Goal: Task Accomplishment & Management: Use online tool/utility

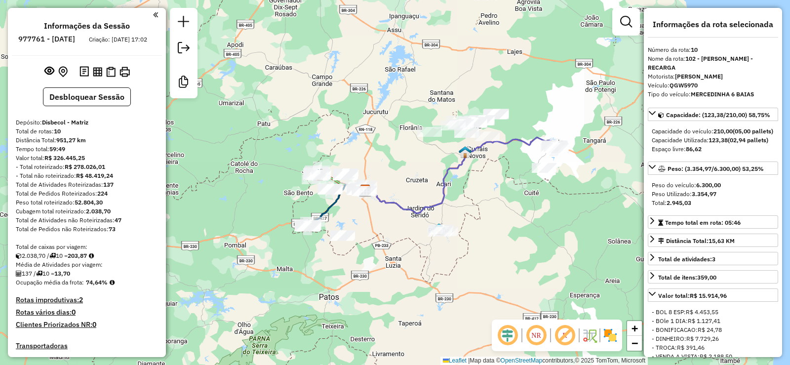
drag, startPoint x: 0, startPoint y: 0, endPoint x: 468, endPoint y: 195, distance: 507.4
click at [394, 220] on div "Janela de atendimento Grade de atendimento Capacidade Transportadoras Veículos …" at bounding box center [395, 182] width 790 height 365
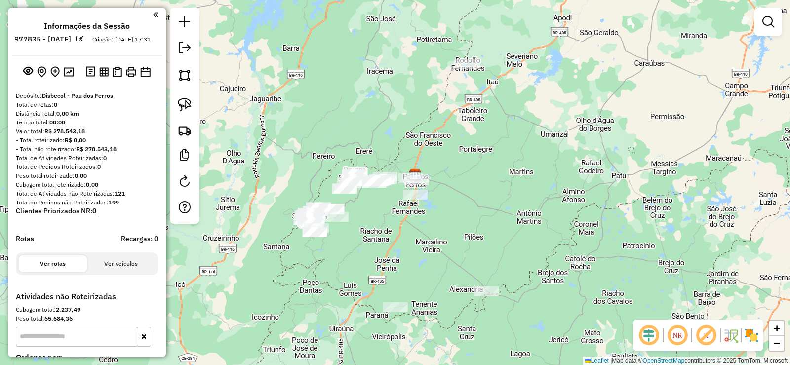
drag, startPoint x: 484, startPoint y: 199, endPoint x: 416, endPoint y: 195, distance: 68.3
click at [510, 186] on div "Janela de atendimento Grade de atendimento Capacidade Transportadoras Veículos …" at bounding box center [395, 182] width 790 height 365
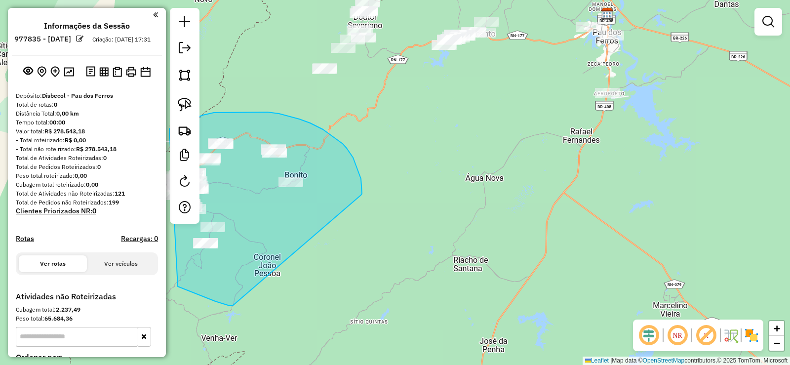
drag, startPoint x: 361, startPoint y: 195, endPoint x: 241, endPoint y: 298, distance: 157.8
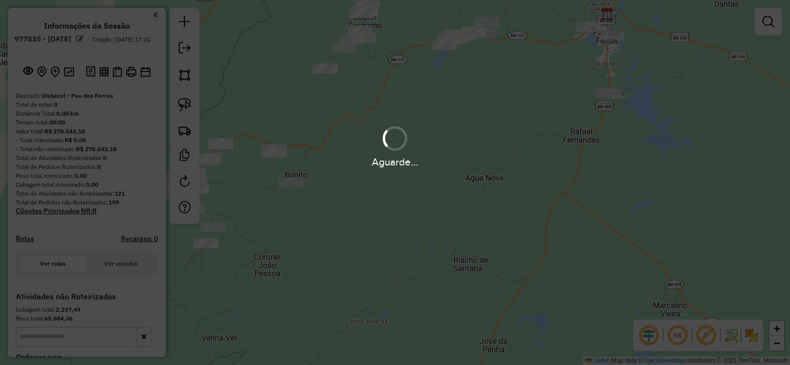
drag, startPoint x: 293, startPoint y: 288, endPoint x: 432, endPoint y: 229, distance: 151.5
click at [432, 229] on div "Aguarde..." at bounding box center [395, 182] width 790 height 365
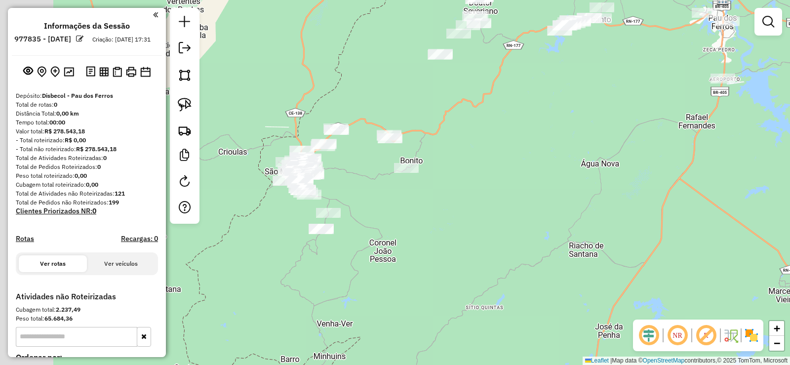
drag, startPoint x: 272, startPoint y: 254, endPoint x: 427, endPoint y: 228, distance: 156.7
click at [427, 228] on div "Janela de atendimento Grade de atendimento Capacidade Transportadoras Veículos …" at bounding box center [395, 182] width 790 height 365
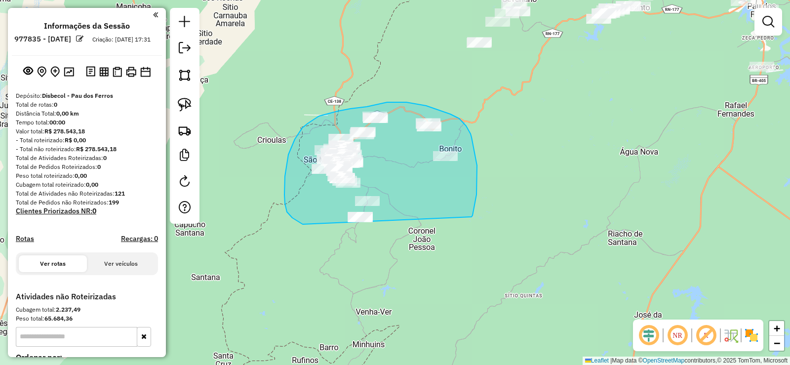
drag, startPoint x: 475, startPoint y: 202, endPoint x: 337, endPoint y: 239, distance: 142.6
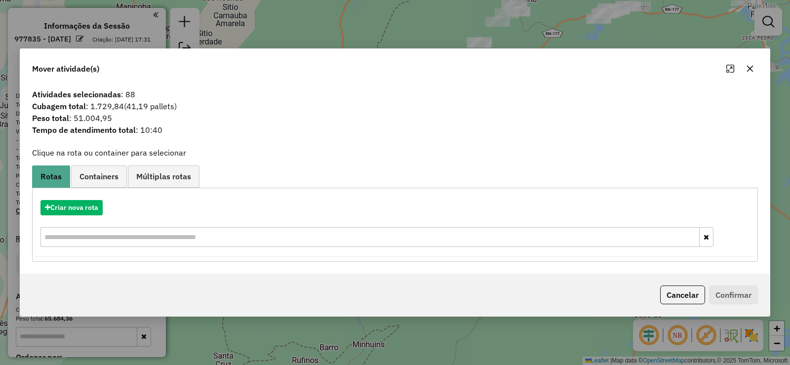
click at [89, 207] on hb-app "**********" at bounding box center [395, 182] width 790 height 365
click at [90, 207] on button "Criar nova rota" at bounding box center [71, 207] width 62 height 15
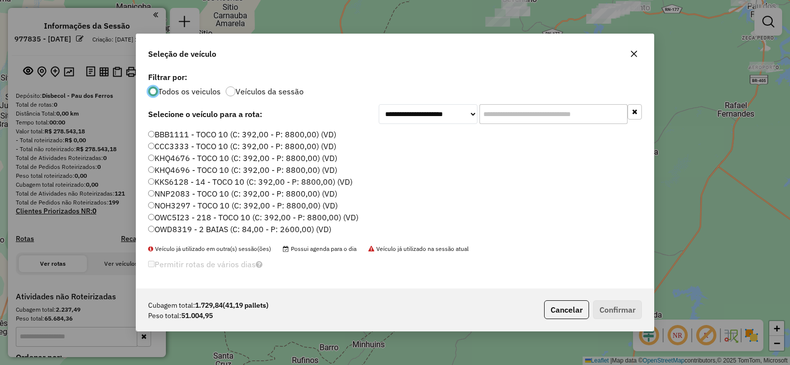
scroll to position [49, 0]
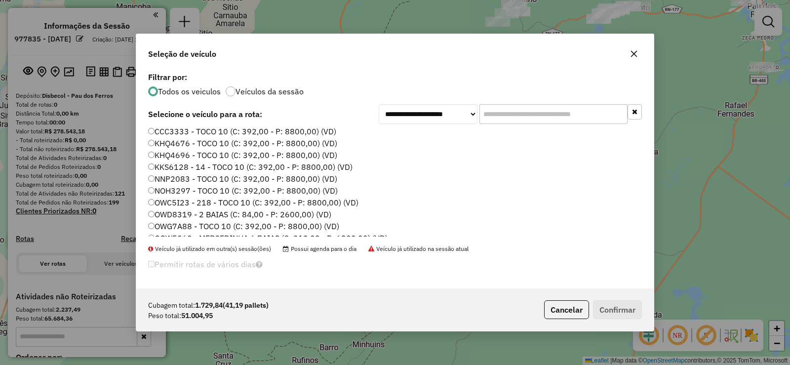
click at [207, 190] on label "NOH3297 - TOCO 10 (C: 392,00 - P: 8800,00) (VD)" at bounding box center [243, 191] width 190 height 12
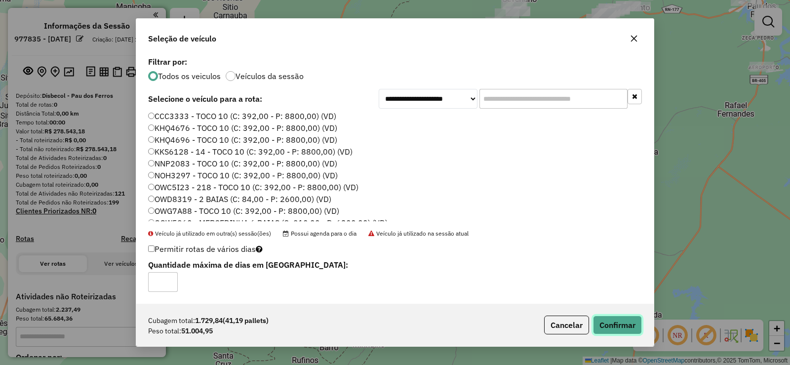
click at [618, 324] on button "Confirmar" at bounding box center [617, 324] width 49 height 19
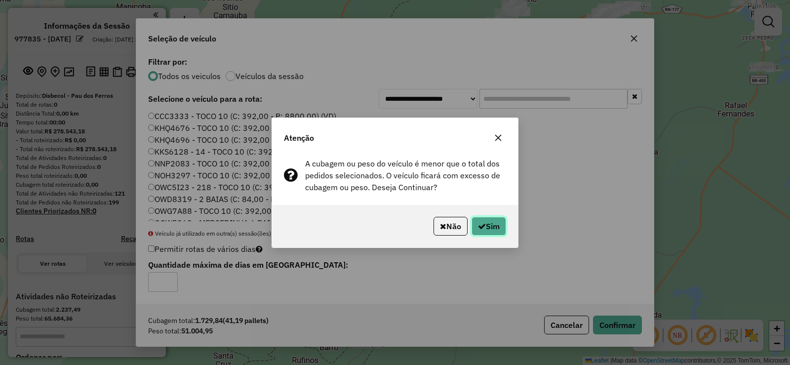
click at [496, 227] on button "Sim" at bounding box center [488, 226] width 35 height 19
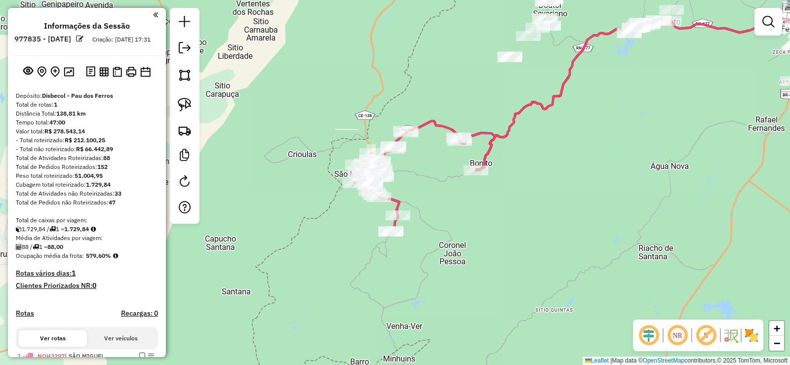
click at [437, 209] on div "Janela de atendimento Grade de atendimento Capacidade Transportadoras Veículos …" at bounding box center [395, 182] width 790 height 365
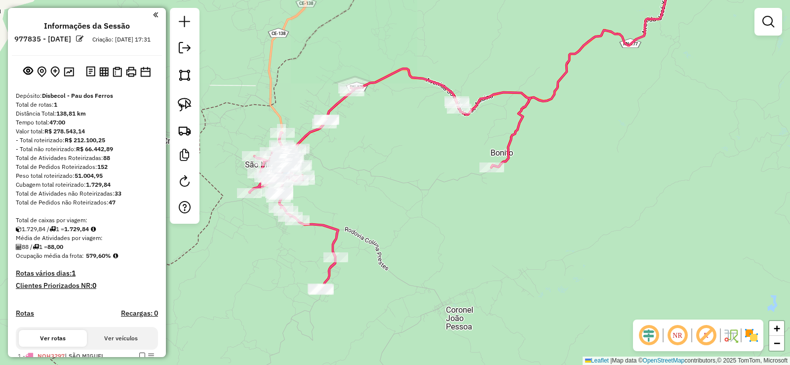
drag, startPoint x: 424, startPoint y: 154, endPoint x: 449, endPoint y: 176, distance: 33.6
click at [449, 176] on div "Janela de atendimento Grade de atendimento Capacidade Transportadoras Veículos …" at bounding box center [395, 182] width 790 height 365
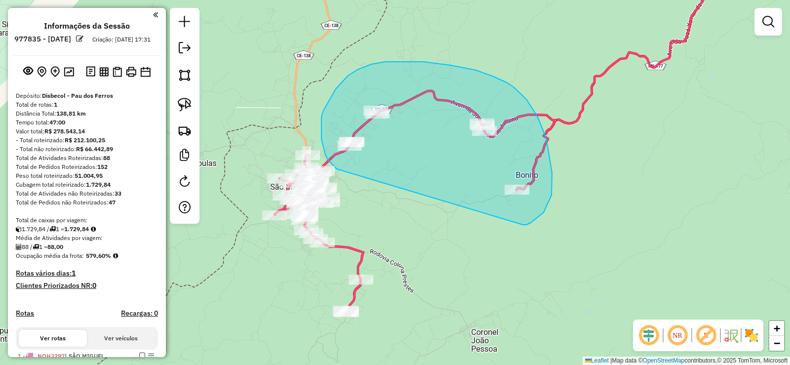
drag, startPoint x: 536, startPoint y: 219, endPoint x: 342, endPoint y: 171, distance: 199.8
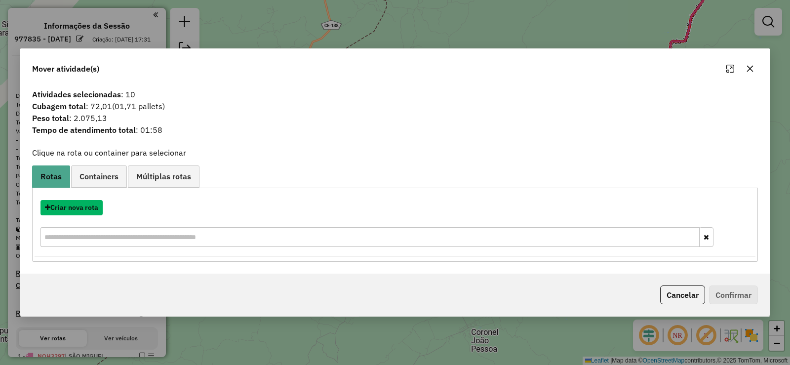
click at [85, 209] on button "Criar nova rota" at bounding box center [71, 207] width 62 height 15
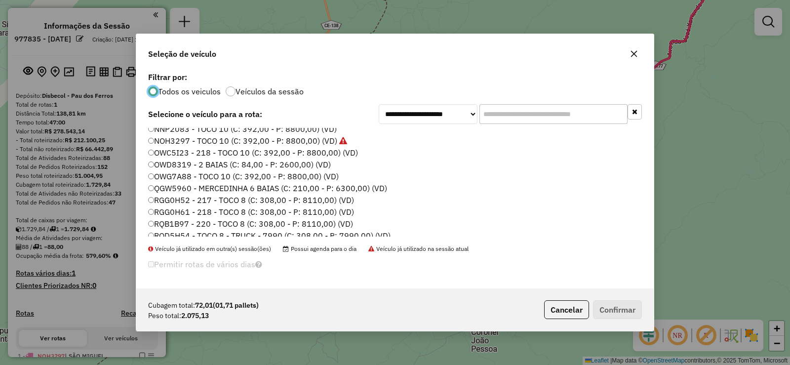
scroll to position [116, 0]
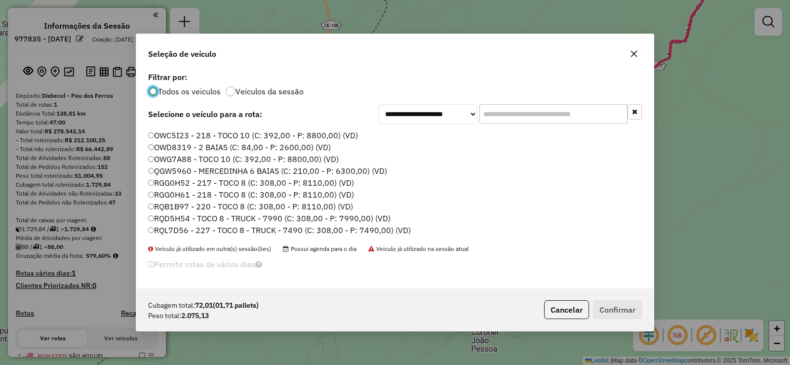
click at [237, 218] on label "RQD5H54 - TOCO 8 - TRUCK - 7990 (C: 308,00 - P: 7990,00) (VD)" at bounding box center [269, 218] width 242 height 12
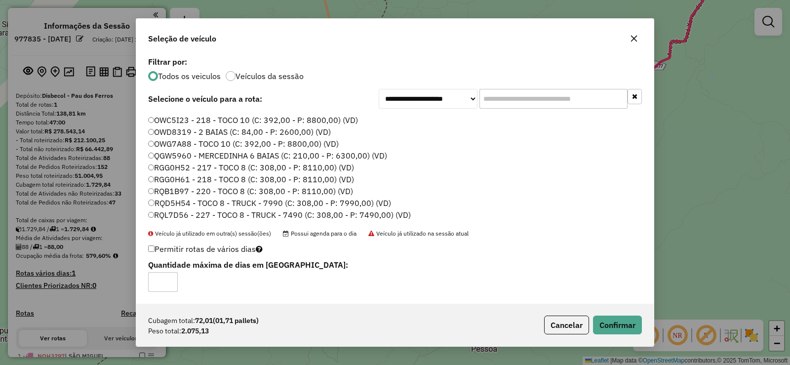
click at [207, 182] on label "RGG0H61 - 218 - TOCO 8 (C: 308,00 - P: 8110,00) (VD)" at bounding box center [251, 179] width 206 height 12
click at [212, 166] on label "RGG0H52 - 217 - TOCO 8 (C: 308,00 - P: 8110,00) (VD)" at bounding box center [251, 167] width 206 height 12
drag, startPoint x: 624, startPoint y: 331, endPoint x: 557, endPoint y: 293, distance: 77.1
click at [618, 326] on button "Confirmar" at bounding box center [617, 324] width 49 height 19
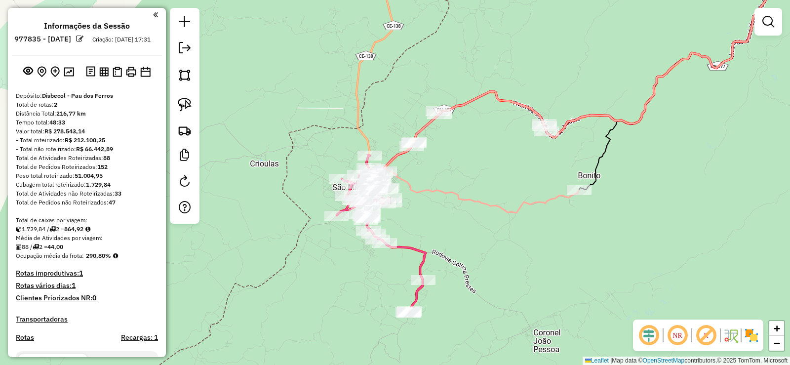
drag, startPoint x: 399, startPoint y: 184, endPoint x: 462, endPoint y: 185, distance: 62.2
click at [462, 185] on div "Janela de atendimento Grade de atendimento Capacidade Transportadoras Veículos …" at bounding box center [395, 182] width 790 height 365
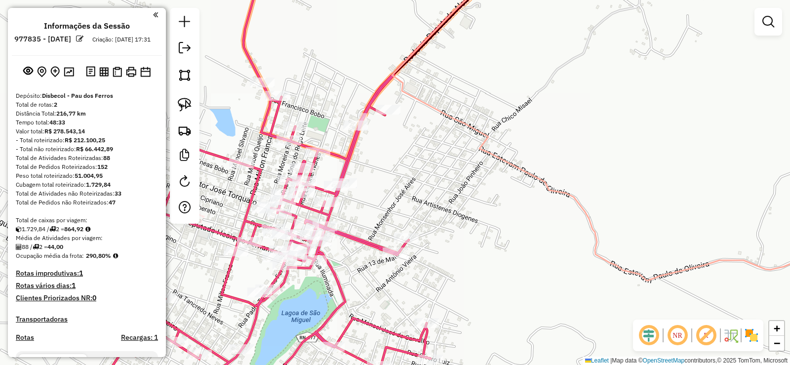
drag, startPoint x: 415, startPoint y: 155, endPoint x: 524, endPoint y: 137, distance: 110.0
click at [524, 137] on div "Janela de atendimento Grade de atendimento Capacidade Transportadoras Veículos …" at bounding box center [395, 182] width 790 height 365
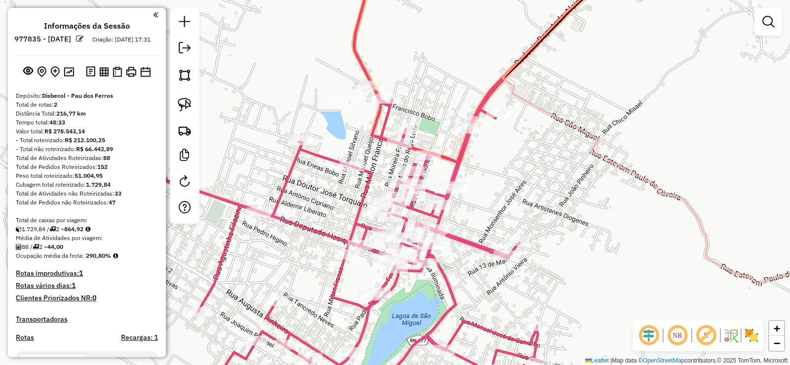
drag, startPoint x: 503, startPoint y: 141, endPoint x: 544, endPoint y: 166, distance: 48.8
click at [544, 166] on div "Janela de atendimento Grade de atendimento Capacidade Transportadoras Veículos …" at bounding box center [395, 182] width 790 height 365
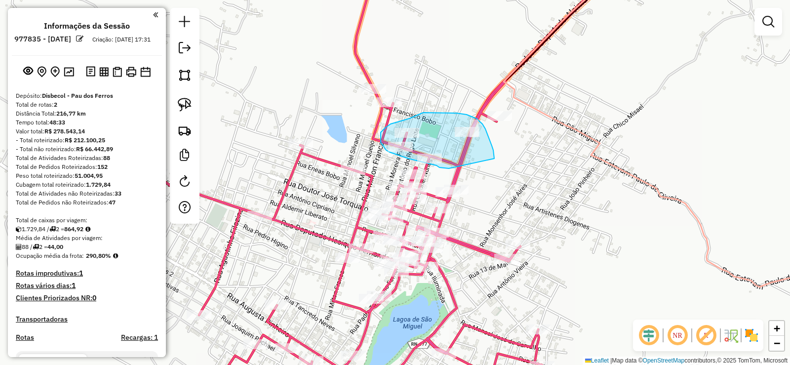
drag, startPoint x: 494, startPoint y: 156, endPoint x: 450, endPoint y: 168, distance: 46.0
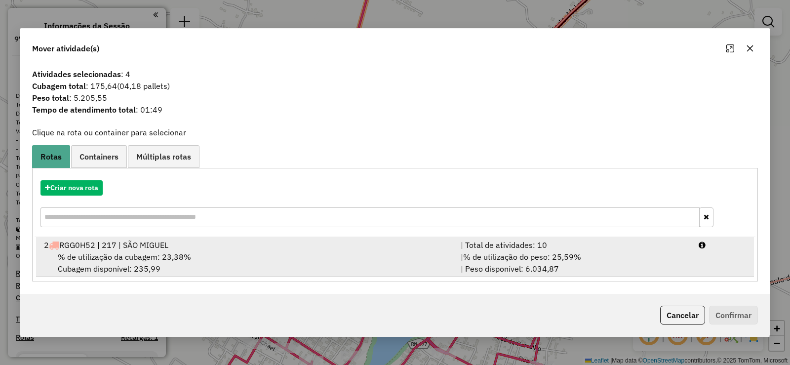
click at [368, 254] on div "% de utilização da cubagem: 23,38% Cubagem disponível: 235,99" at bounding box center [246, 263] width 417 height 24
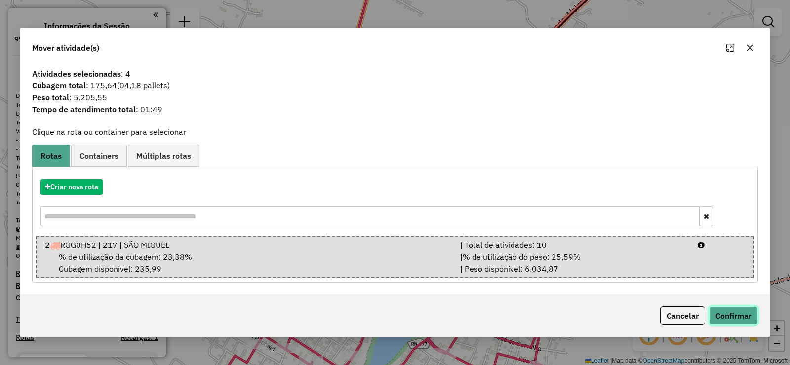
click at [739, 314] on button "Confirmar" at bounding box center [733, 315] width 49 height 19
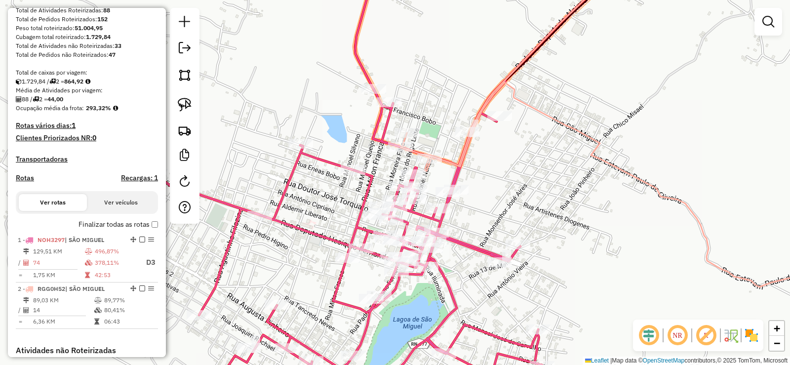
scroll to position [148, 0]
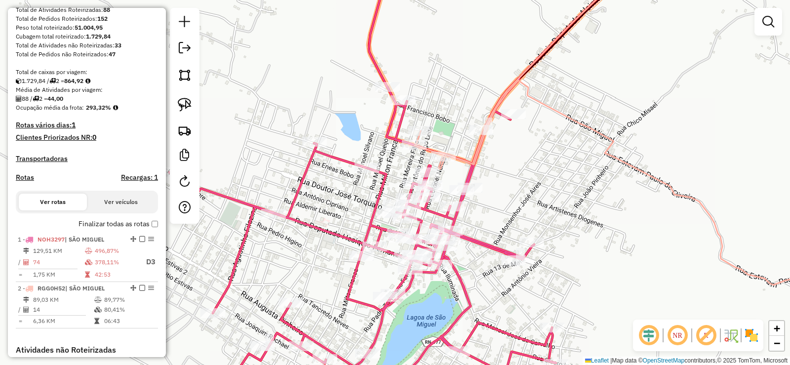
drag, startPoint x: 489, startPoint y: 138, endPoint x: 460, endPoint y: 64, distance: 79.8
click at [460, 64] on div "Janela de atendimento Grade de atendimento Capacidade Transportadoras Veículos …" at bounding box center [395, 182] width 790 height 365
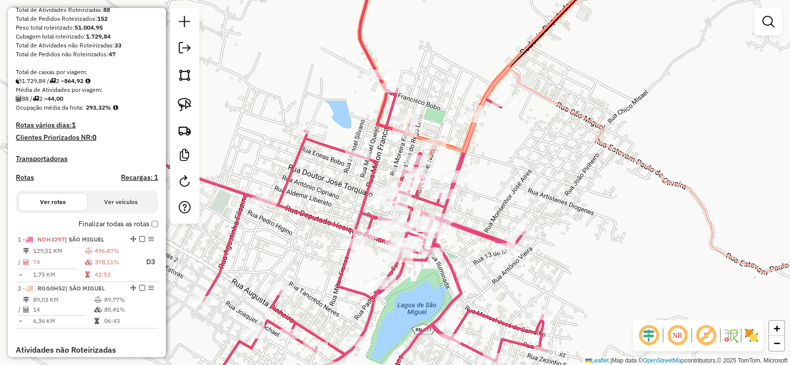
drag, startPoint x: 590, startPoint y: 108, endPoint x: 556, endPoint y: 42, distance: 73.5
click at [558, 52] on div "Janela de atendimento Grade de atendimento Capacidade Transportadoras Veículos …" at bounding box center [395, 182] width 790 height 365
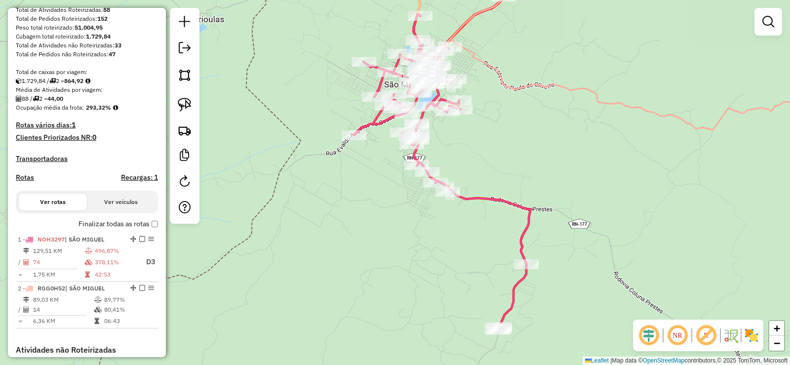
drag, startPoint x: 532, startPoint y: 143, endPoint x: 494, endPoint y: 165, distance: 43.6
click at [494, 165] on div "Janela de atendimento Grade de atendimento Capacidade Transportadoras Veículos …" at bounding box center [395, 182] width 790 height 365
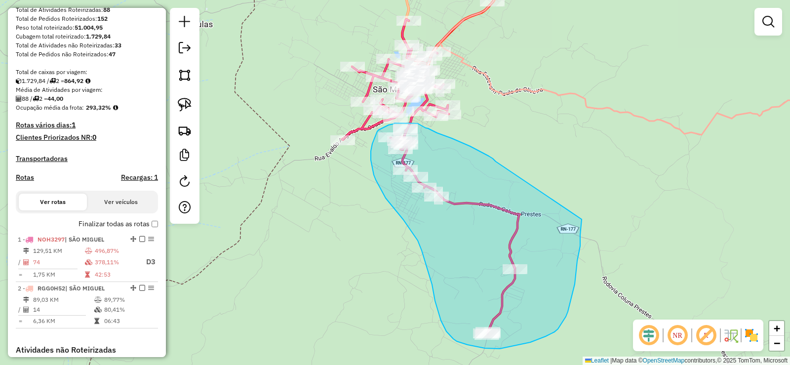
drag, startPoint x: 496, startPoint y: 161, endPoint x: 582, endPoint y: 209, distance: 98.3
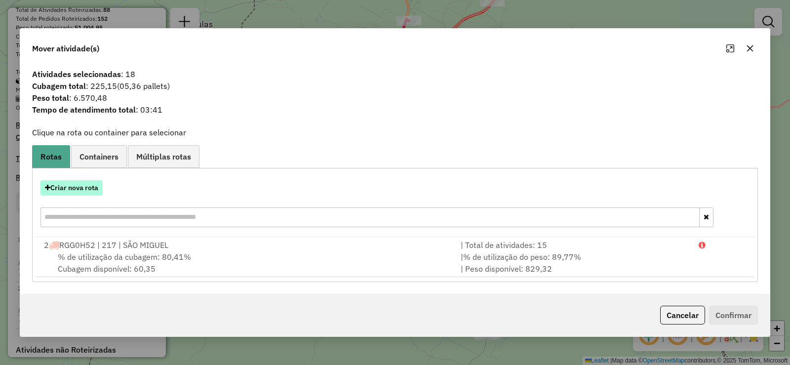
click at [80, 187] on button "Criar nova rota" at bounding box center [71, 187] width 62 height 15
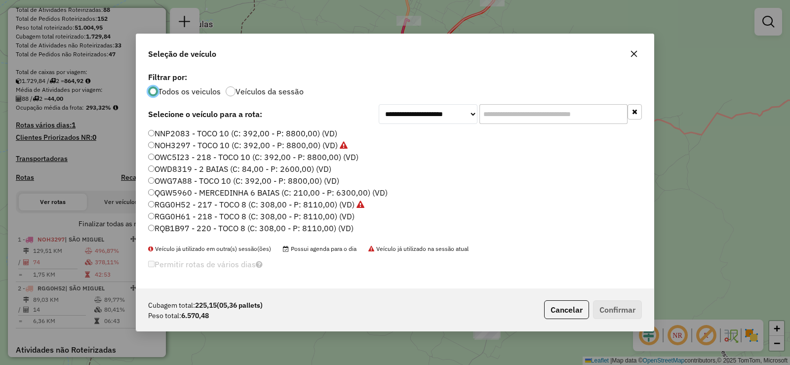
scroll to position [116, 0]
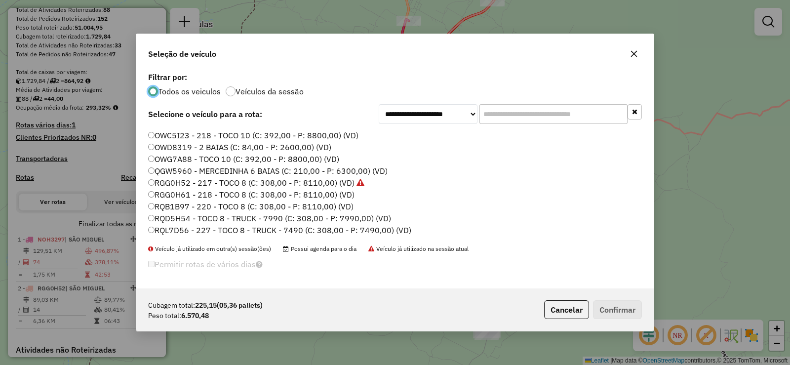
click at [225, 207] on label "RQB1B97 - 220 - TOCO 8 (C: 308,00 - P: 8110,00) (VD)" at bounding box center [250, 206] width 205 height 12
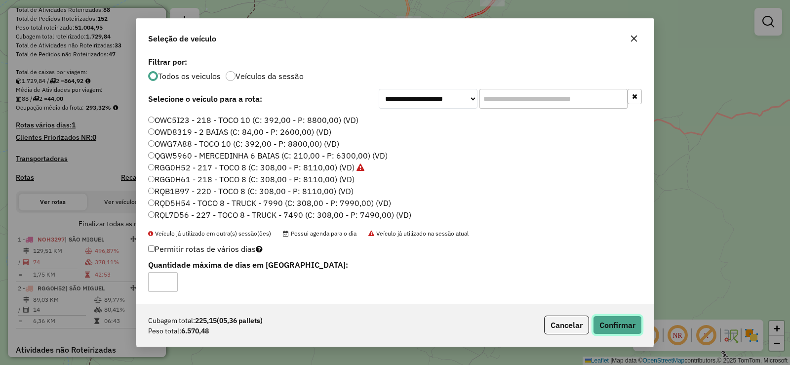
click at [614, 324] on button "Confirmar" at bounding box center [617, 324] width 49 height 19
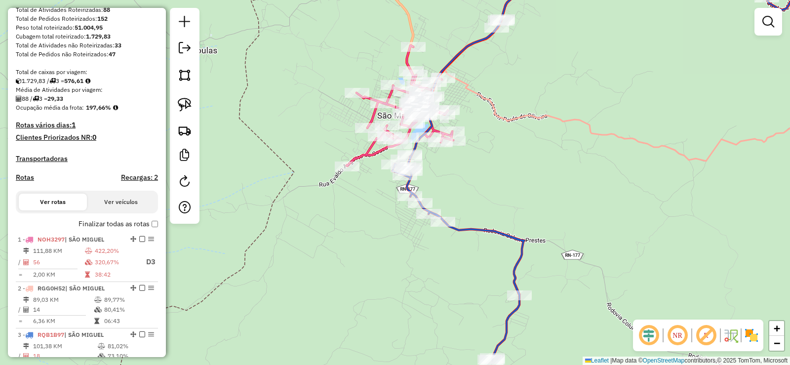
drag, startPoint x: 368, startPoint y: 176, endPoint x: 374, endPoint y: 203, distance: 28.2
click at [374, 203] on div "Janela de atendimento Grade de atendimento Capacidade Transportadoras Veículos …" at bounding box center [395, 182] width 790 height 365
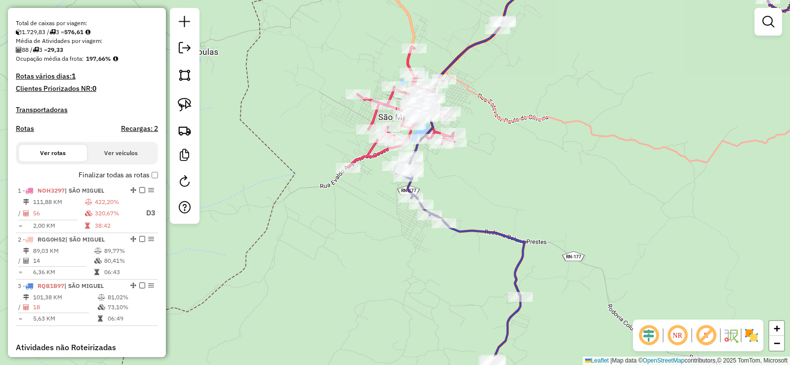
scroll to position [369, 0]
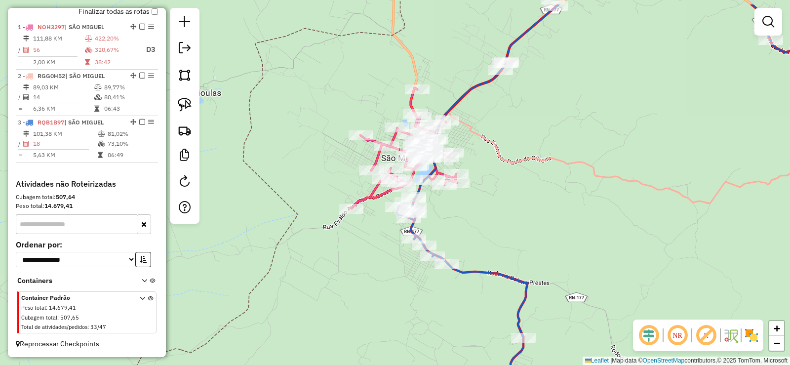
drag, startPoint x: 497, startPoint y: 230, endPoint x: 476, endPoint y: 230, distance: 21.2
click at [497, 232] on div "Janela de atendimento Grade de atendimento Capacidade Transportadoras Veículos …" at bounding box center [395, 182] width 790 height 365
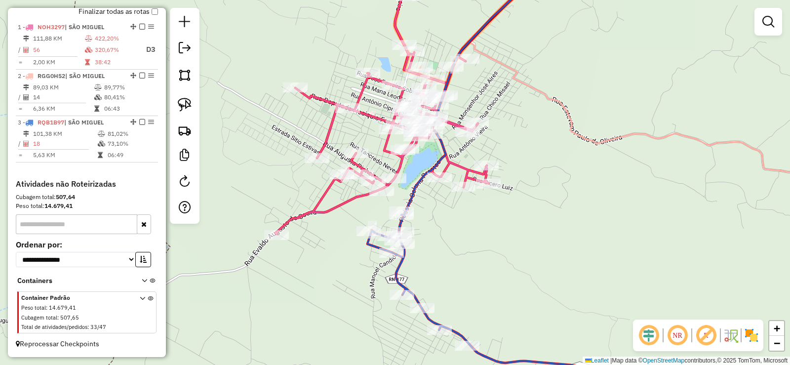
drag, startPoint x: 334, startPoint y: 214, endPoint x: 340, endPoint y: 223, distance: 11.4
click at [340, 223] on div "Janela de atendimento Grade de atendimento Capacidade Transportadoras Veículos …" at bounding box center [395, 182] width 790 height 365
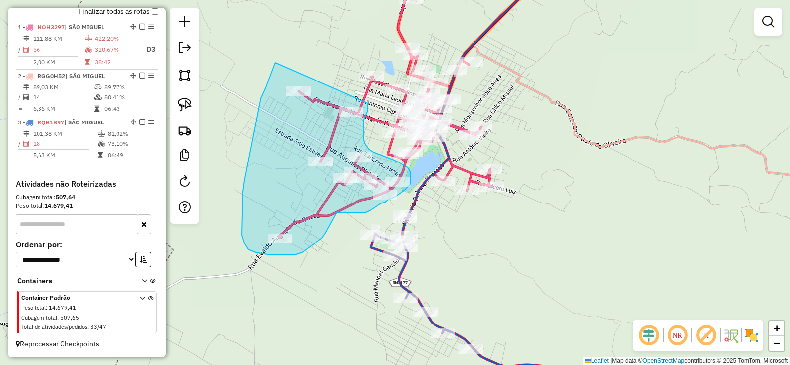
drag, startPoint x: 272, startPoint y: 70, endPoint x: 343, endPoint y: 97, distance: 75.6
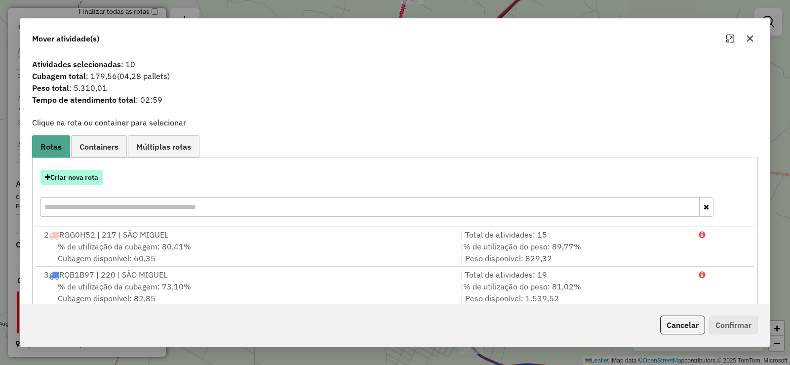
click at [78, 174] on button "Criar nova rota" at bounding box center [71, 177] width 62 height 15
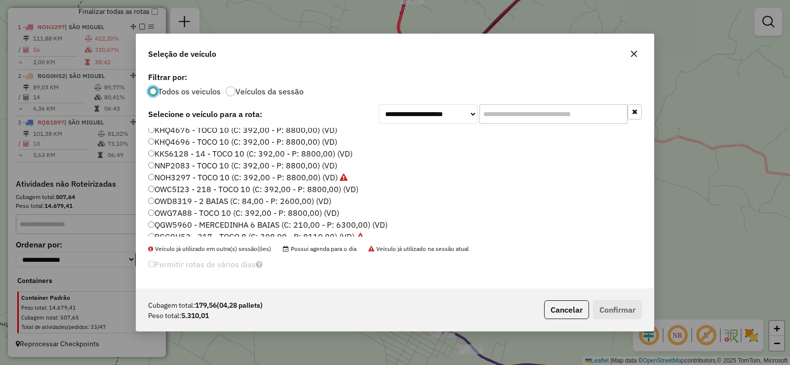
scroll to position [116, 0]
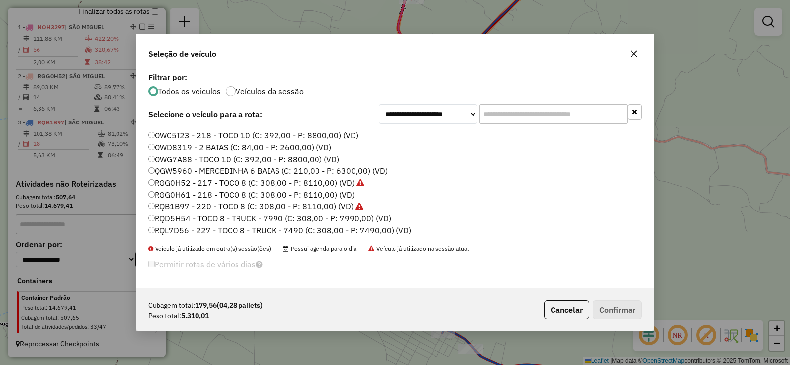
click at [212, 168] on label "QGW5960 - MERCEDINHA 6 BAIAS (C: 210,00 - P: 6300,00) (VD)" at bounding box center [267, 171] width 239 height 12
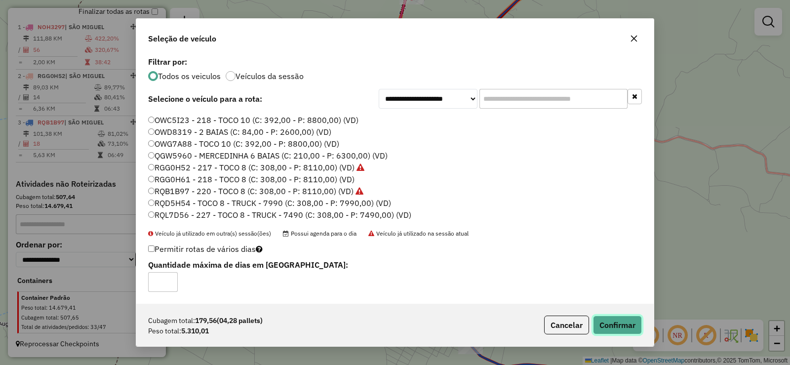
click at [626, 322] on button "Confirmar" at bounding box center [617, 324] width 49 height 19
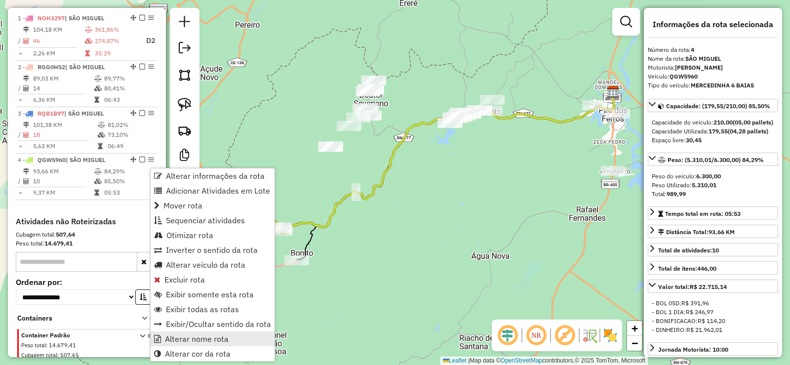
click at [195, 341] on span "Alterar nome rota" at bounding box center [197, 339] width 64 height 8
click at [192, 264] on span "Alterar veículo da rota" at bounding box center [204, 265] width 79 height 8
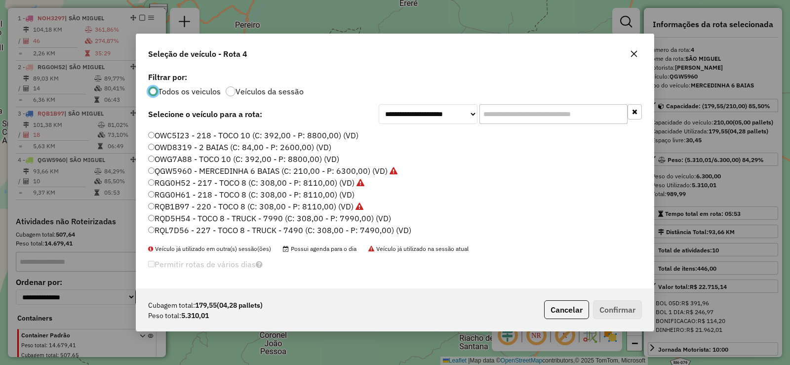
click at [253, 231] on label "RQL7D56 - 227 - TOCO 8 - TRUCK - 7490 (C: 308,00 - P: 7490,00) (VD)" at bounding box center [279, 230] width 263 height 12
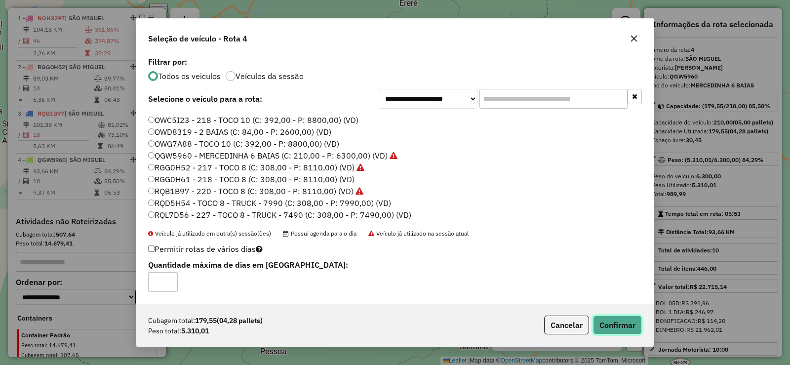
click at [627, 329] on button "Confirmar" at bounding box center [617, 324] width 49 height 19
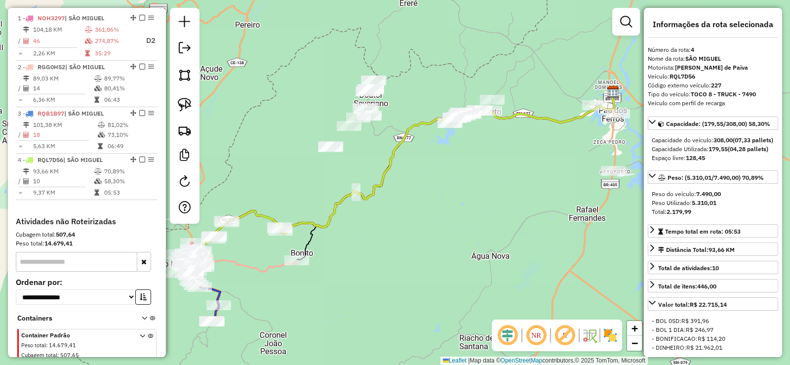
scroll to position [416, 0]
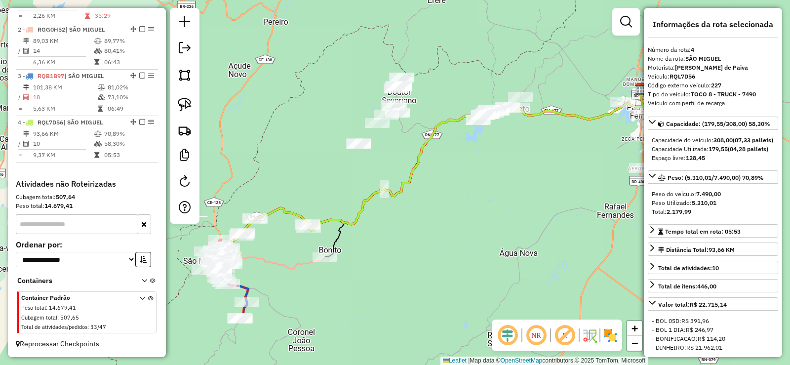
drag, startPoint x: 388, startPoint y: 265, endPoint x: 420, endPoint y: 236, distance: 43.0
click at [435, 236] on div "Janela de atendimento Grade de atendimento Capacidade Transportadoras Veículos …" at bounding box center [395, 182] width 790 height 365
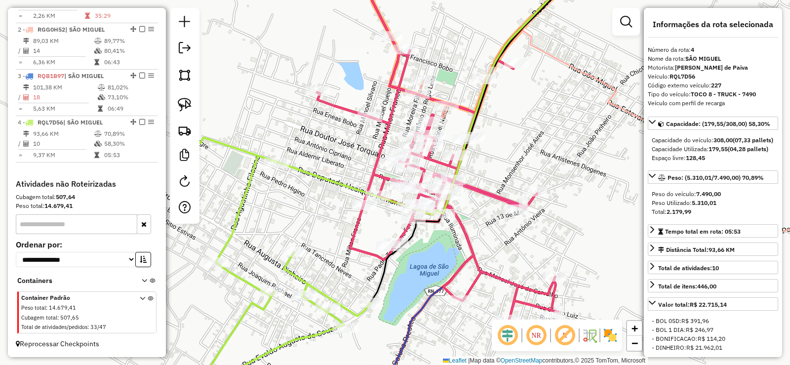
click at [315, 212] on div "Janela de atendimento Grade de atendimento Capacidade Transportadoras Veículos …" at bounding box center [395, 182] width 790 height 365
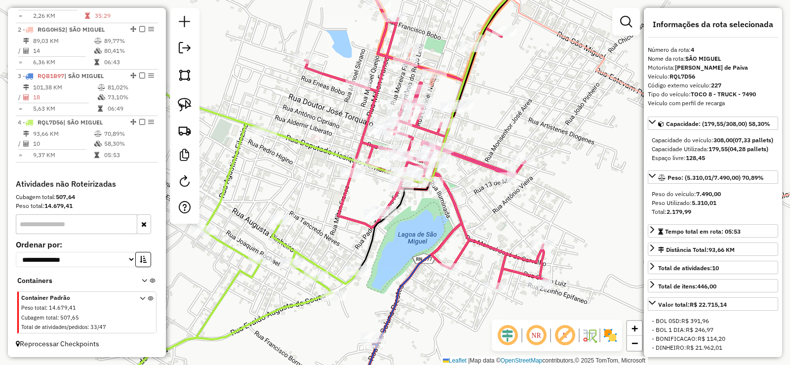
drag, startPoint x: 431, startPoint y: 246, endPoint x: 420, endPoint y: 218, distance: 30.5
click at [420, 216] on div "Janela de atendimento Grade de atendimento Capacidade Transportadoras Veículos …" at bounding box center [395, 182] width 790 height 365
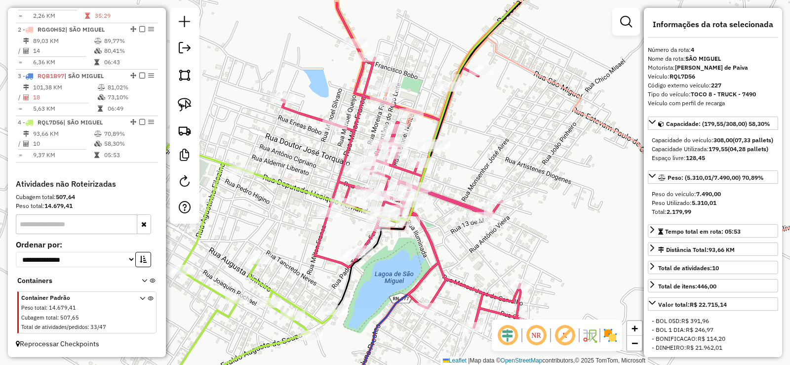
drag, startPoint x: 498, startPoint y: 128, endPoint x: 465, endPoint y: 196, distance: 75.7
click at [465, 196] on div "Janela de atendimento Grade de atendimento Capacidade Transportadoras Veículos …" at bounding box center [395, 182] width 790 height 365
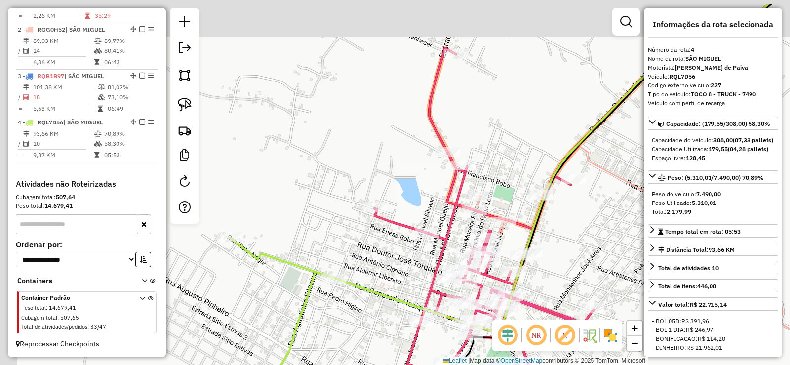
drag, startPoint x: 468, startPoint y: 205, endPoint x: 595, endPoint y: 252, distance: 135.4
click at [595, 252] on div "Janela de atendimento Grade de atendimento Capacidade Transportadoras Veículos …" at bounding box center [395, 182] width 790 height 365
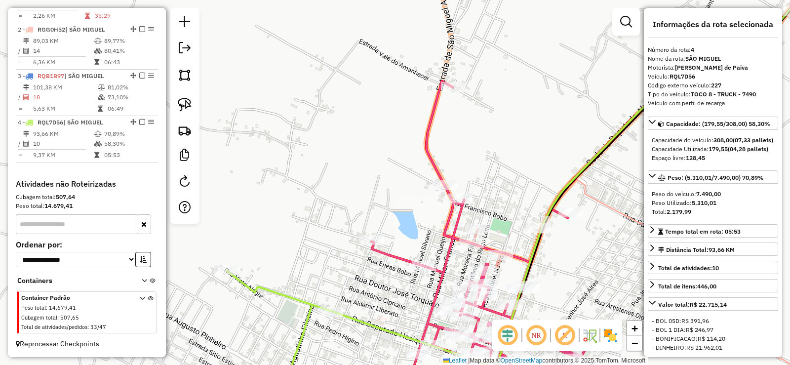
drag, startPoint x: 500, startPoint y: 116, endPoint x: 495, endPoint y: 143, distance: 26.6
click at [495, 143] on div "Janela de atendimento Grade de atendimento Capacidade Transportadoras Veículos …" at bounding box center [395, 182] width 790 height 365
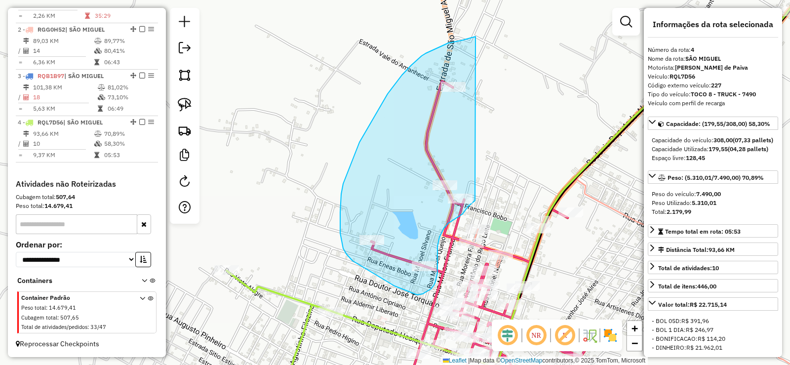
drag, startPoint x: 422, startPoint y: 56, endPoint x: 487, endPoint y: 151, distance: 115.7
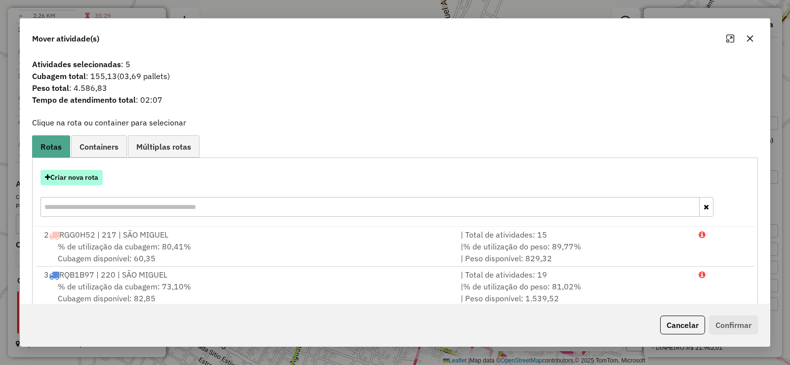
click at [75, 179] on button "Criar nova rota" at bounding box center [71, 177] width 62 height 15
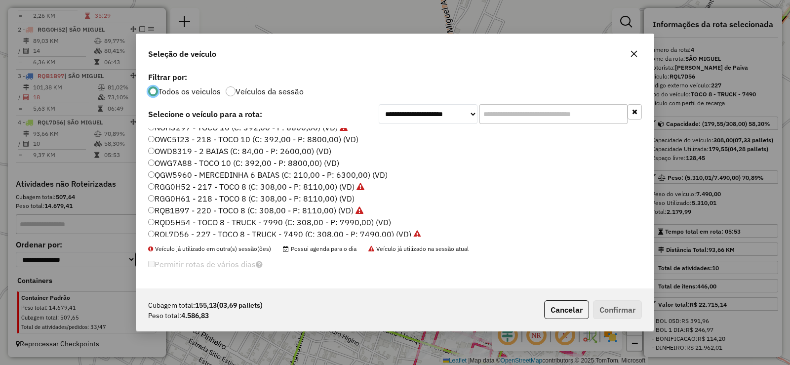
scroll to position [116, 0]
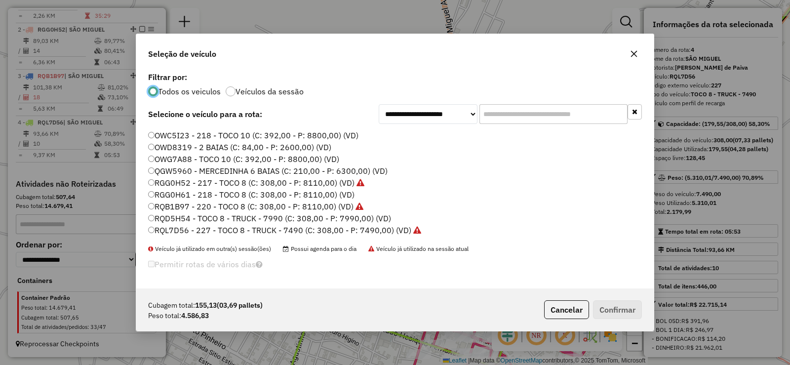
click at [253, 192] on label "RGG0H61 - 218 - TOCO 8 (C: 308,00 - P: 8110,00) (VD)" at bounding box center [251, 195] width 206 height 12
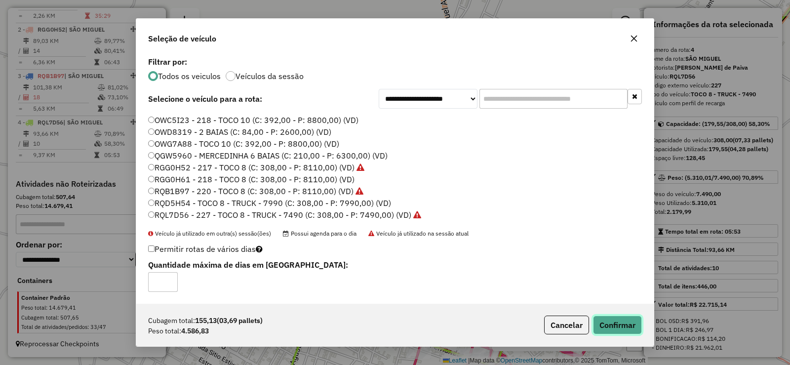
click at [622, 324] on button "Confirmar" at bounding box center [617, 324] width 49 height 19
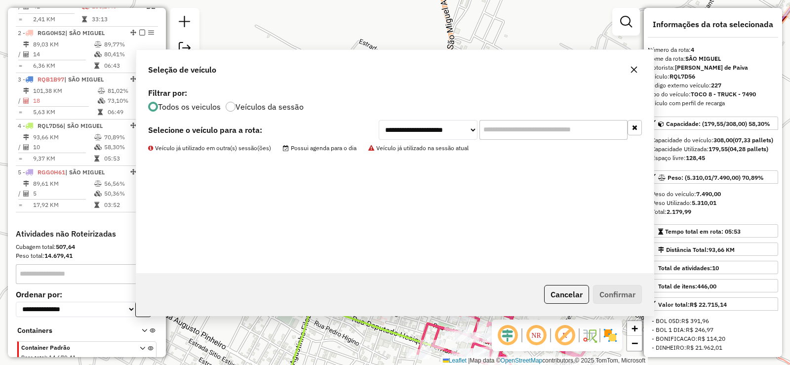
scroll to position [474, 0]
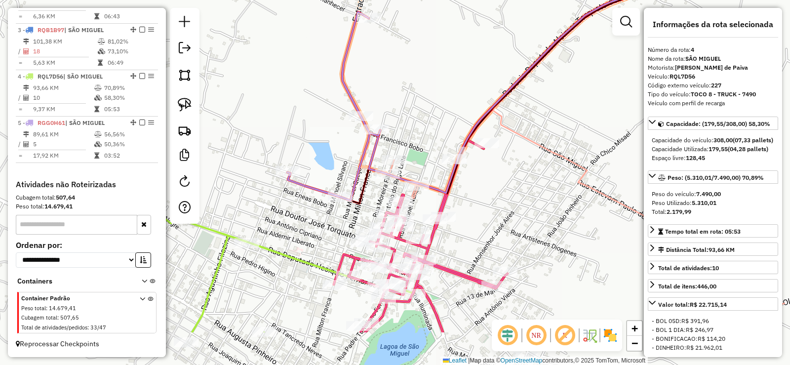
drag, startPoint x: 341, startPoint y: 168, endPoint x: 259, endPoint y: 106, distance: 103.3
click at [259, 106] on div "Janela de atendimento Grade de atendimento Capacidade Transportadoras Veículos …" at bounding box center [395, 182] width 790 height 365
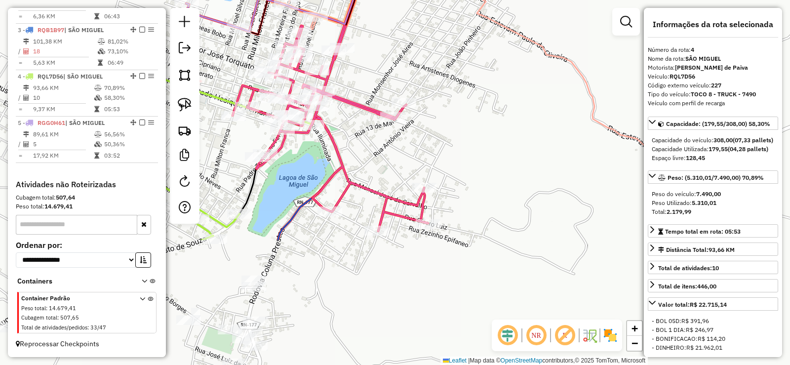
drag, startPoint x: 544, startPoint y: 270, endPoint x: 458, endPoint y: 114, distance: 178.1
click at [458, 114] on div "Janela de atendimento Grade de atendimento Capacidade Transportadoras Veículos …" at bounding box center [395, 182] width 790 height 365
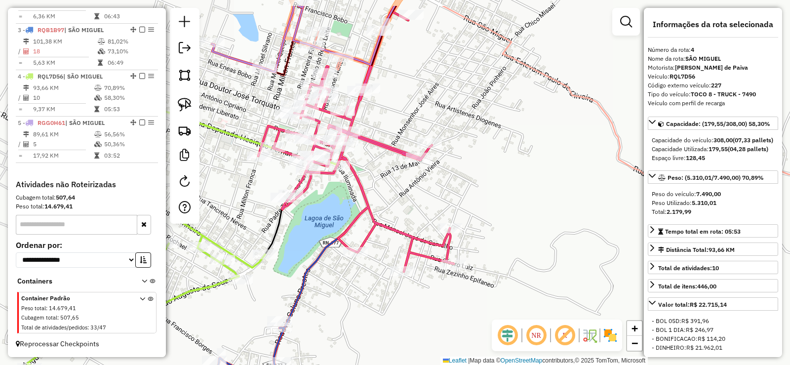
drag, startPoint x: 475, startPoint y: 147, endPoint x: 502, endPoint y: 189, distance: 49.9
click at [502, 189] on div "Janela de atendimento Grade de atendimento Capacidade Transportadoras Veículos …" at bounding box center [395, 182] width 790 height 365
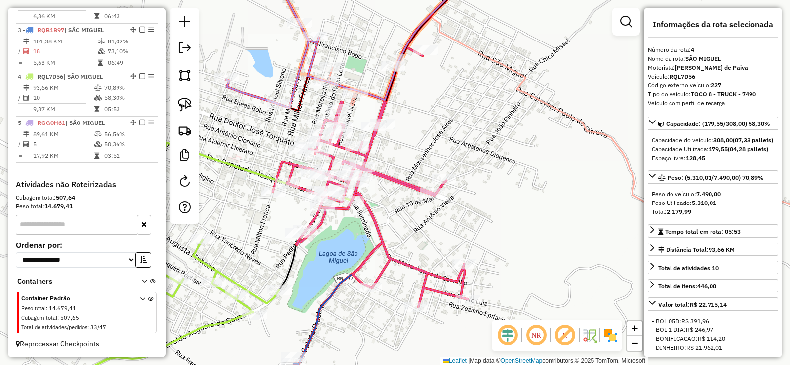
drag, startPoint x: 236, startPoint y: 87, endPoint x: 297, endPoint y: 195, distance: 124.0
click at [295, 195] on div "Janela de atendimento Grade de atendimento Capacidade Transportadoras Veículos …" at bounding box center [395, 182] width 790 height 365
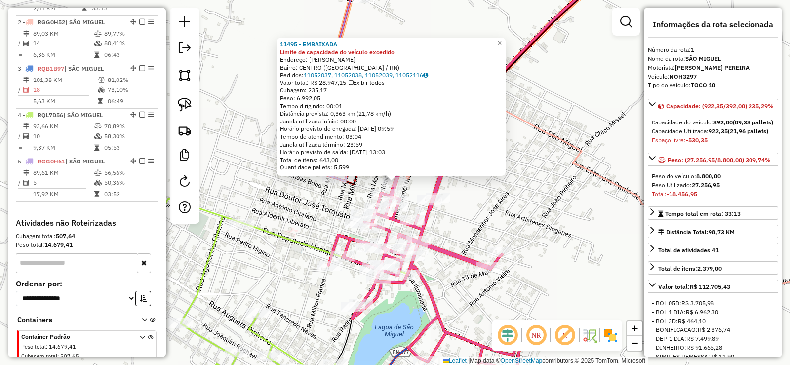
scroll to position [394, 0]
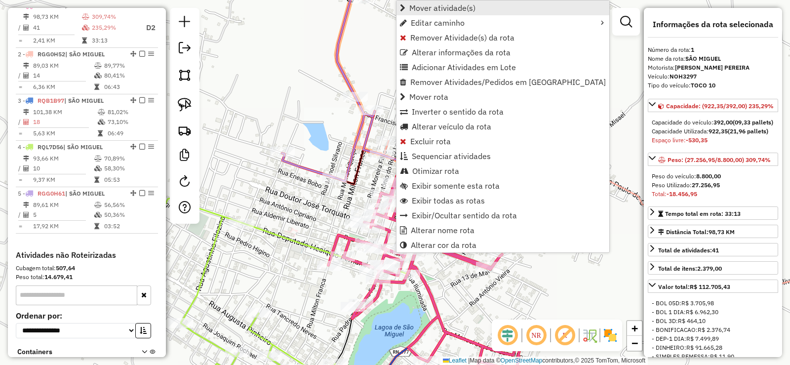
click at [440, 9] on span "Mover atividade(s)" at bounding box center [442, 8] width 66 height 8
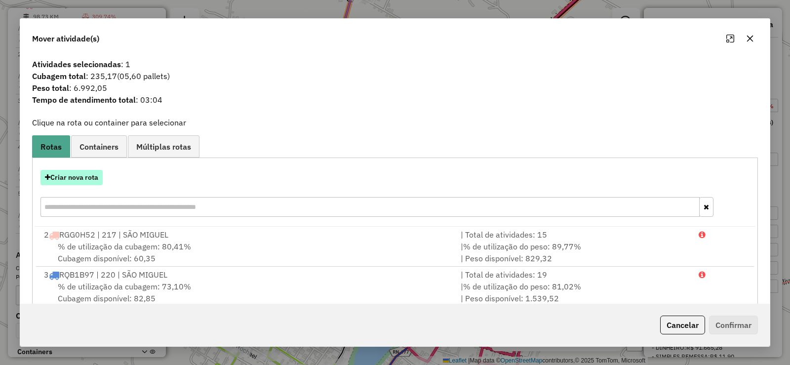
click at [81, 173] on button "Criar nova rota" at bounding box center [71, 177] width 62 height 15
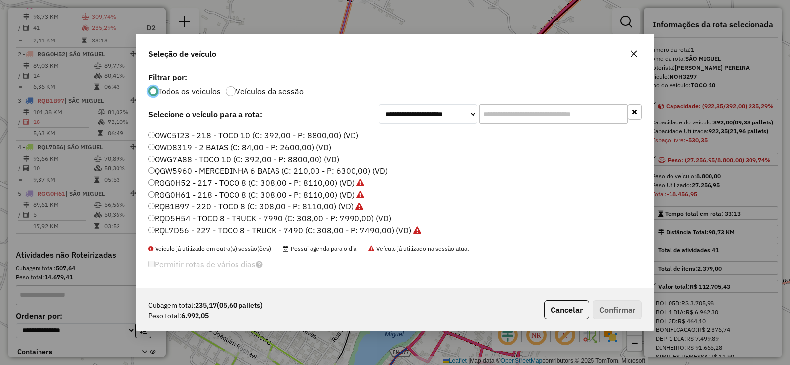
scroll to position [67, 0]
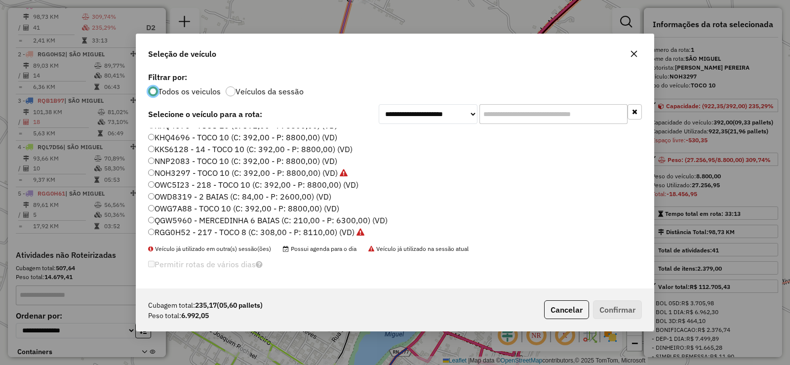
click at [208, 173] on label "NOH3297 - TOCO 10 (C: 392,00 - P: 8800,00) (VD)" at bounding box center [247, 173] width 199 height 12
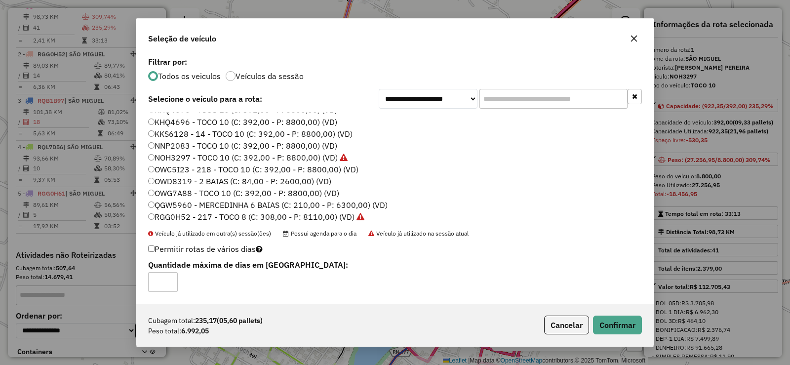
click at [204, 135] on label "KKS6128 - 14 - TOCO 10 (C: 392,00 - P: 8800,00) (VD)" at bounding box center [250, 134] width 204 height 12
click at [615, 321] on button "Confirmar" at bounding box center [617, 324] width 49 height 19
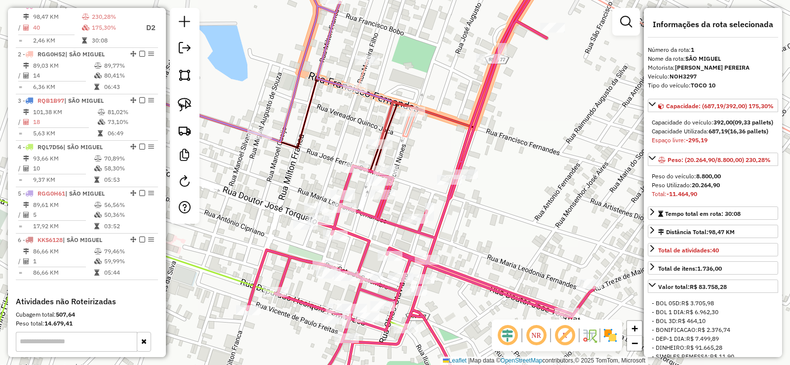
drag, startPoint x: 523, startPoint y: 224, endPoint x: 505, endPoint y: 201, distance: 29.5
click at [505, 201] on div "Janela de atendimento Grade de atendimento Capacidade Transportadoras Veículos …" at bounding box center [395, 182] width 790 height 365
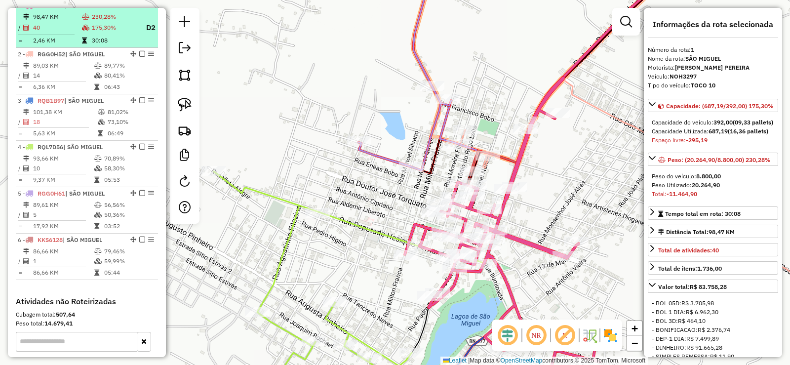
click at [98, 33] on td "175,30%" at bounding box center [114, 28] width 46 height 12
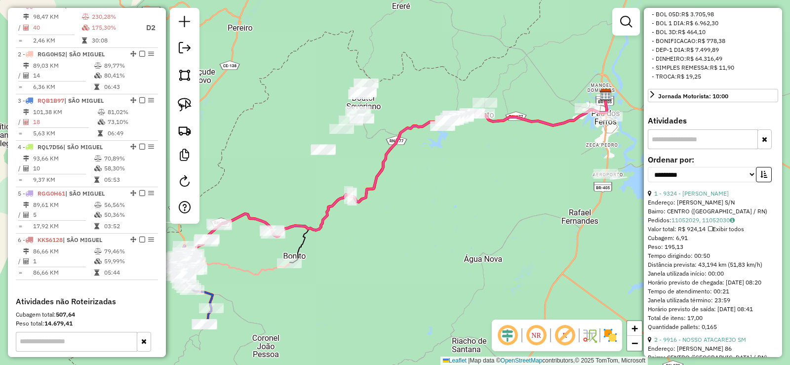
scroll to position [346, 0]
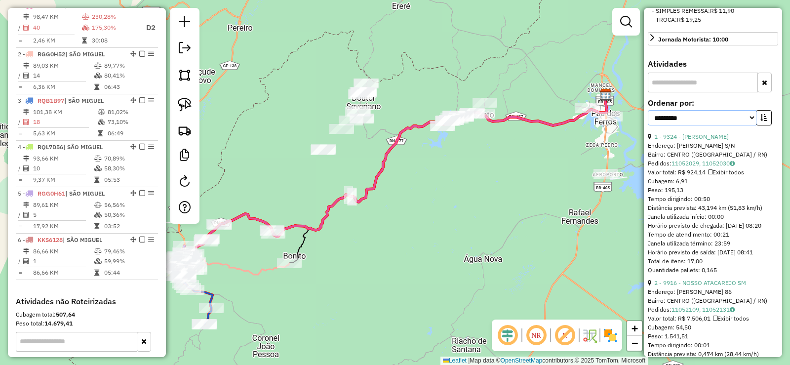
click at [747, 125] on select "**********" at bounding box center [702, 117] width 109 height 15
select select "**********"
click at [648, 125] on select "**********" at bounding box center [702, 117] width 109 height 15
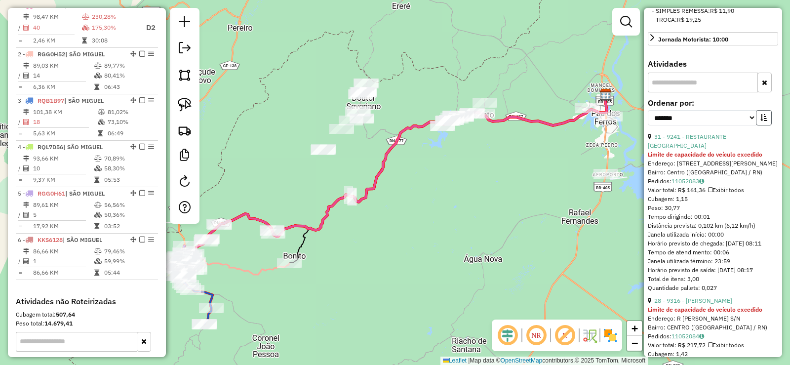
click at [766, 125] on button "button" at bounding box center [764, 117] width 16 height 15
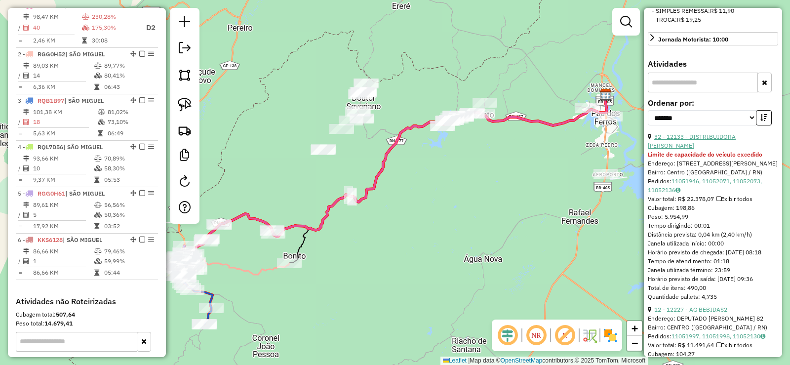
click at [712, 149] on link "32 - 12133 - DISTRIBUIDORA [PERSON_NAME]" at bounding box center [692, 141] width 88 height 16
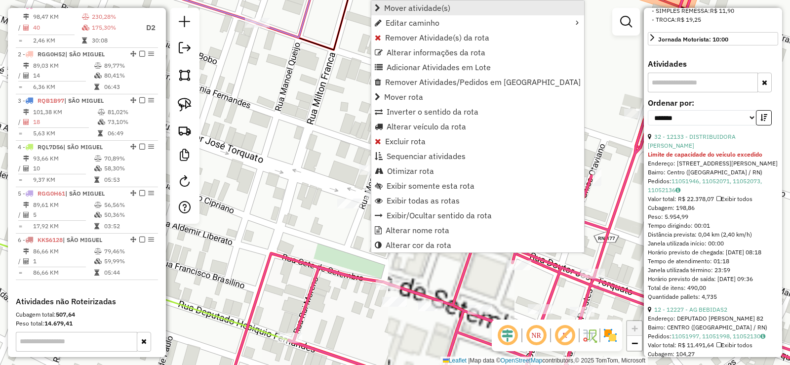
click at [410, 4] on span "Mover atividade(s)" at bounding box center [417, 8] width 66 height 8
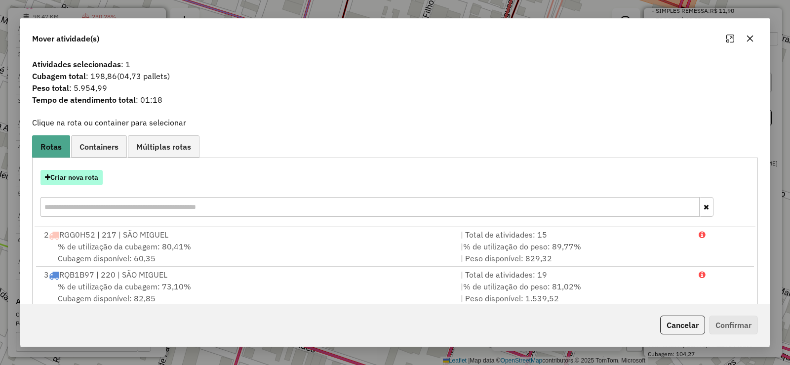
click at [80, 176] on button "Criar nova rota" at bounding box center [71, 177] width 62 height 15
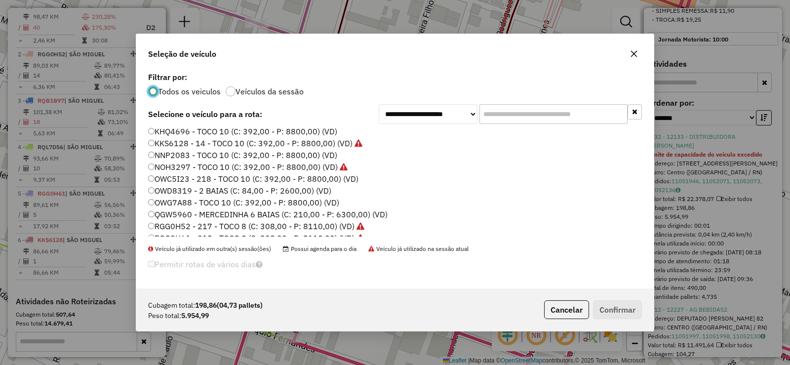
scroll to position [116, 0]
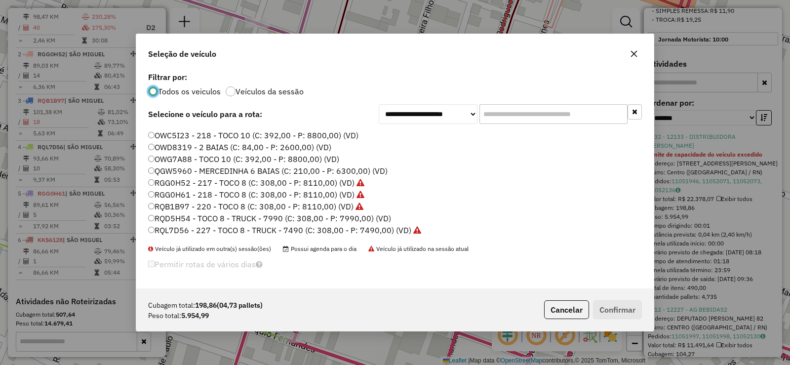
click at [264, 217] on label "RQD5H54 - TOCO 8 - TRUCK - 7990 (C: 308,00 - P: 7990,00) (VD)" at bounding box center [269, 218] width 243 height 12
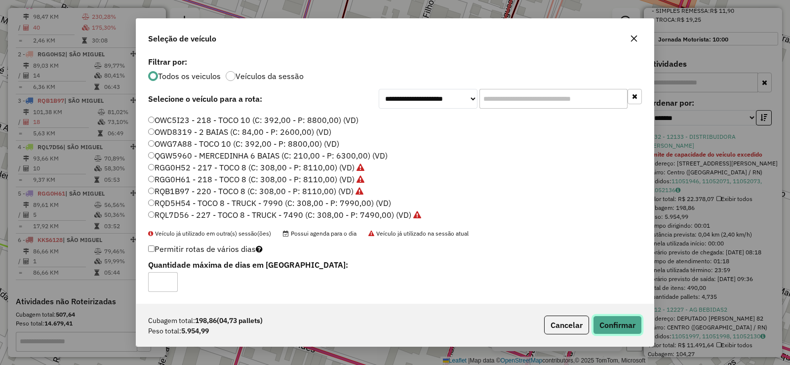
drag, startPoint x: 625, startPoint y: 333, endPoint x: 612, endPoint y: 311, distance: 25.9
click at [624, 331] on button "Confirmar" at bounding box center [617, 324] width 49 height 19
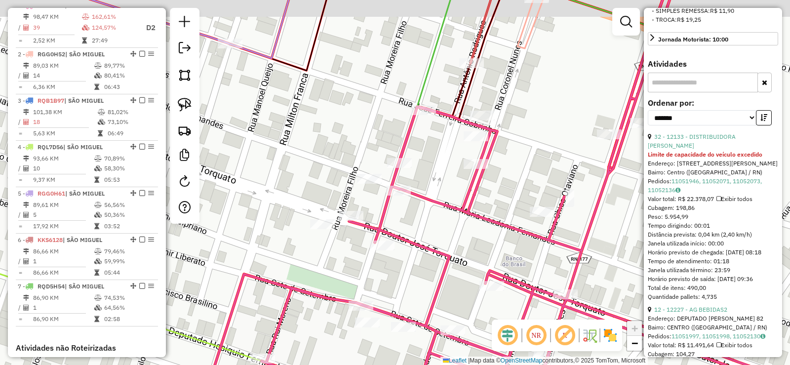
drag, startPoint x: 538, startPoint y: 135, endPoint x: 417, endPoint y: 218, distance: 146.6
click at [418, 218] on div "Janela de atendimento Grade de atendimento Capacidade Transportadoras Veículos …" at bounding box center [395, 182] width 790 height 365
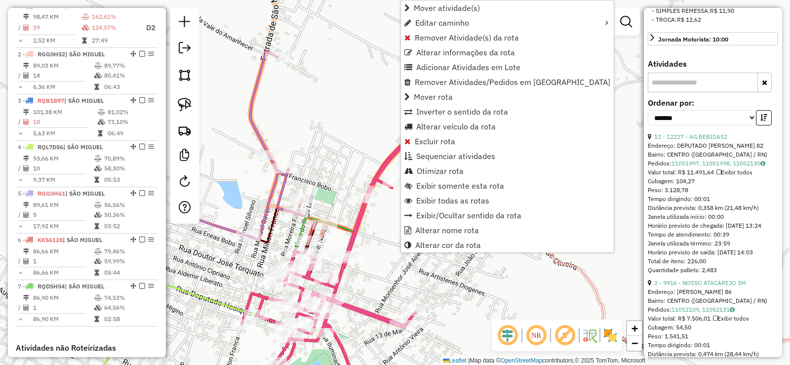
drag, startPoint x: 440, startPoint y: 9, endPoint x: 409, endPoint y: 20, distance: 33.6
click at [440, 9] on span "Mover atividade(s)" at bounding box center [447, 8] width 66 height 8
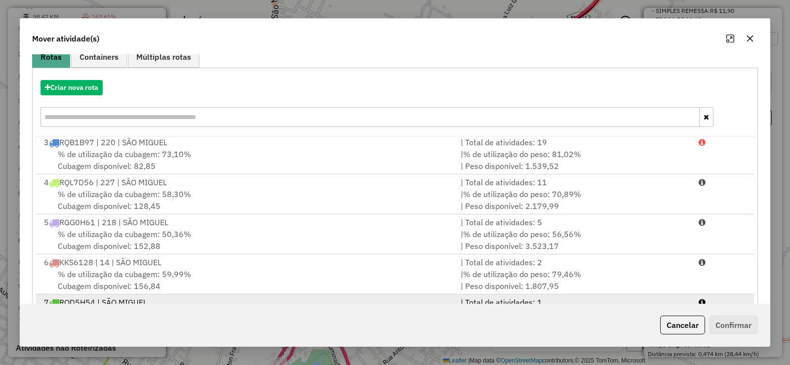
scroll to position [138, 0]
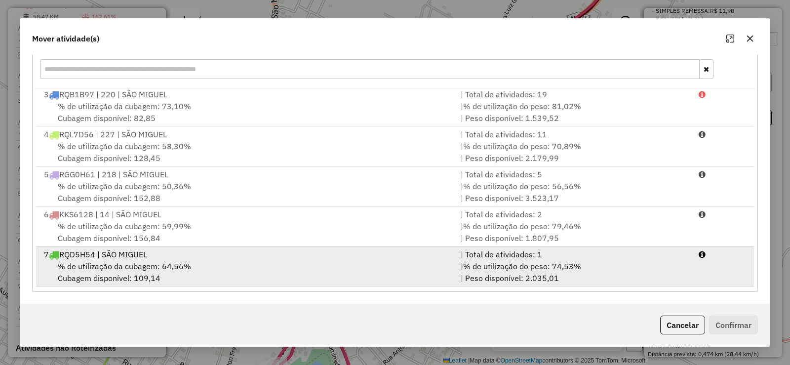
click at [183, 264] on span "% de utilização da cubagem: 64,56%" at bounding box center [124, 266] width 133 height 10
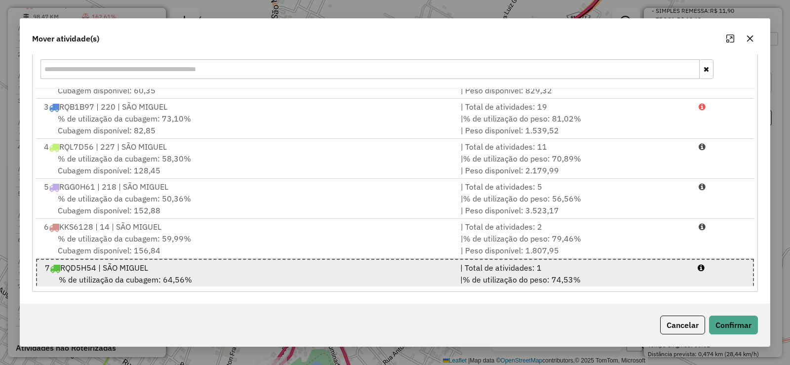
scroll to position [44, 0]
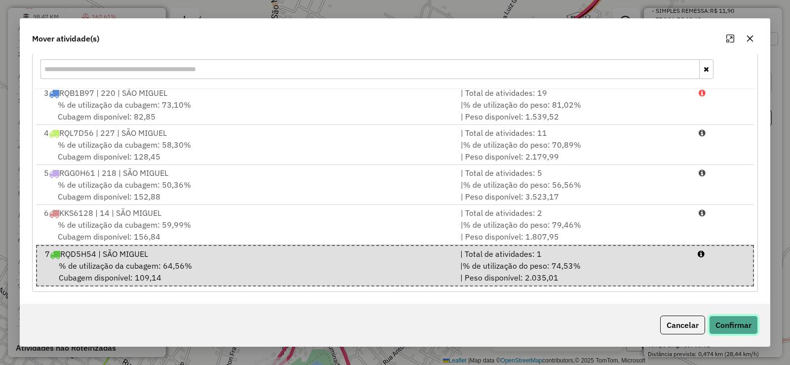
click at [733, 318] on button "Confirmar" at bounding box center [733, 324] width 49 height 19
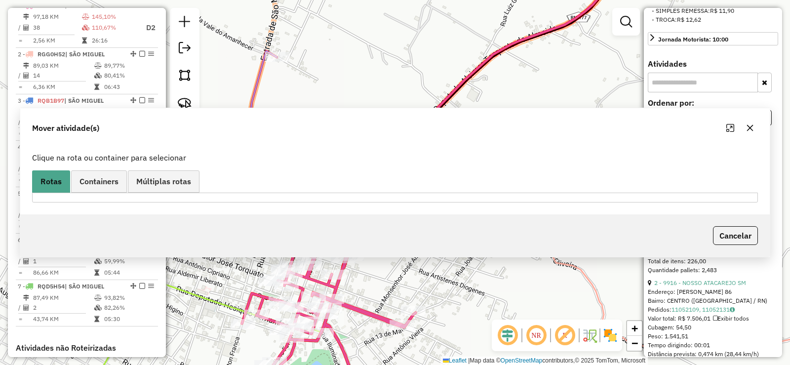
scroll to position [0, 0]
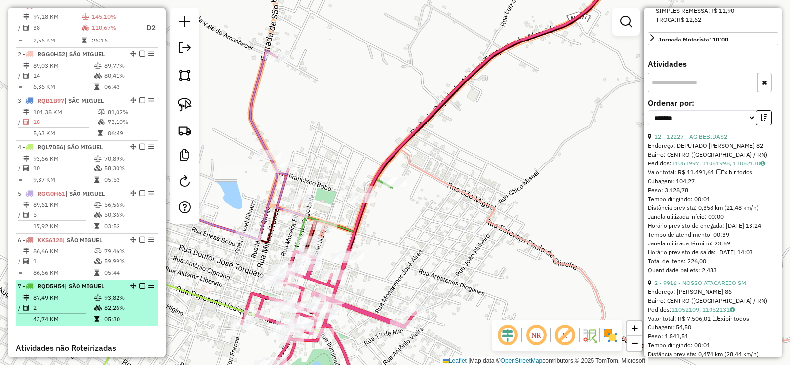
click at [139, 289] on em at bounding box center [142, 286] width 6 height 6
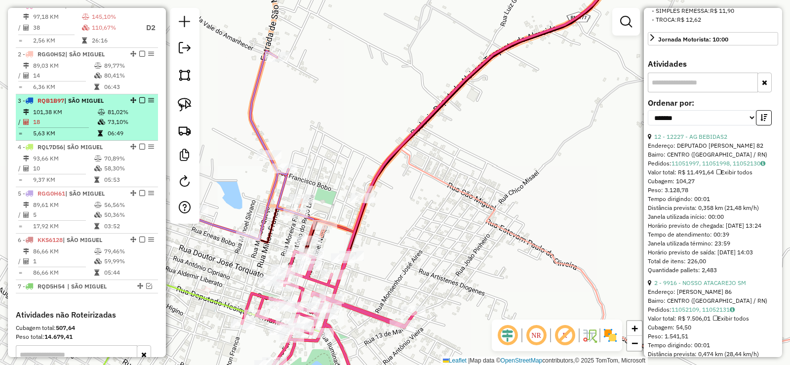
click at [140, 103] on em at bounding box center [142, 100] width 6 height 6
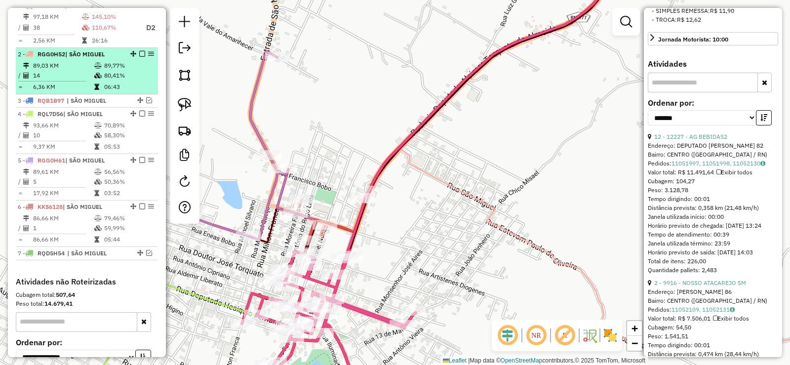
click at [139, 57] on em at bounding box center [142, 54] width 6 height 6
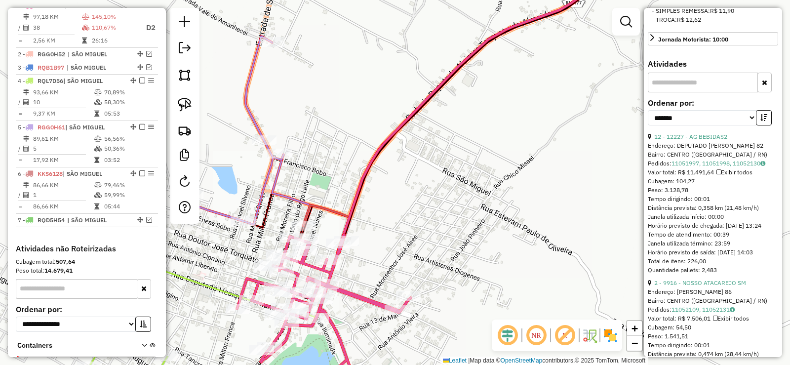
drag, startPoint x: 419, startPoint y: 219, endPoint x: 415, endPoint y: 182, distance: 37.8
click at [415, 182] on div "Janela de atendimento Grade de atendimento Capacidade Transportadoras Veículos …" at bounding box center [395, 182] width 790 height 365
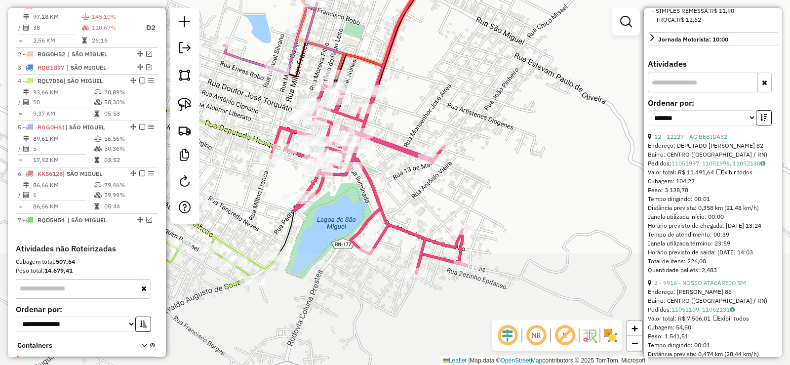
drag, startPoint x: 385, startPoint y: 236, endPoint x: 401, endPoint y: 199, distance: 41.1
click at [401, 199] on div "Janela de atendimento Grade de atendimento Capacidade Transportadoras Veículos …" at bounding box center [395, 182] width 790 height 365
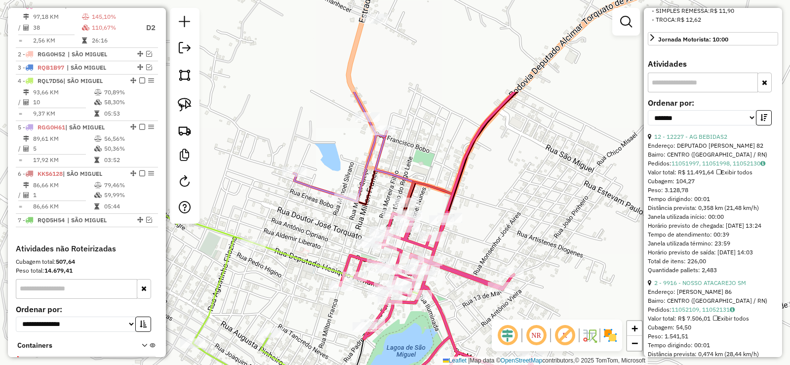
drag, startPoint x: 268, startPoint y: 169, endPoint x: 322, endPoint y: 227, distance: 79.3
click at [322, 227] on div "Janela de atendimento Grade de atendimento Capacidade Transportadoras Veículos …" at bounding box center [395, 182] width 790 height 365
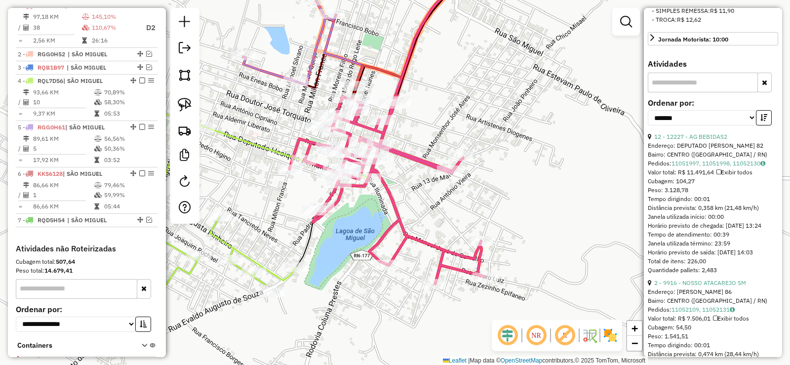
drag, startPoint x: 312, startPoint y: 216, endPoint x: 267, endPoint y: 113, distance: 113.0
click at [267, 113] on div "Janela de atendimento Grade de atendimento Capacidade Transportadoras Veículos …" at bounding box center [395, 182] width 790 height 365
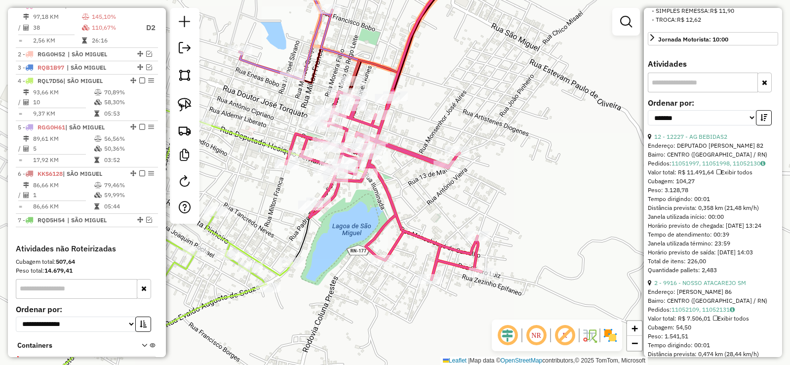
drag, startPoint x: 256, startPoint y: 191, endPoint x: 281, endPoint y: 209, distance: 31.4
click at [265, 201] on div "Janela de atendimento Grade de atendimento Capacidade Transportadoras Veículos …" at bounding box center [395, 182] width 790 height 365
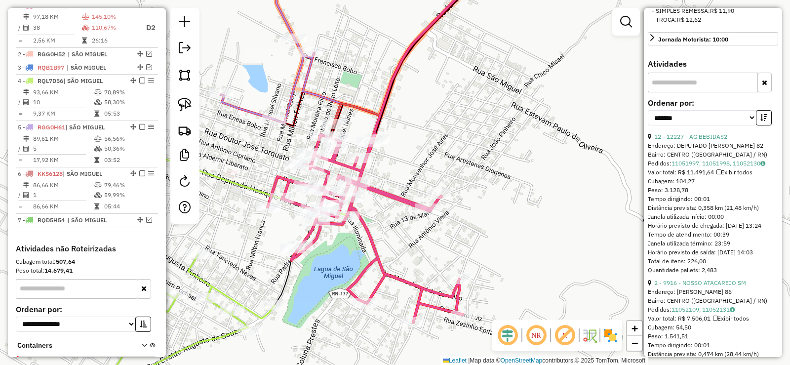
click at [333, 255] on div "Janela de atendimento Grade de atendimento Capacidade Transportadoras Veículos …" at bounding box center [395, 182] width 790 height 365
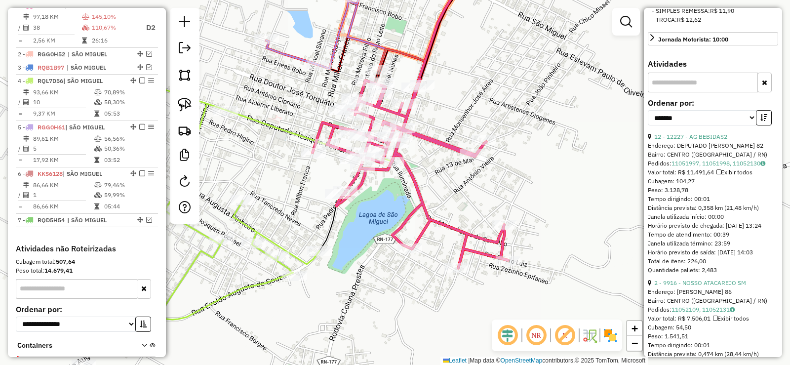
drag, startPoint x: 325, startPoint y: 282, endPoint x: 380, endPoint y: 213, distance: 88.5
click at [381, 213] on div "Janela de atendimento Grade de atendimento Capacidade Transportadoras Veículos …" at bounding box center [395, 182] width 790 height 365
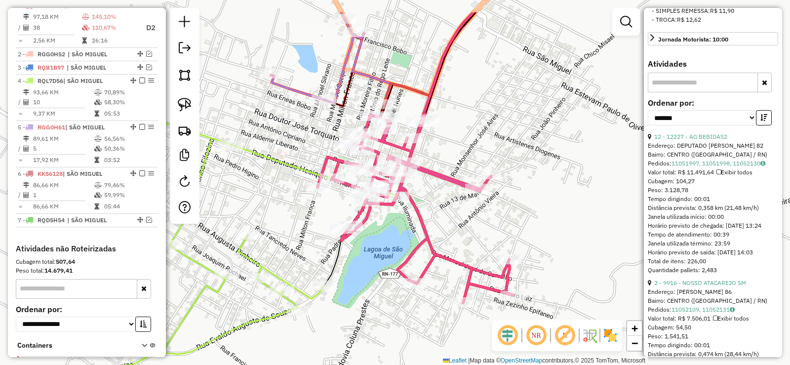
drag, startPoint x: 378, startPoint y: 206, endPoint x: 370, endPoint y: 255, distance: 49.6
click at [371, 255] on div "Janela de atendimento Grade de atendimento Capacidade Transportadoras Veículos …" at bounding box center [395, 182] width 790 height 365
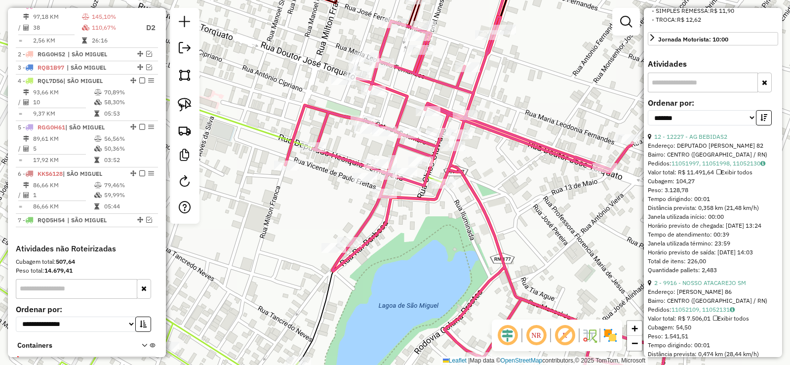
drag, startPoint x: 380, startPoint y: 233, endPoint x: 383, endPoint y: 239, distance: 6.6
click at [383, 239] on div "Janela de atendimento Grade de atendimento Capacidade Transportadoras Veículos …" at bounding box center [395, 182] width 790 height 365
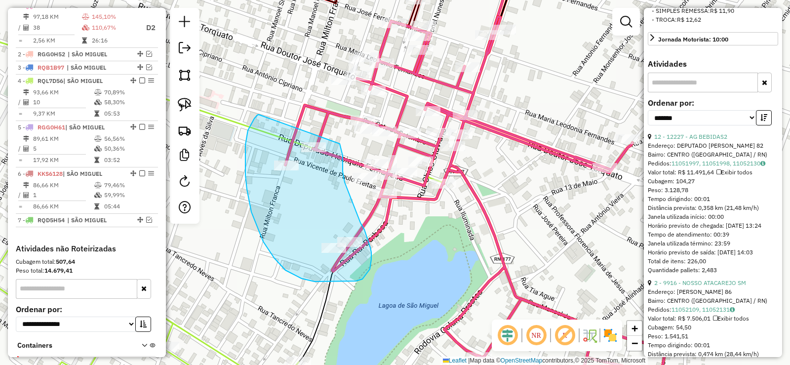
drag, startPoint x: 254, startPoint y: 118, endPoint x: 334, endPoint y: 128, distance: 80.5
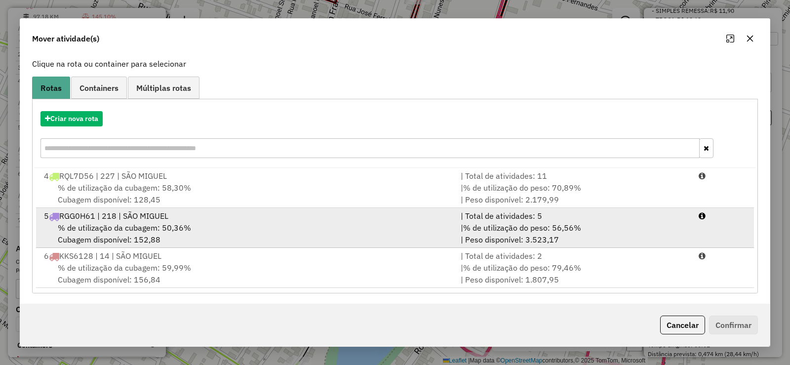
scroll to position [60, 0]
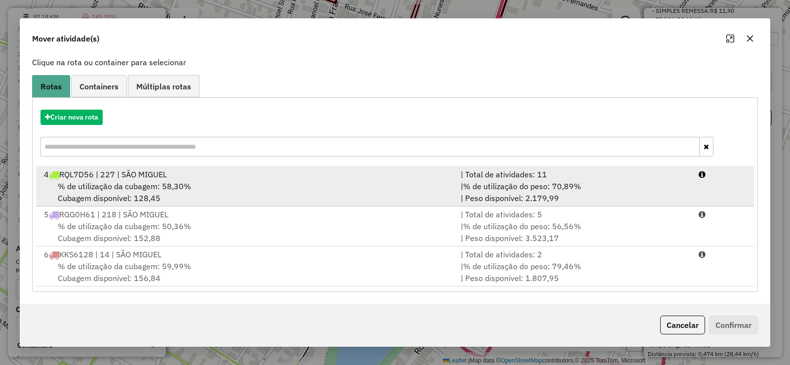
click at [220, 183] on div "% de utilização da cubagem: 58,30% Cubagem disponível: 128,45" at bounding box center [246, 192] width 417 height 24
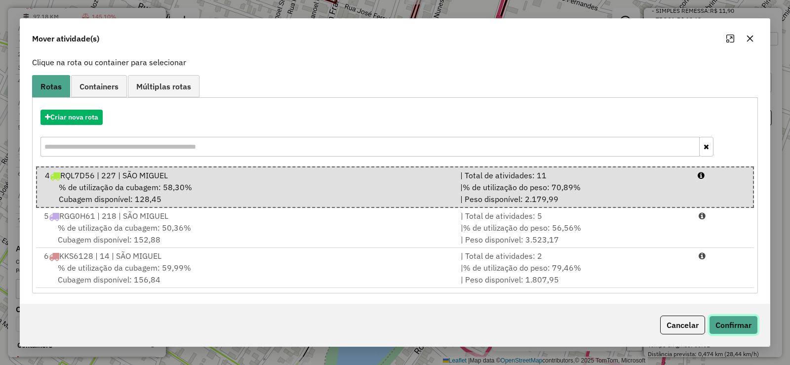
drag, startPoint x: 720, startPoint y: 327, endPoint x: 603, endPoint y: 230, distance: 152.4
click at [720, 327] on button "Confirmar" at bounding box center [733, 324] width 49 height 19
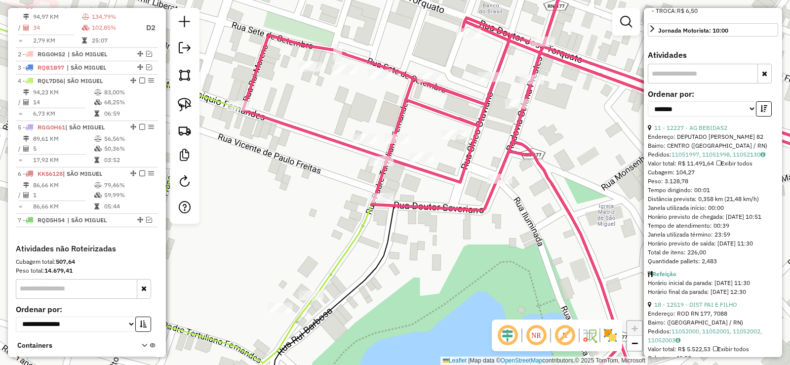
drag, startPoint x: 421, startPoint y: 234, endPoint x: 392, endPoint y: 248, distance: 31.8
click at [392, 248] on div "Janela de atendimento Grade de atendimento Capacidade Transportadoras Veículos …" at bounding box center [395, 182] width 790 height 365
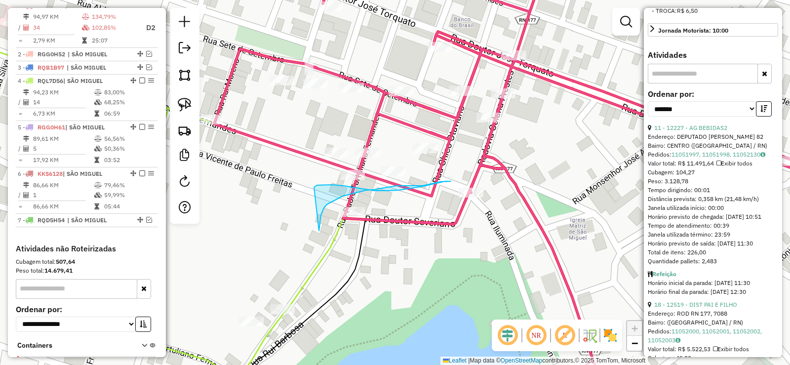
drag, startPoint x: 325, startPoint y: 206, endPoint x: 313, endPoint y: 187, distance: 22.9
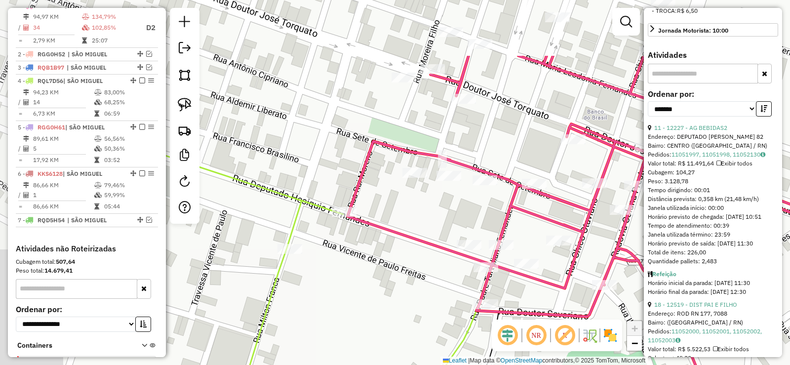
drag, startPoint x: 250, startPoint y: 197, endPoint x: 384, endPoint y: 289, distance: 162.1
click at [384, 289] on div "Janela de atendimento Grade de atendimento Capacidade Transportadoras Veículos …" at bounding box center [395, 182] width 790 height 365
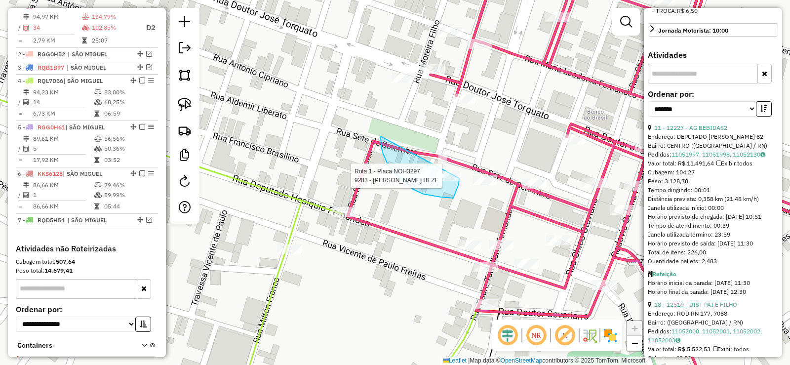
drag, startPoint x: 383, startPoint y: 153, endPoint x: 456, endPoint y: 152, distance: 73.1
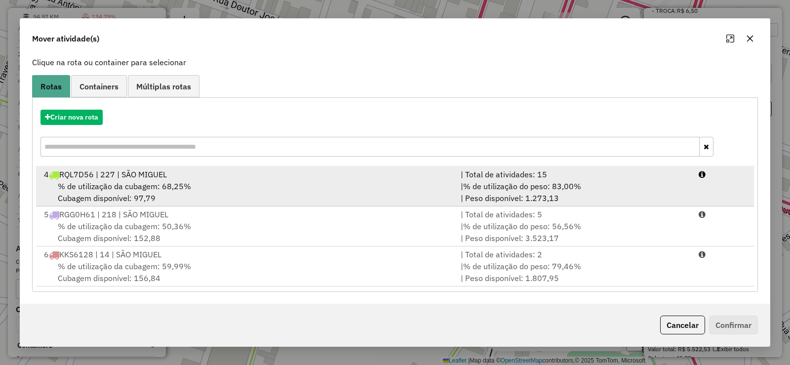
click at [234, 180] on div "% de utilização da cubagem: 68,25% Cubagem disponível: 97,79" at bounding box center [246, 192] width 417 height 24
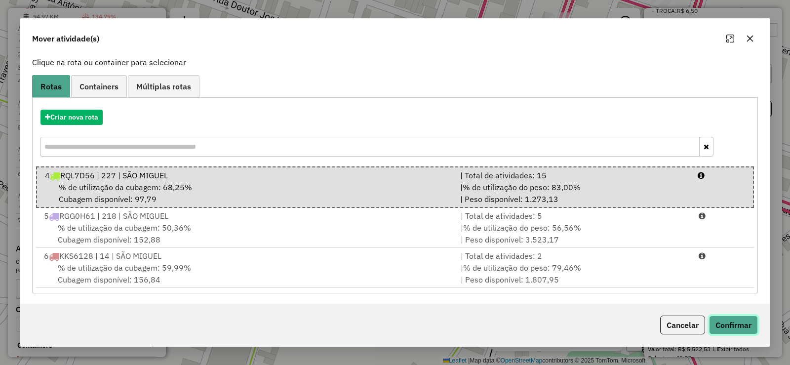
click at [738, 323] on button "Confirmar" at bounding box center [733, 324] width 49 height 19
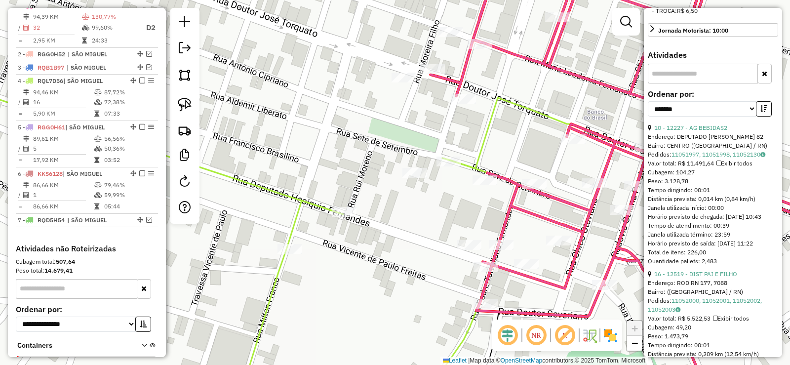
scroll to position [337, 0]
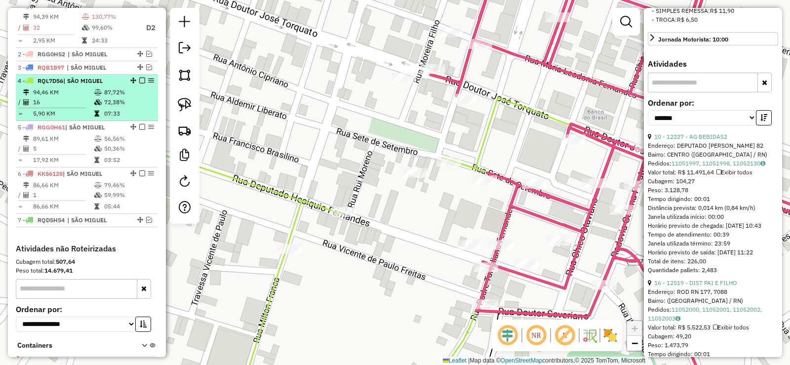
click at [139, 83] on em at bounding box center [142, 81] width 6 height 6
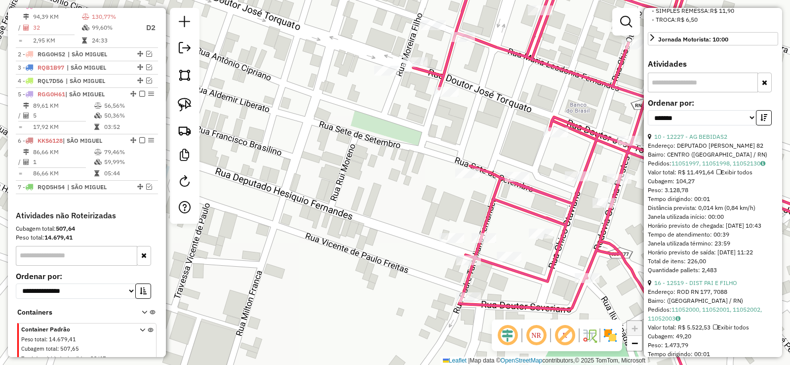
drag, startPoint x: 432, startPoint y: 191, endPoint x: 264, endPoint y: 120, distance: 181.9
click at [264, 120] on div "Janela de atendimento Grade de atendimento Capacidade Transportadoras Veículos …" at bounding box center [395, 182] width 790 height 365
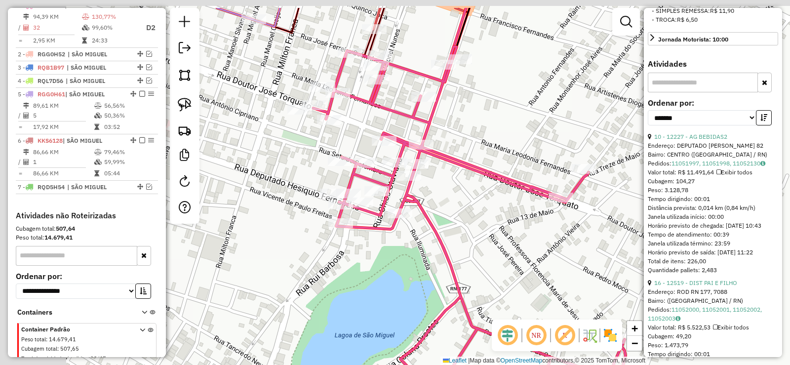
drag, startPoint x: 232, startPoint y: 117, endPoint x: 320, endPoint y: 168, distance: 101.9
click at [319, 168] on div "Janela de atendimento Grade de atendimento Capacidade Transportadoras Veículos …" at bounding box center [395, 182] width 790 height 365
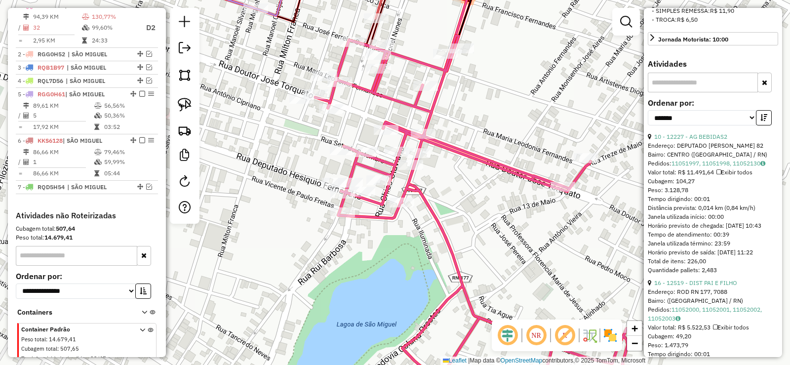
drag, startPoint x: 282, startPoint y: 168, endPoint x: 239, endPoint y: 90, distance: 89.5
click at [240, 92] on div "Janela de atendimento Grade de atendimento Capacidade Transportadoras Veículos …" at bounding box center [395, 182] width 790 height 365
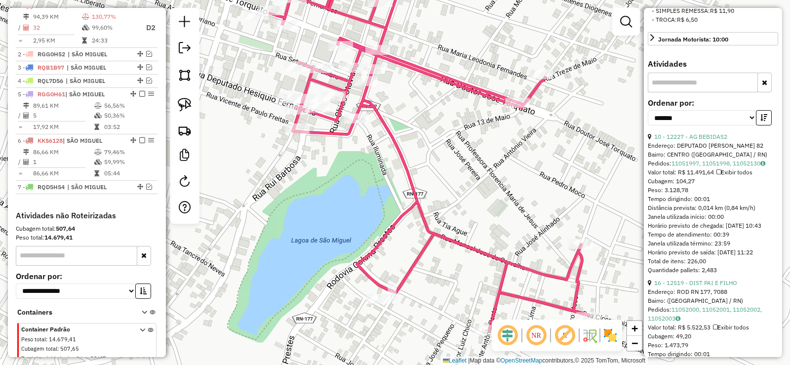
drag, startPoint x: 342, startPoint y: 210, endPoint x: 294, endPoint y: 182, distance: 55.5
click at [294, 182] on div "Janela de atendimento Grade de atendimento Capacidade Transportadoras Veículos …" at bounding box center [395, 182] width 790 height 365
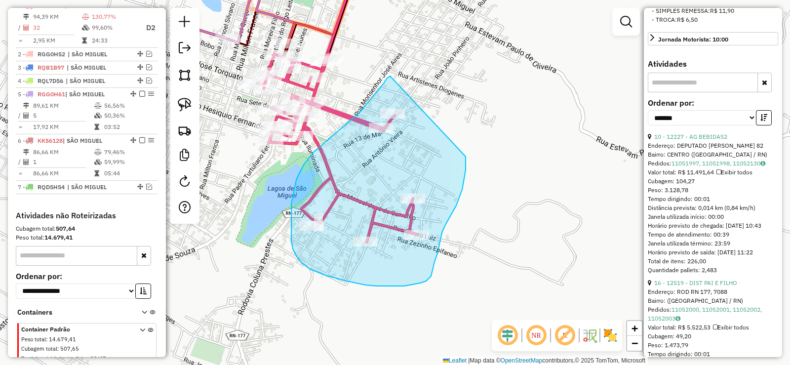
drag, startPoint x: 390, startPoint y: 76, endPoint x: 465, endPoint y: 151, distance: 105.8
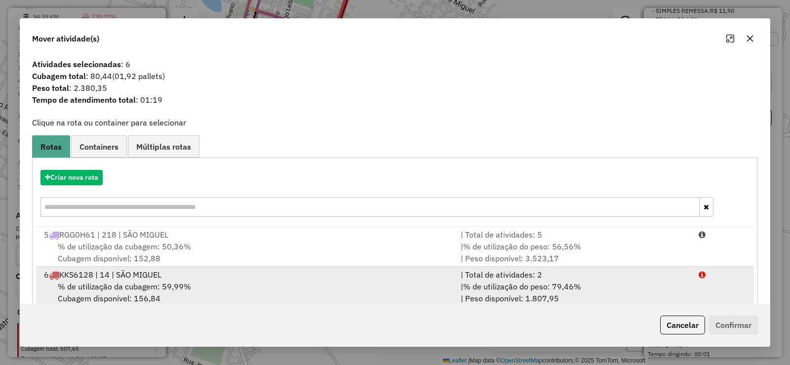
scroll to position [20, 0]
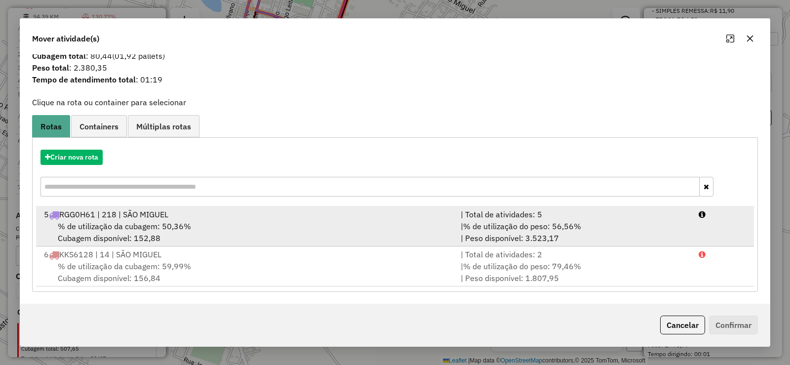
click at [210, 221] on div "% de utilização da cubagem: 50,36% Cubagem disponível: 152,88" at bounding box center [246, 232] width 417 height 24
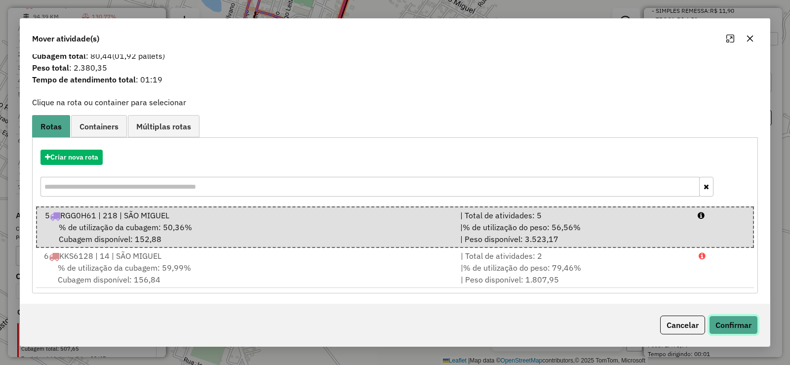
click at [730, 326] on button "Confirmar" at bounding box center [733, 324] width 49 height 19
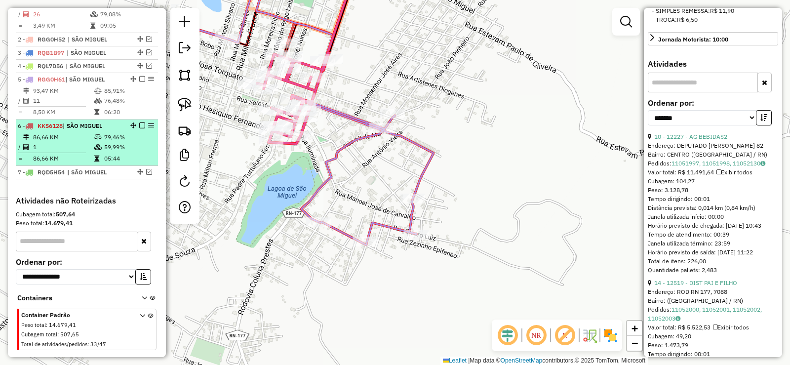
scroll to position [345, 0]
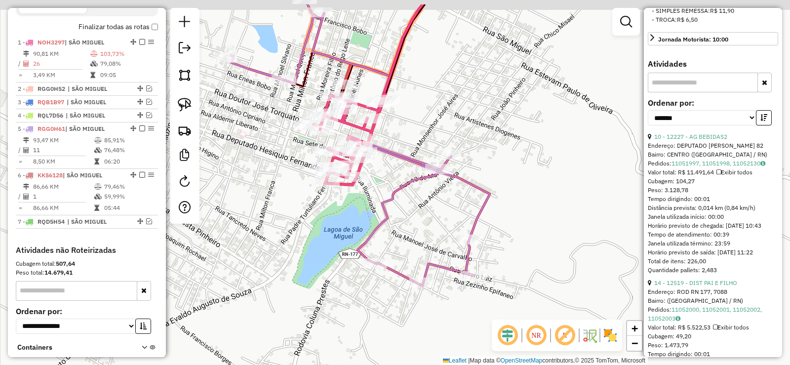
drag, startPoint x: 236, startPoint y: 138, endPoint x: 313, endPoint y: 183, distance: 89.6
click at [299, 181] on div "Janela de atendimento Grade de atendimento Capacidade Transportadoras Veículos …" at bounding box center [395, 182] width 790 height 365
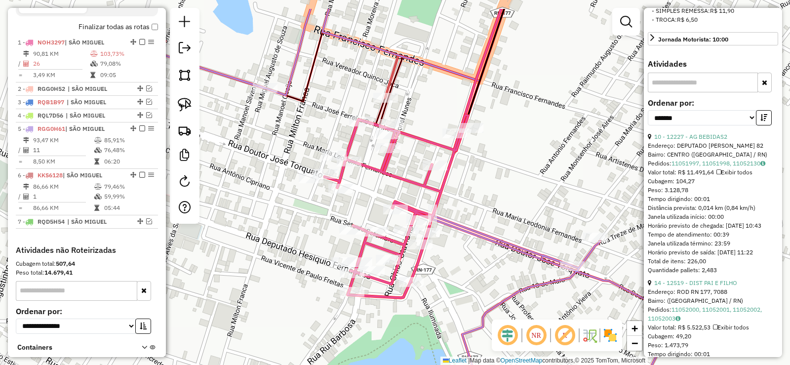
drag, startPoint x: 234, startPoint y: 135, endPoint x: 309, endPoint y: 202, distance: 100.4
click at [309, 202] on div "Janela de atendimento Grade de atendimento Capacidade Transportadoras Veículos …" at bounding box center [395, 182] width 790 height 365
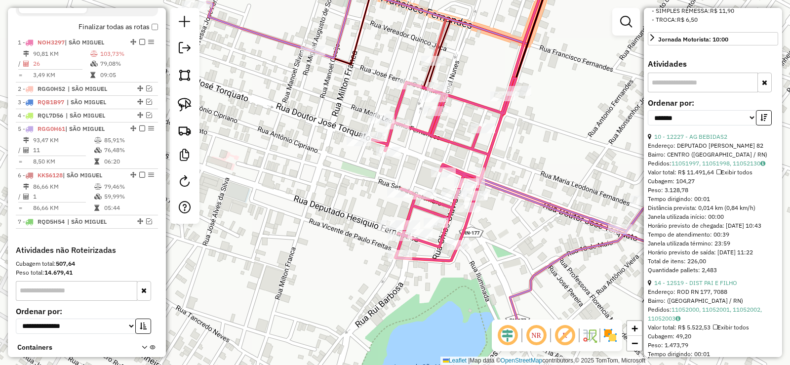
drag, startPoint x: 344, startPoint y: 152, endPoint x: 355, endPoint y: 93, distance: 60.3
click at [355, 93] on div "Janela de atendimento Grade de atendimento Capacidade Transportadoras Veículos …" at bounding box center [395, 182] width 790 height 365
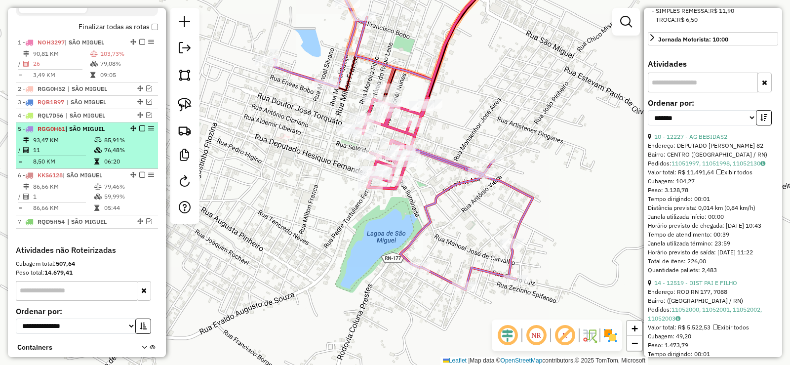
click at [139, 131] on em at bounding box center [142, 128] width 6 height 6
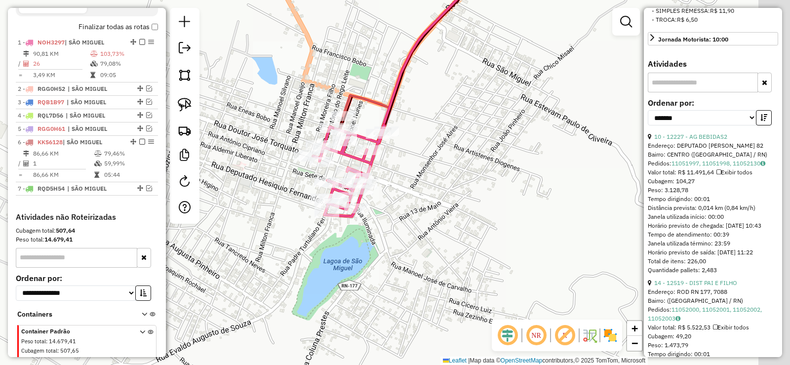
drag, startPoint x: 297, startPoint y: 123, endPoint x: 253, endPoint y: 152, distance: 53.1
click at [253, 152] on div "Janela de atendimento Grade de atendimento Capacidade Transportadoras Veículos …" at bounding box center [395, 182] width 790 height 365
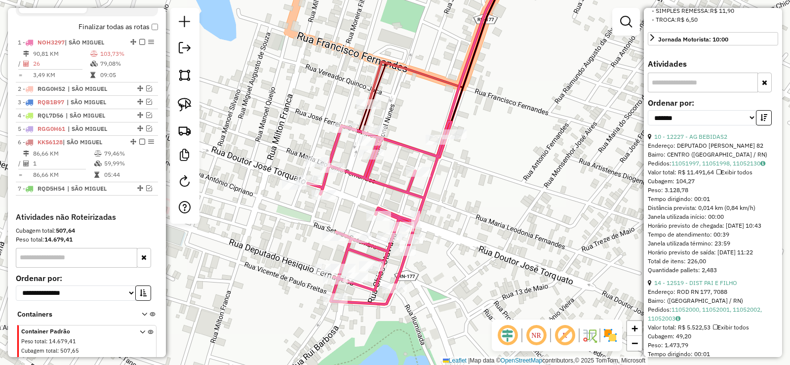
click at [347, 181] on div "Janela de atendimento Grade de atendimento Capacidade Transportadoras Veículos …" at bounding box center [395, 182] width 790 height 365
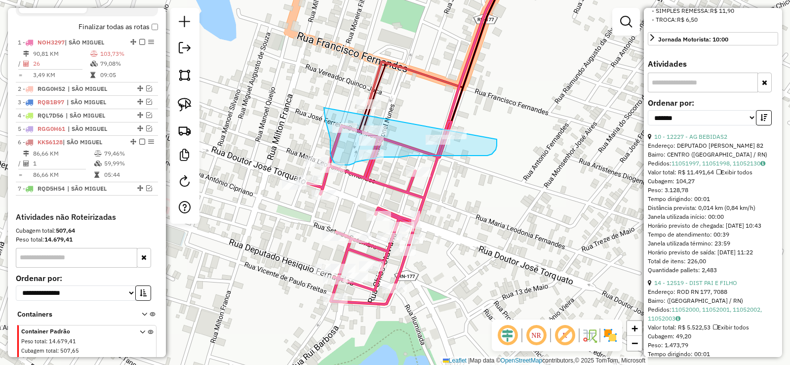
drag, startPoint x: 324, startPoint y: 108, endPoint x: 496, endPoint y: 132, distance: 174.0
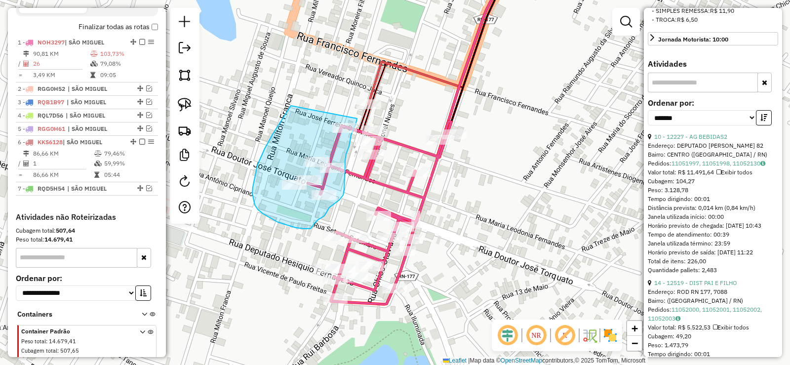
drag, startPoint x: 272, startPoint y: 134, endPoint x: 353, endPoint y: 112, distance: 83.9
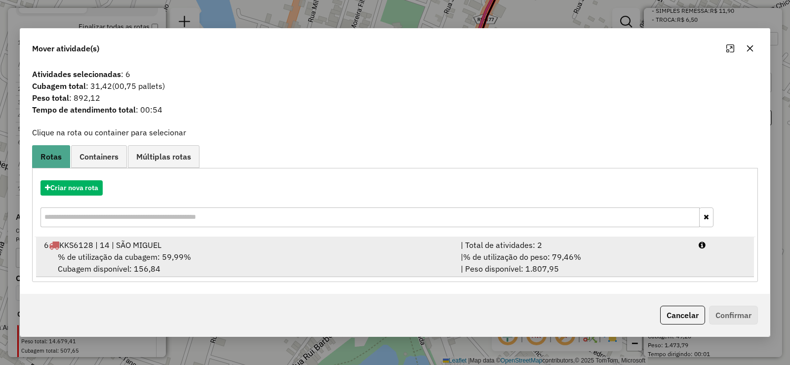
click at [189, 252] on span "% de utilização da cubagem: 59,99%" at bounding box center [124, 257] width 133 height 10
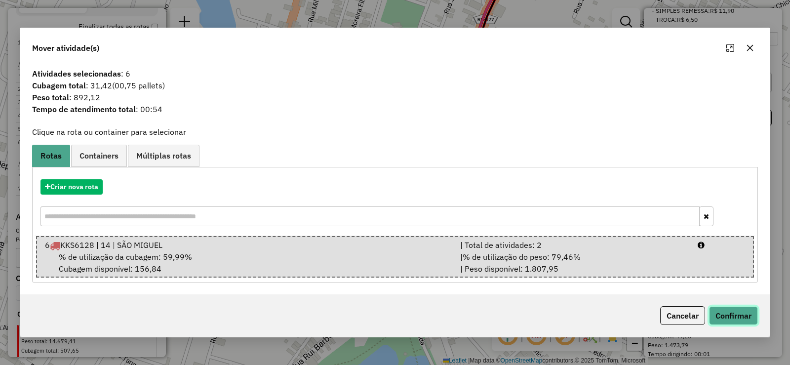
click at [727, 315] on button "Confirmar" at bounding box center [733, 315] width 49 height 19
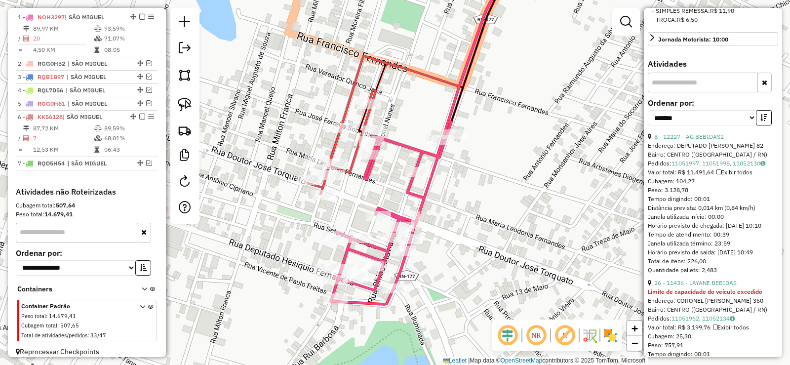
scroll to position [382, 0]
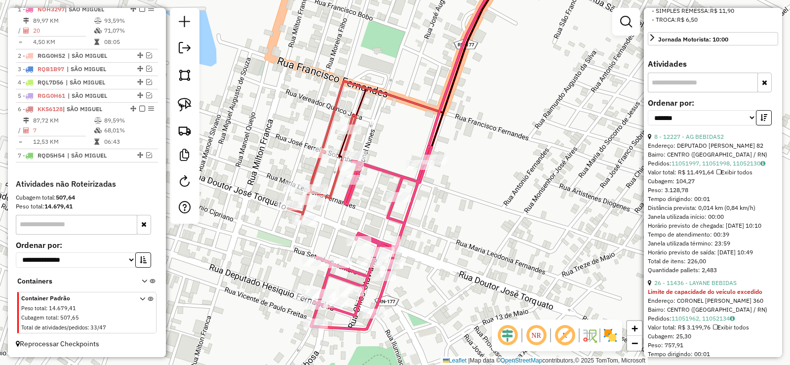
click at [336, 211] on div "Janela de atendimento Grade de atendimento Capacidade Transportadoras Veículos …" at bounding box center [395, 182] width 790 height 365
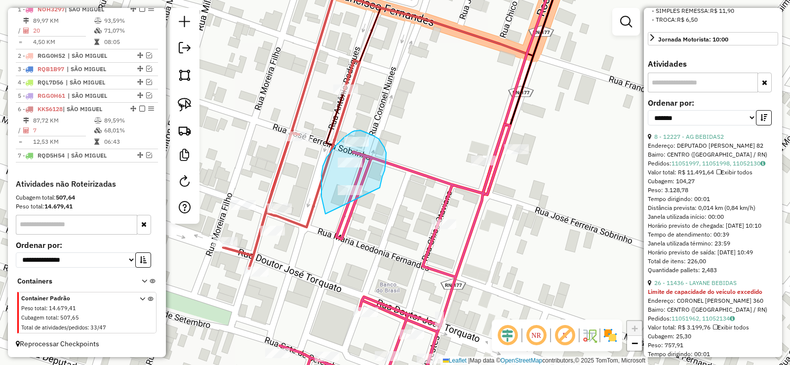
drag, startPoint x: 381, startPoint y: 185, endPoint x: 323, endPoint y: 219, distance: 66.6
drag, startPoint x: 321, startPoint y: 181, endPoint x: 334, endPoint y: 214, distance: 35.8
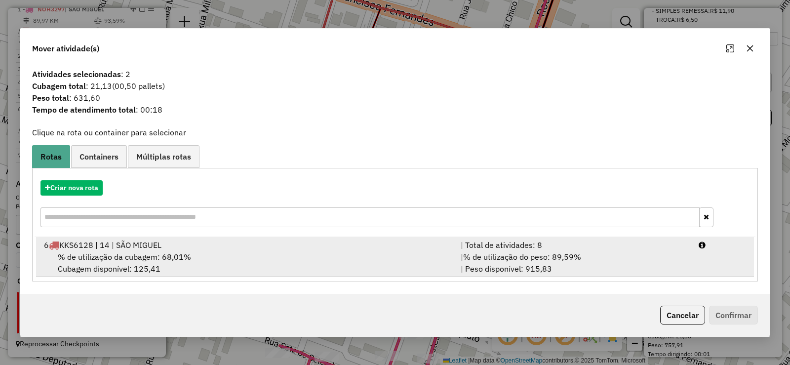
click at [252, 256] on div "% de utilização da cubagem: 68,01% Cubagem disponível: 125,41" at bounding box center [246, 263] width 417 height 24
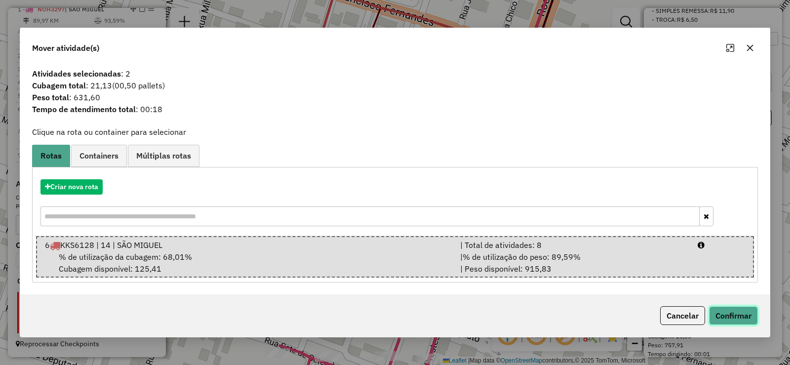
click at [739, 319] on button "Confirmar" at bounding box center [733, 315] width 49 height 19
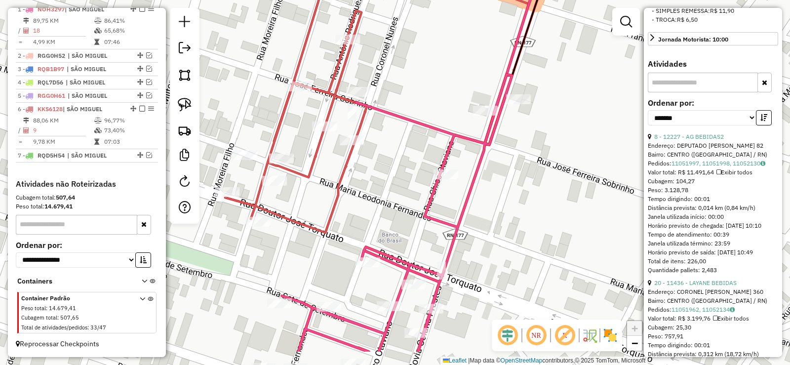
drag, startPoint x: 342, startPoint y: 239, endPoint x: 343, endPoint y: 184, distance: 55.3
click at [344, 185] on icon at bounding box center [296, 121] width 142 height 222
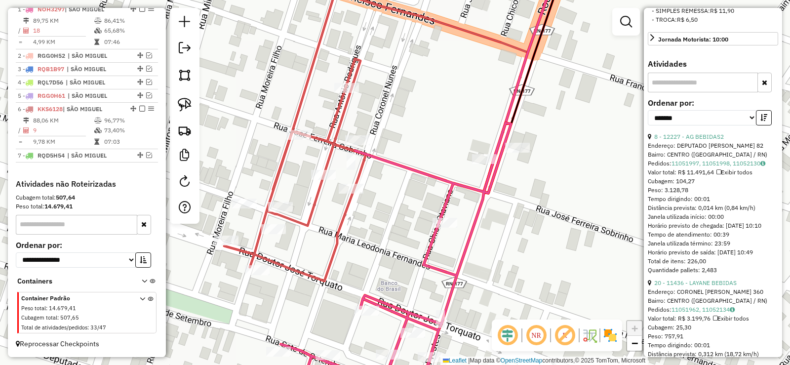
drag, startPoint x: 400, startPoint y: 194, endPoint x: 276, endPoint y: 169, distance: 126.9
click at [402, 174] on div "Janela de atendimento Grade de atendimento Capacidade Transportadoras Veículos …" at bounding box center [395, 182] width 790 height 365
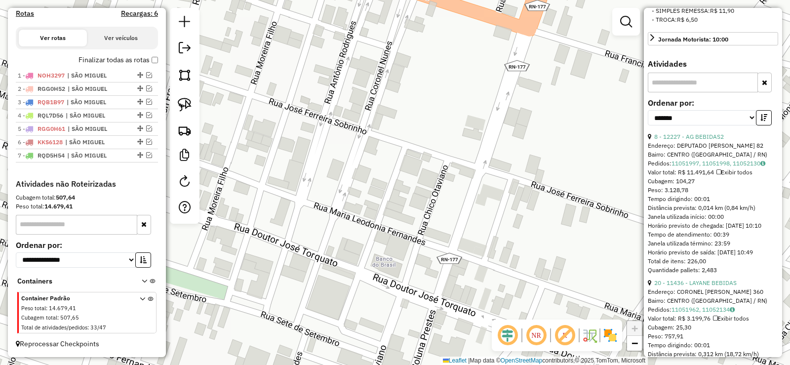
scroll to position [321, 0]
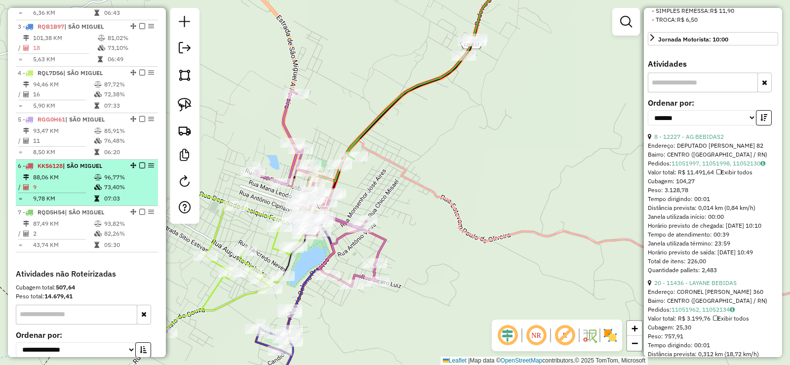
scroll to position [404, 0]
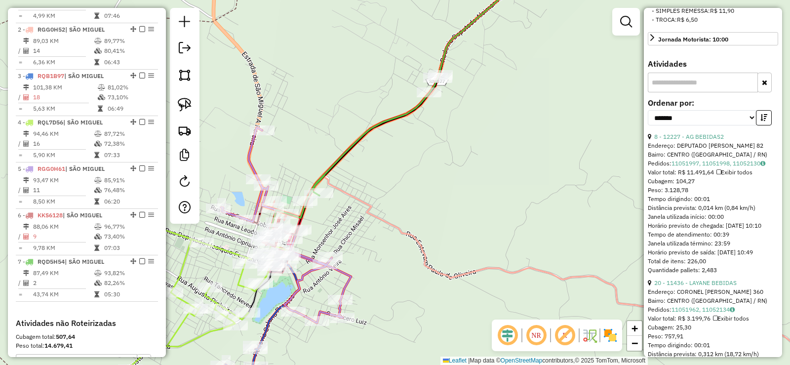
drag, startPoint x: 487, startPoint y: 182, endPoint x: 432, endPoint y: 201, distance: 57.8
click at [445, 199] on div "Janela de atendimento Grade de atendimento Capacidade Transportadoras Veículos …" at bounding box center [395, 182] width 790 height 365
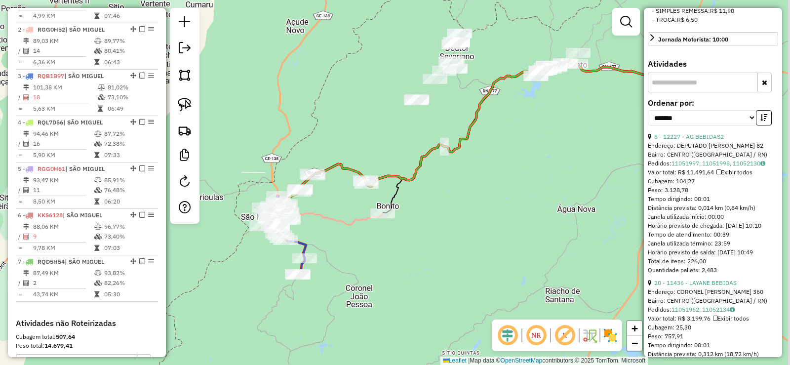
drag, startPoint x: 474, startPoint y: 213, endPoint x: 406, endPoint y: 210, distance: 68.7
click at [349, 214] on div "Janela de atendimento Grade de atendimento Capacidade Transportadoras Veículos …" at bounding box center [395, 182] width 790 height 365
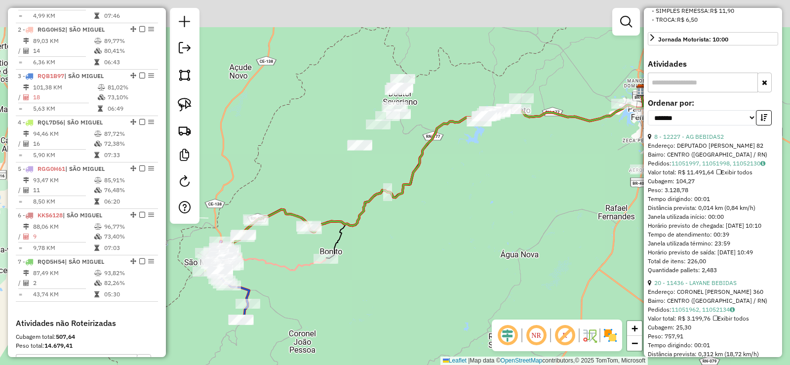
drag, startPoint x: 516, startPoint y: 198, endPoint x: 492, endPoint y: 225, distance: 35.3
click at [492, 225] on div "Janela de atendimento Grade de atendimento Capacidade Transportadoras Veículos …" at bounding box center [395, 182] width 790 height 365
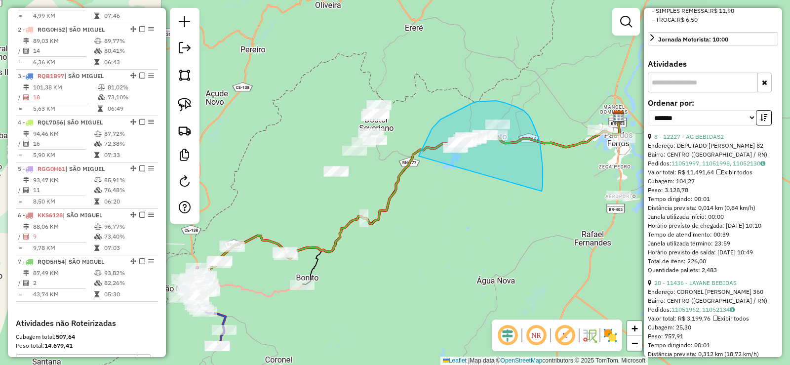
drag, startPoint x: 543, startPoint y: 167, endPoint x: 413, endPoint y: 181, distance: 130.0
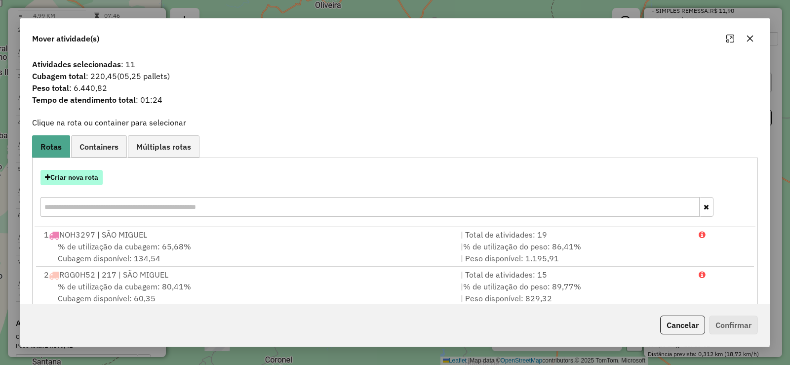
click at [70, 172] on button "Criar nova rota" at bounding box center [71, 177] width 62 height 15
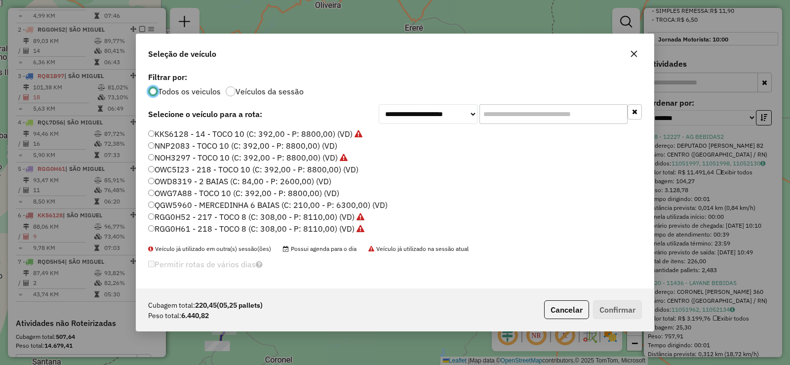
scroll to position [67, 0]
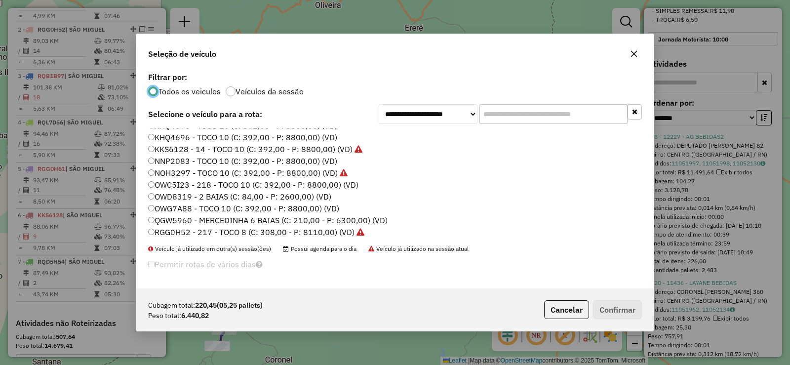
click at [235, 136] on label "KHQ4696 - TOCO 10 (C: 392,00 - P: 8800,00) (VD)" at bounding box center [242, 137] width 189 height 12
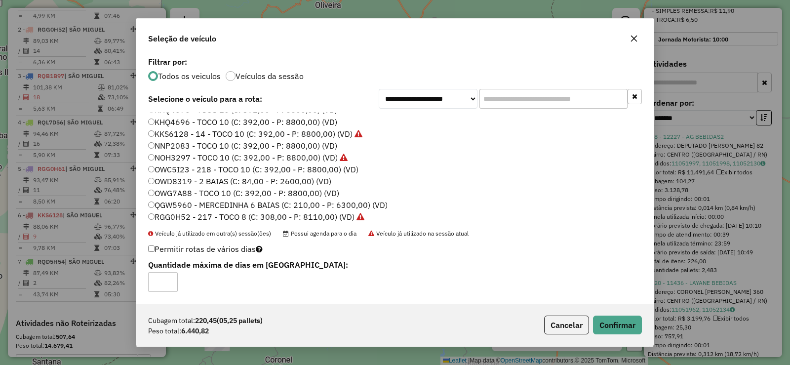
click at [201, 168] on label "OWC5I23 - 218 - TOCO 10 (C: 392,00 - P: 8800,00) (VD)" at bounding box center [253, 169] width 210 height 12
click at [621, 320] on button "Confirmar" at bounding box center [617, 324] width 49 height 19
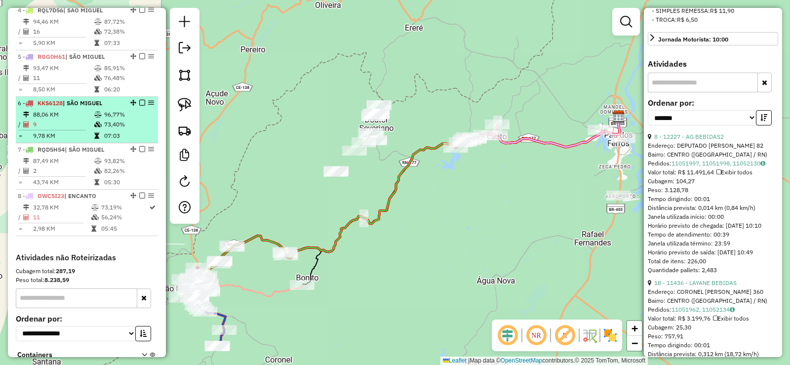
scroll to position [530, 0]
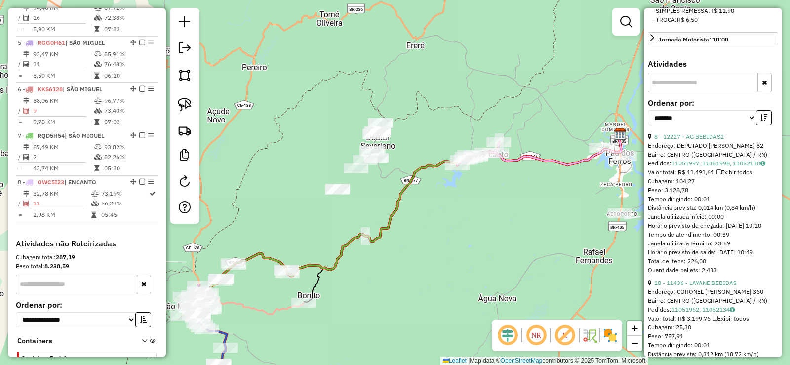
click at [476, 227] on div "Janela de atendimento Grade de atendimento Capacidade Transportadoras Veículos …" at bounding box center [395, 182] width 790 height 365
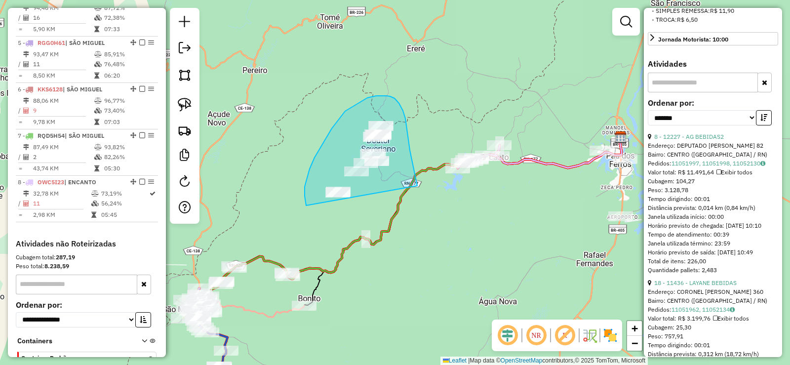
drag, startPoint x: 410, startPoint y: 150, endPoint x: 317, endPoint y: 230, distance: 121.8
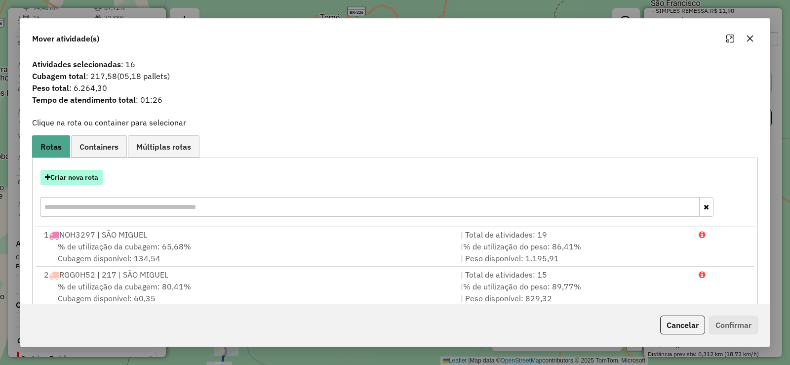
click at [92, 174] on button "Criar nova rota" at bounding box center [71, 177] width 62 height 15
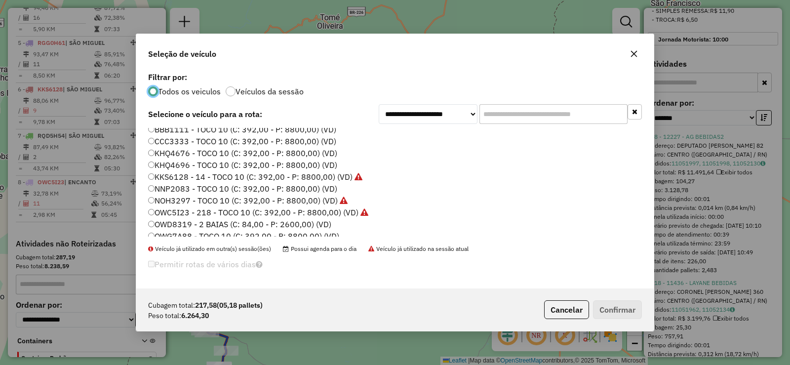
scroll to position [116, 0]
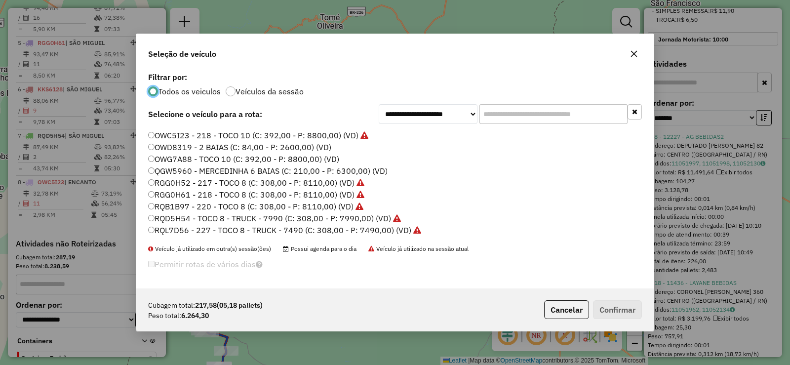
click at [227, 182] on label "RGG0H52 - 217 - TOCO 8 (C: 308,00 - P: 8110,00) (VD)" at bounding box center [256, 183] width 216 height 12
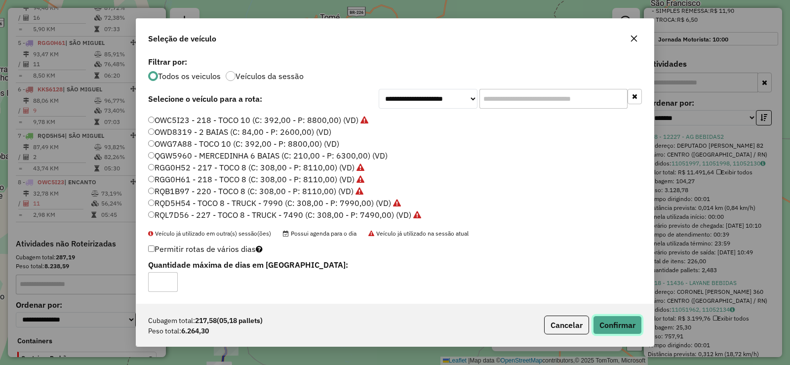
click at [616, 323] on button "Confirmar" at bounding box center [617, 324] width 49 height 19
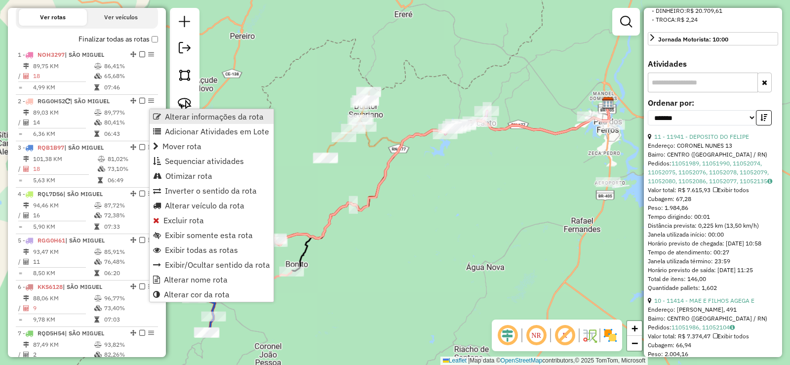
scroll to position [346, 0]
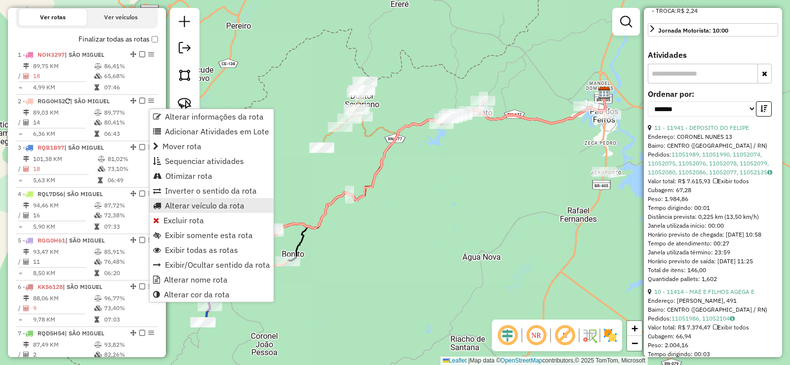
click at [195, 205] on span "Alterar veículo da rota" at bounding box center [204, 205] width 79 height 8
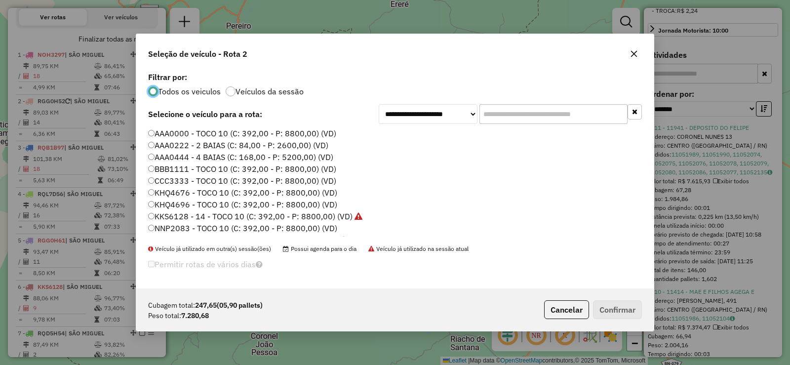
scroll to position [5, 3]
click at [218, 207] on label "KHQ4696 - TOCO 10 (C: 392,00 - P: 8800,00) (VD)" at bounding box center [242, 204] width 189 height 12
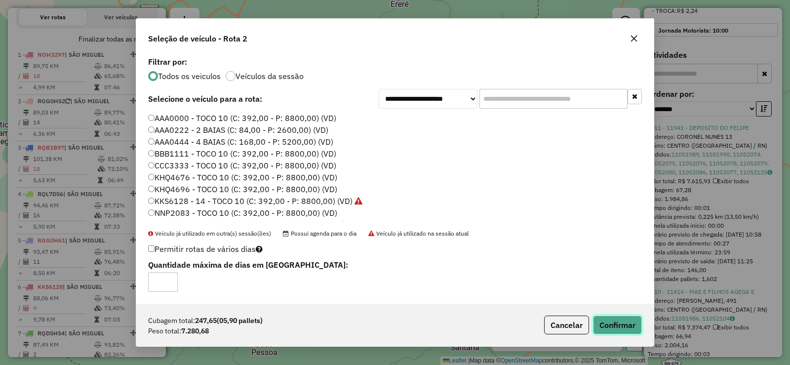
click at [612, 319] on button "Confirmar" at bounding box center [617, 324] width 49 height 19
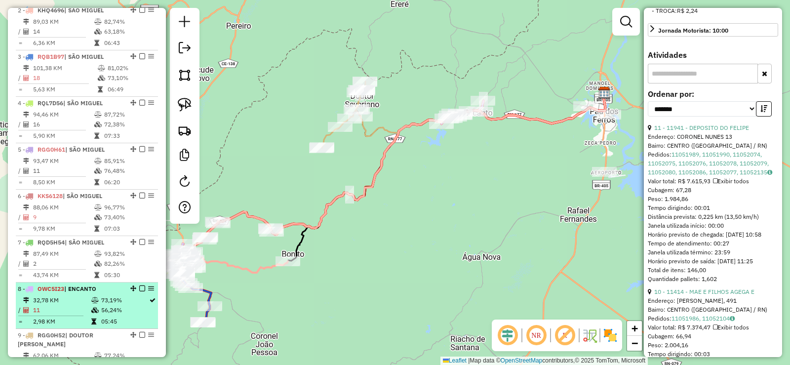
scroll to position [527, 0]
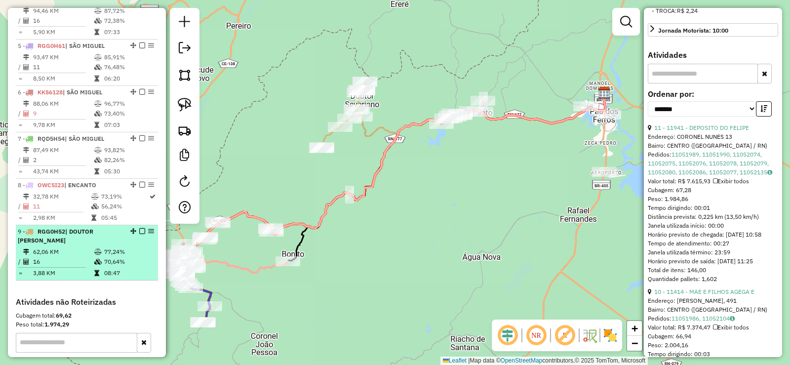
click at [94, 255] on icon at bounding box center [97, 252] width 7 height 6
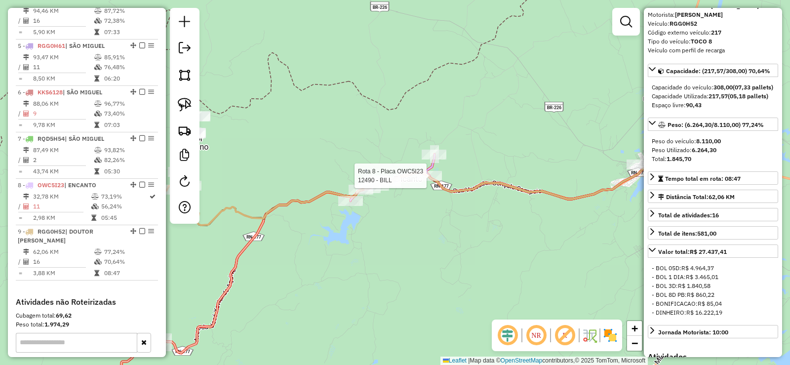
scroll to position [67, 0]
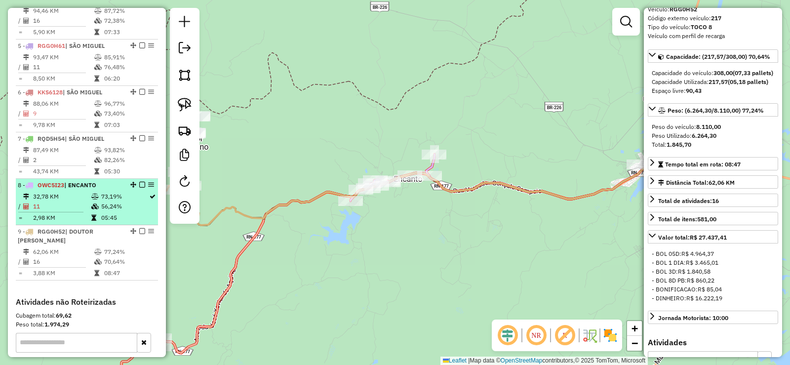
click at [93, 199] on icon at bounding box center [94, 197] width 7 height 6
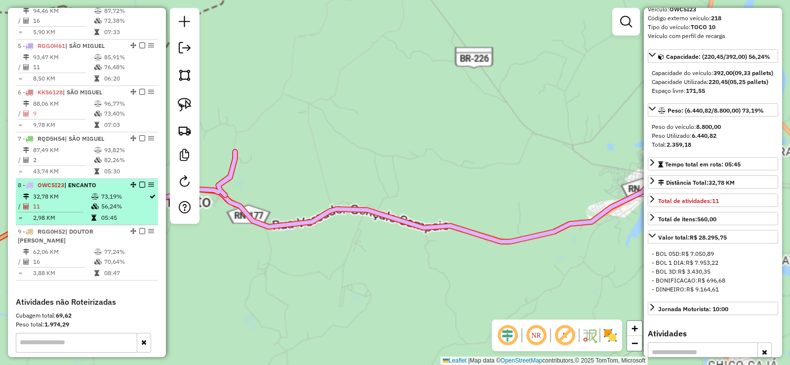
scroll to position [76, 0]
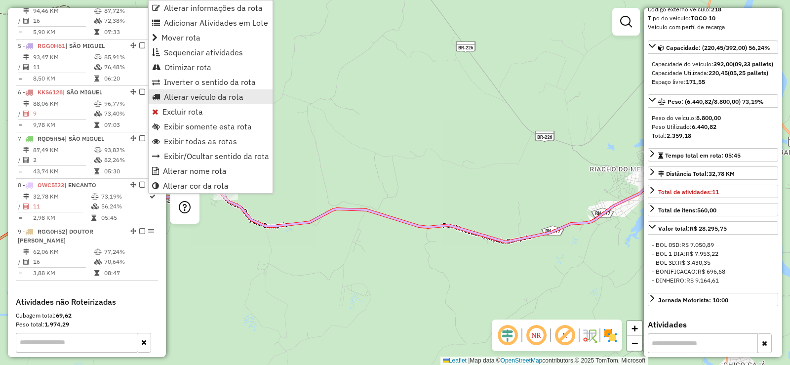
click at [204, 95] on span "Alterar veículo da rota" at bounding box center [203, 97] width 79 height 8
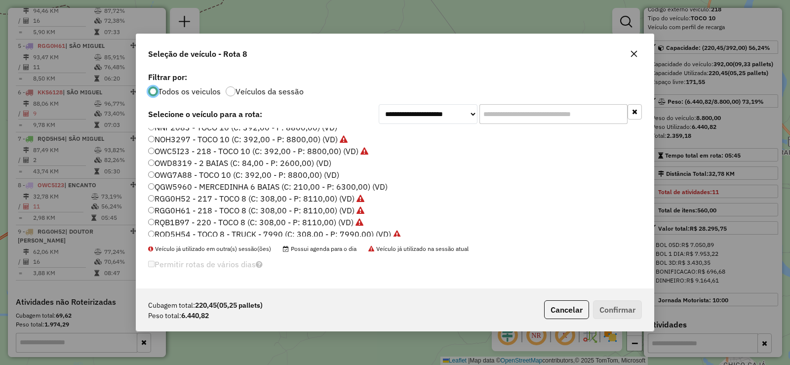
scroll to position [116, 0]
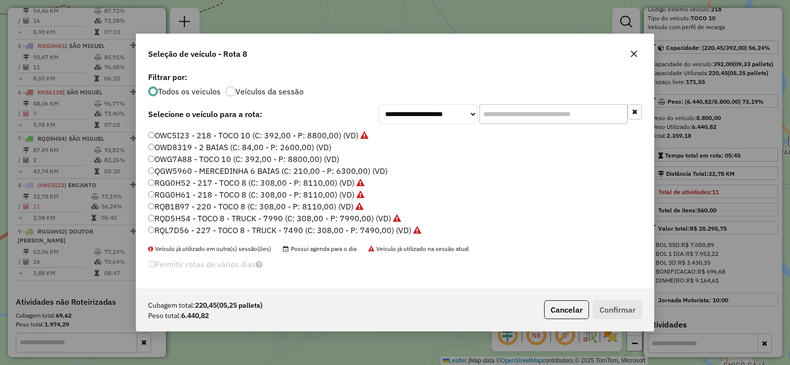
click at [222, 179] on label "RGG0H52 - 217 - TOCO 8 (C: 308,00 - P: 8110,00) (VD)" at bounding box center [256, 183] width 216 height 12
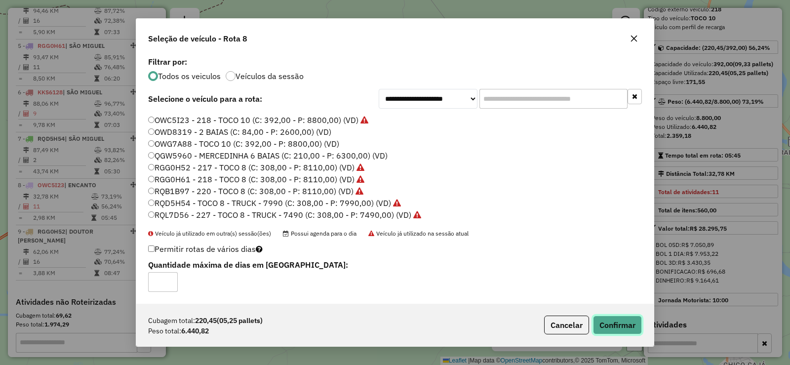
click at [604, 318] on button "Confirmar" at bounding box center [617, 324] width 49 height 19
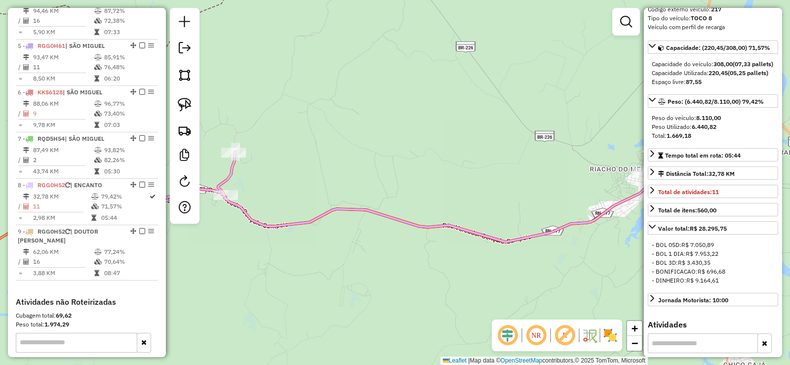
scroll to position [654, 0]
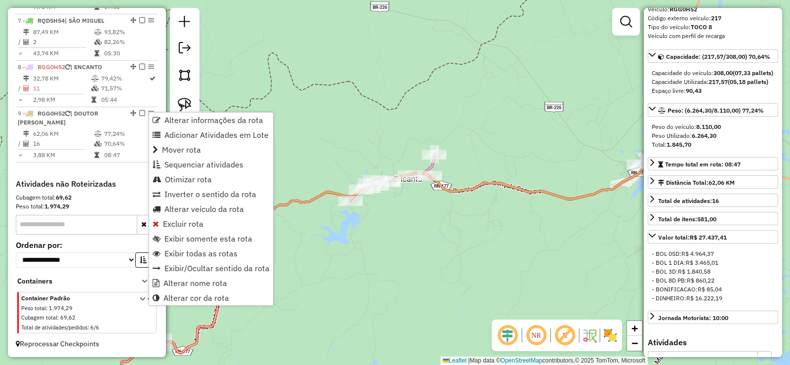
click at [116, 184] on h4 "Atividades não Roteirizadas" at bounding box center [87, 183] width 142 height 9
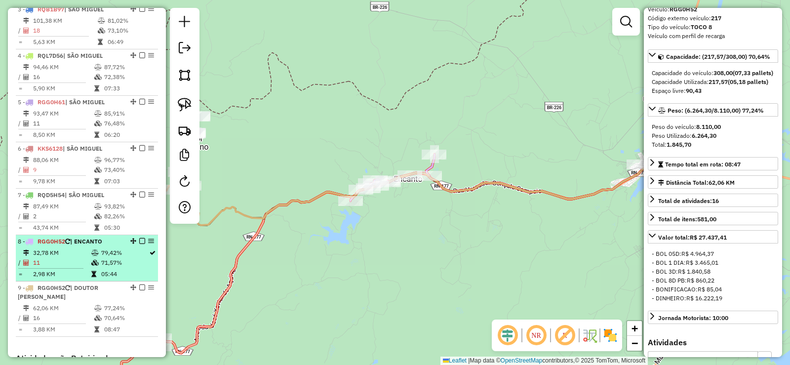
scroll to position [457, 0]
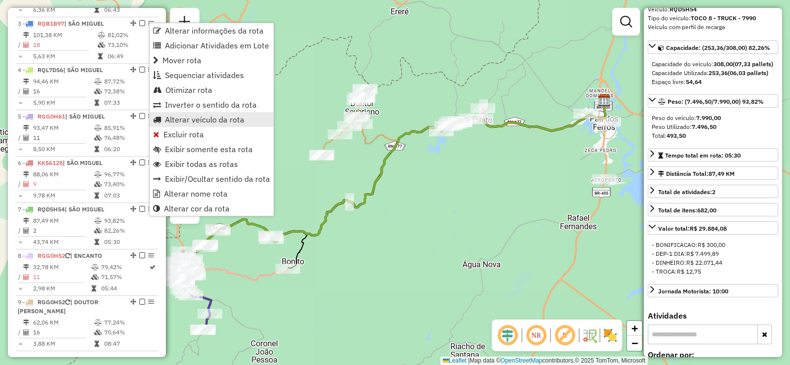
click at [187, 116] on span "Alterar veículo da rota" at bounding box center [204, 120] width 79 height 8
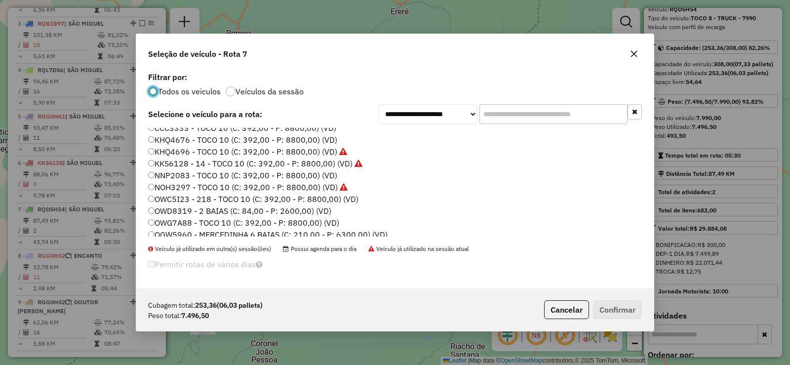
scroll to position [67, 0]
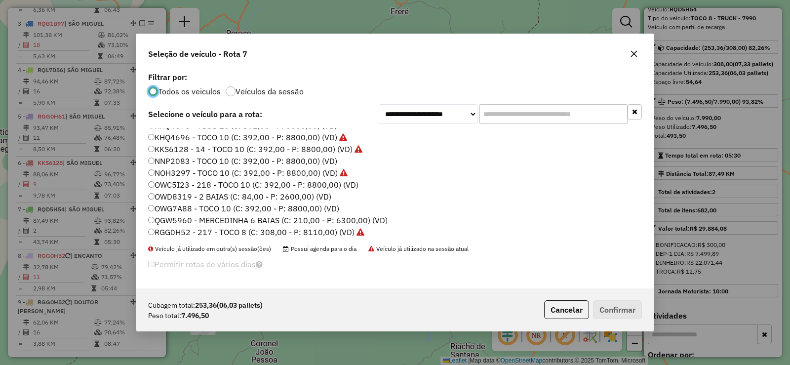
click at [201, 182] on label "OWC5I23 - 218 - TOCO 10 (C: 392,00 - P: 8800,00) (VD)" at bounding box center [253, 185] width 210 height 12
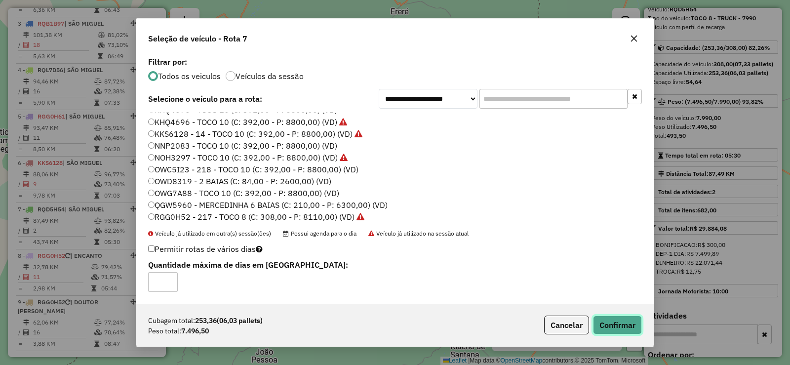
drag, startPoint x: 613, startPoint y: 320, endPoint x: 567, endPoint y: 294, distance: 53.0
click at [610, 319] on button "Confirmar" at bounding box center [617, 324] width 49 height 19
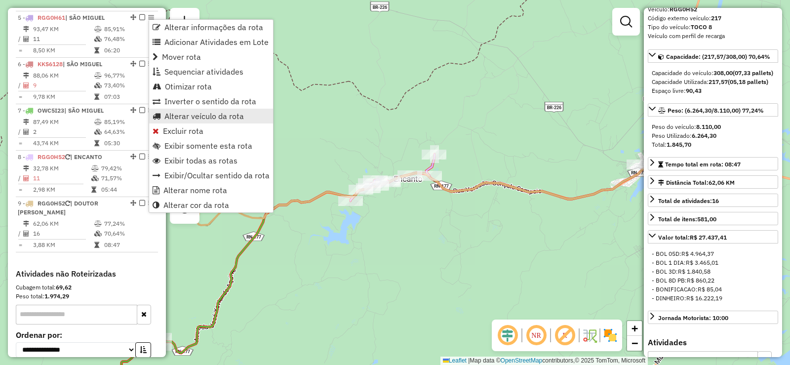
click at [185, 116] on span "Alterar veículo da rota" at bounding box center [203, 116] width 79 height 8
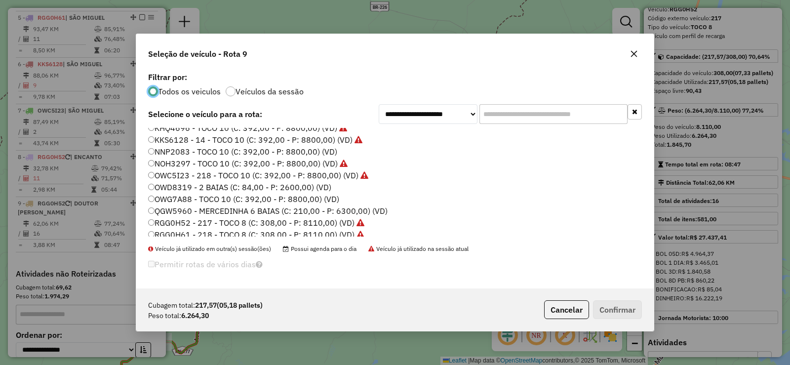
scroll to position [116, 0]
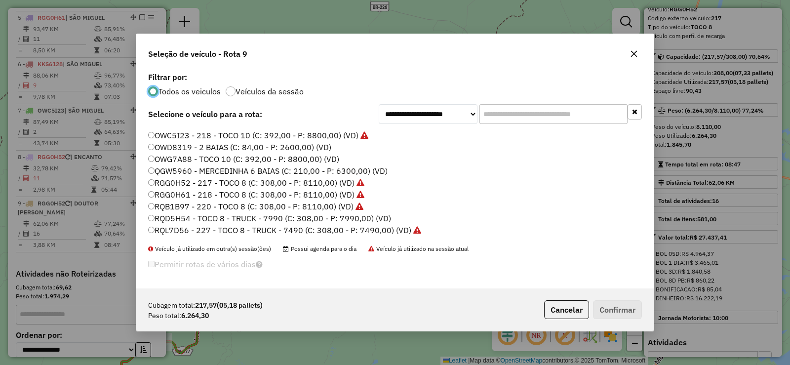
click at [266, 219] on label "RQD5H54 - TOCO 8 - TRUCK - 7990 (C: 308,00 - P: 7990,00) (VD)" at bounding box center [269, 218] width 243 height 12
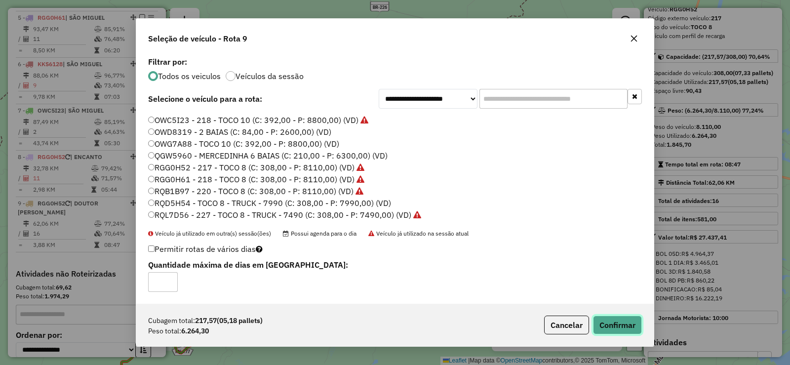
click at [614, 318] on button "Confirmar" at bounding box center [617, 324] width 49 height 19
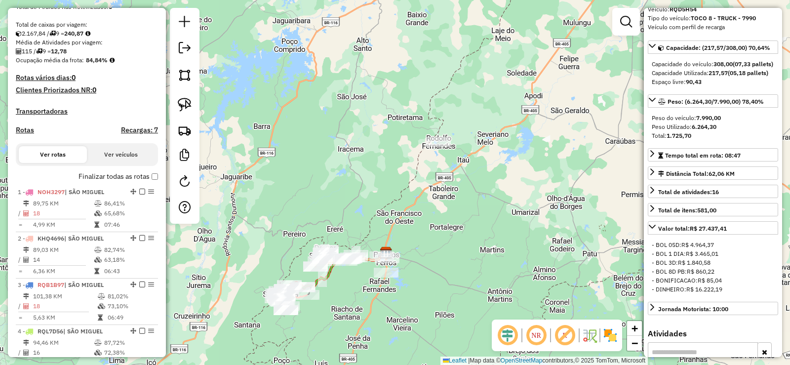
scroll to position [210, 0]
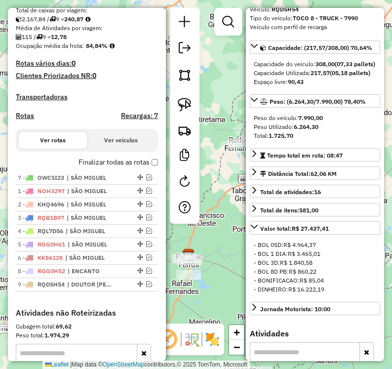
drag, startPoint x: 138, startPoint y: 265, endPoint x: 122, endPoint y: 182, distance: 84.9
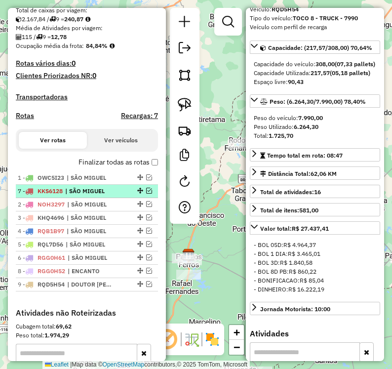
drag, startPoint x: 136, startPoint y: 265, endPoint x: 119, endPoint y: 200, distance: 66.7
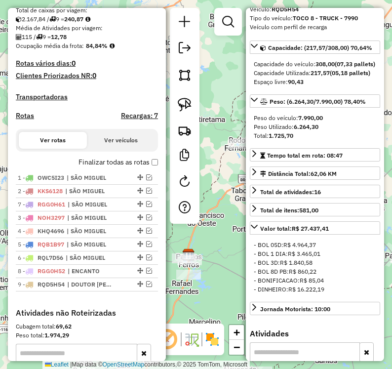
drag, startPoint x: 137, startPoint y: 265, endPoint x: 125, endPoint y: 211, distance: 55.2
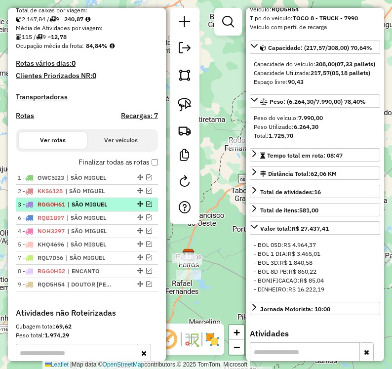
drag, startPoint x: 136, startPoint y: 252, endPoint x: 128, endPoint y: 219, distance: 34.1
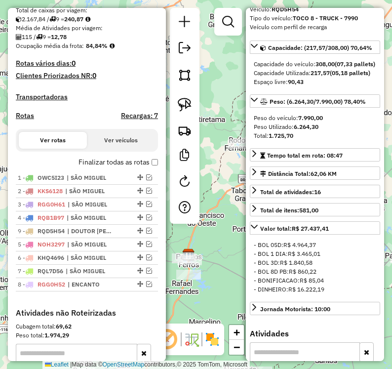
drag, startPoint x: 138, startPoint y: 294, endPoint x: 125, endPoint y: 237, distance: 58.3
drag, startPoint x: 138, startPoint y: 292, endPoint x: 126, endPoint y: 252, distance: 42.0
drag, startPoint x: 136, startPoint y: 295, endPoint x: 128, endPoint y: 265, distance: 31.6
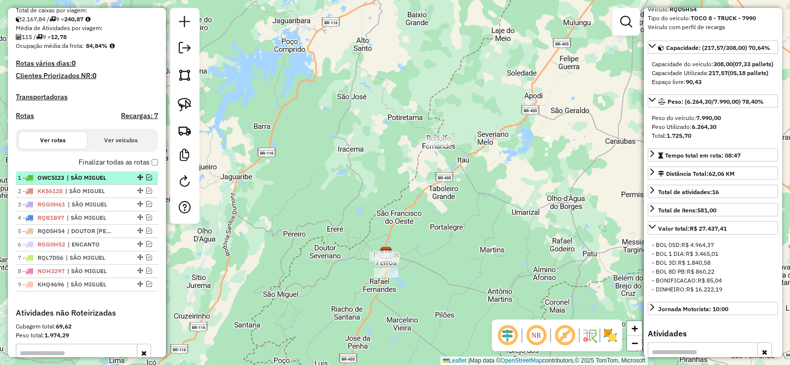
click at [146, 180] on em at bounding box center [149, 177] width 6 height 6
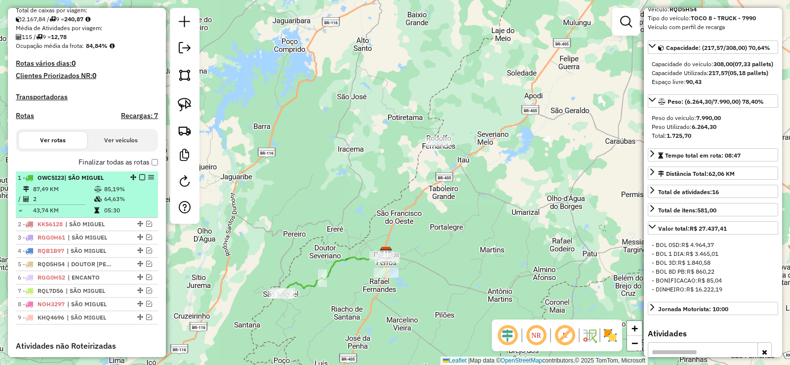
click at [87, 194] on td "87,49 KM" at bounding box center [63, 189] width 61 height 10
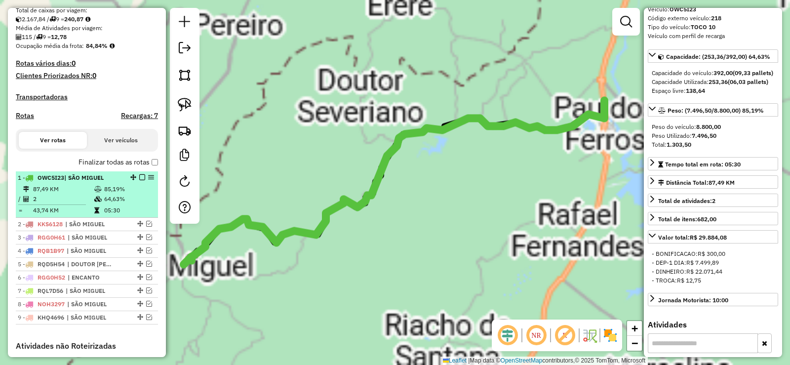
scroll to position [76, 0]
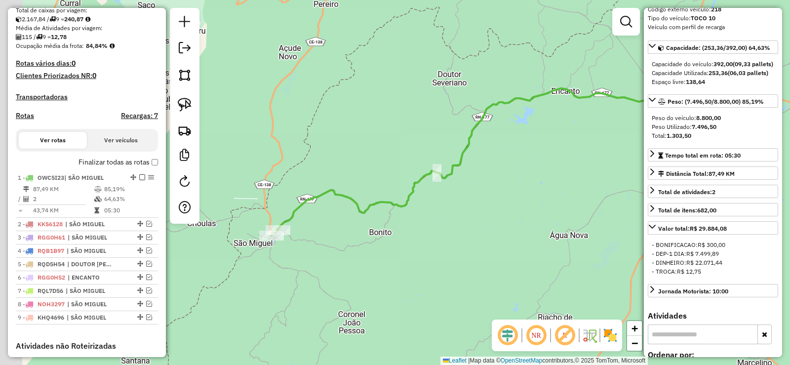
drag, startPoint x: 229, startPoint y: 280, endPoint x: 307, endPoint y: 241, distance: 86.8
click at [317, 246] on div "Janela de atendimento Grade de atendimento Capacidade Transportadoras Veículos …" at bounding box center [395, 182] width 790 height 365
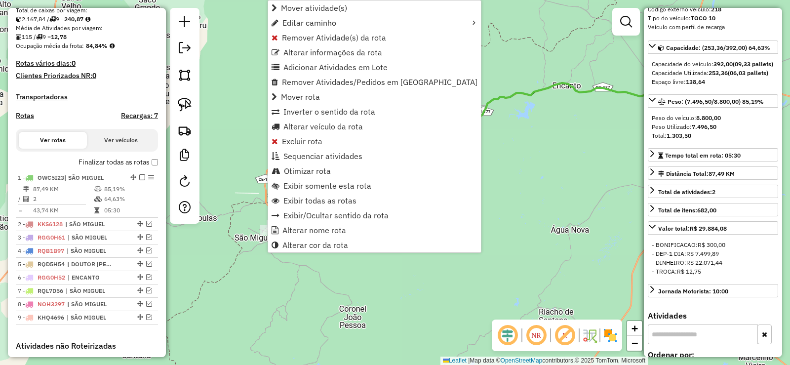
scroll to position [381, 0]
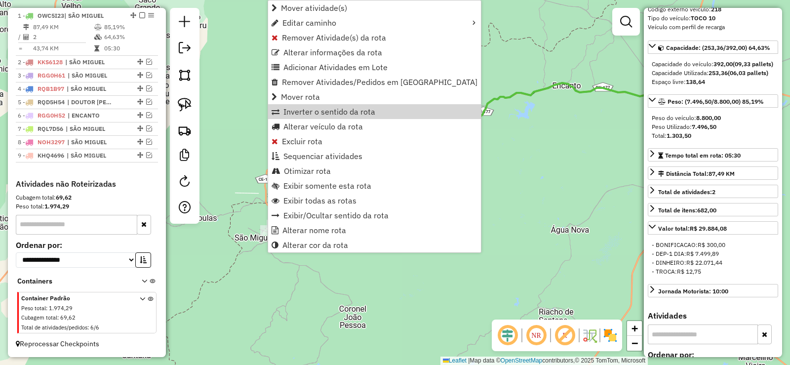
drag, startPoint x: 321, startPoint y: 111, endPoint x: 299, endPoint y: 125, distance: 26.4
click at [320, 112] on span "Inverter o sentido da rota" at bounding box center [329, 112] width 92 height 8
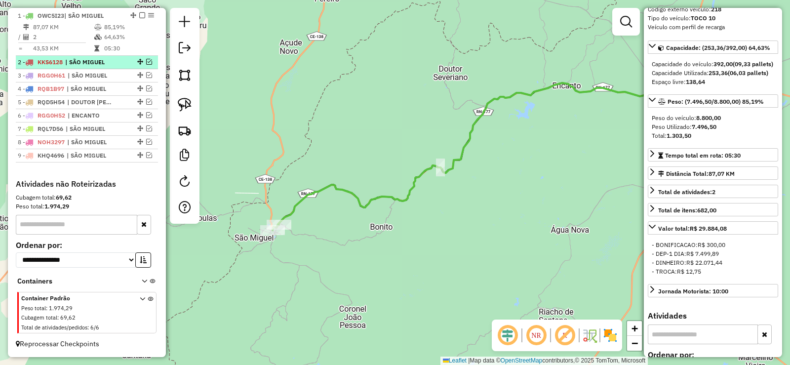
click at [146, 60] on em at bounding box center [149, 62] width 6 height 6
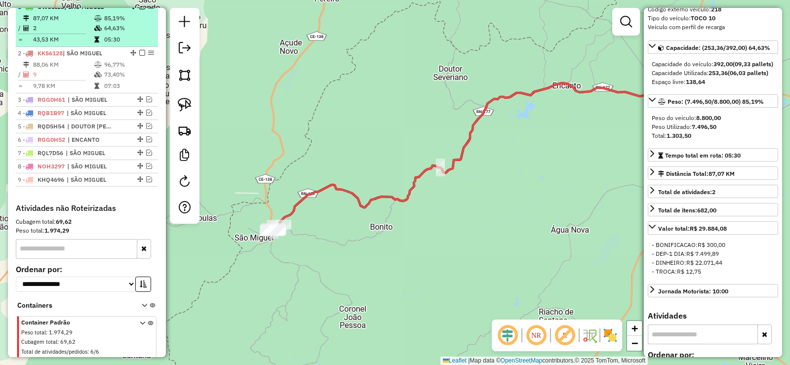
click at [139, 9] on em at bounding box center [142, 6] width 6 height 6
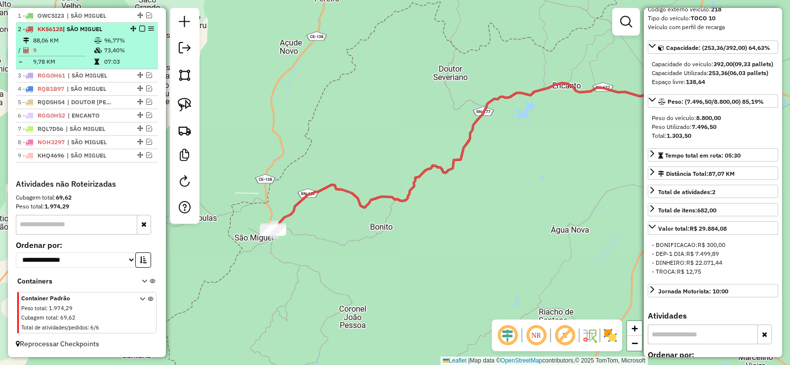
click at [94, 42] on icon at bounding box center [97, 41] width 7 height 6
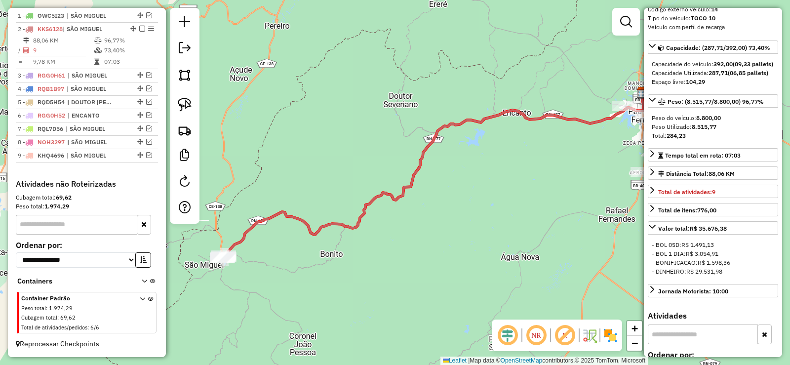
drag, startPoint x: 299, startPoint y: 241, endPoint x: 382, endPoint y: 224, distance: 84.7
click at [392, 225] on icon at bounding box center [433, 175] width 421 height 164
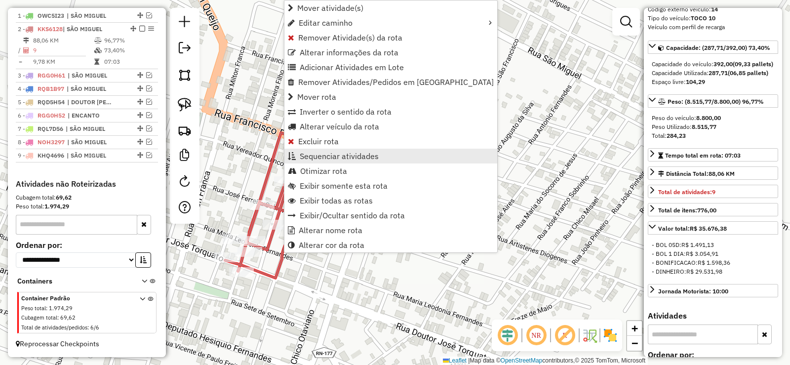
click at [330, 156] on span "Sequenciar atividades" at bounding box center [339, 156] width 79 height 8
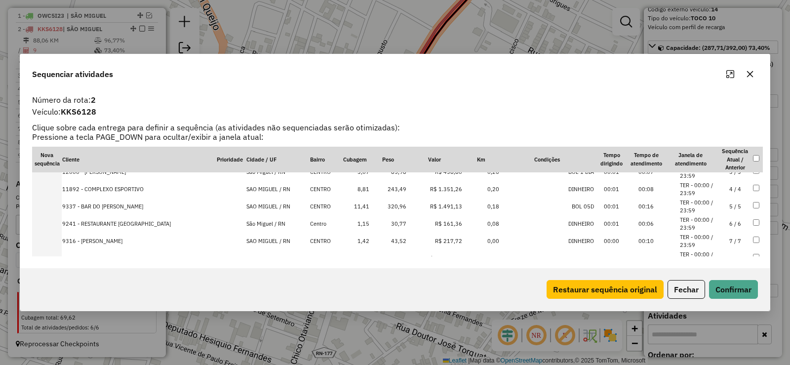
scroll to position [80, 0]
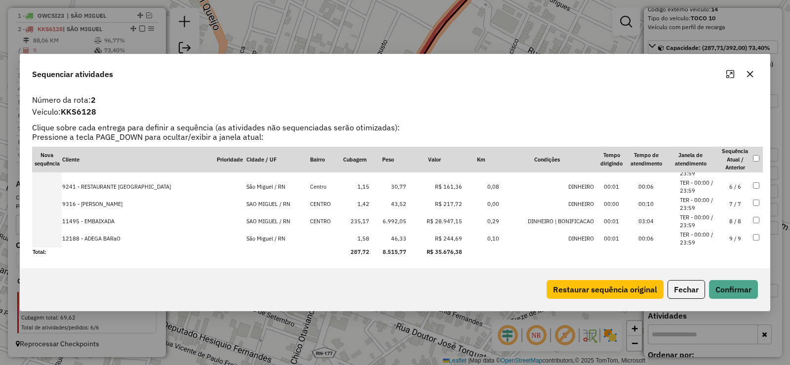
click at [733, 220] on td "8 / 8" at bounding box center [735, 221] width 35 height 17
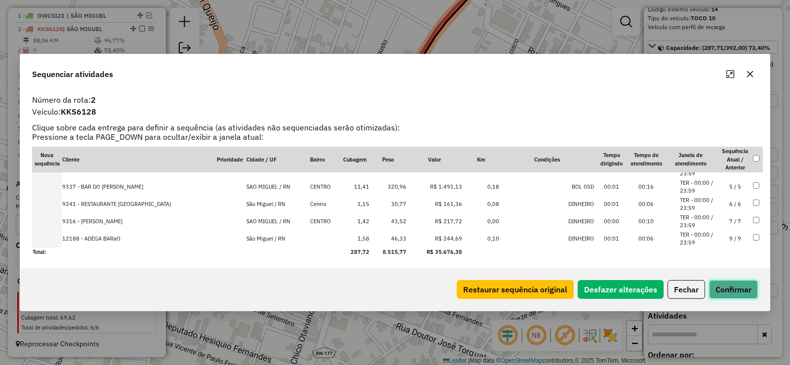
click at [736, 289] on button "Confirmar" at bounding box center [733, 289] width 49 height 19
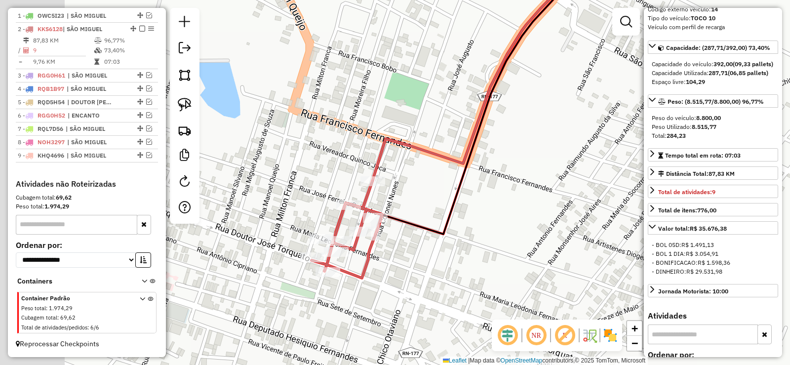
drag, startPoint x: 373, startPoint y: 214, endPoint x: 455, endPoint y: 218, distance: 82.0
click at [455, 218] on div "Janela de atendimento Grade de atendimento Capacidade Transportadoras Veículos …" at bounding box center [395, 182] width 790 height 365
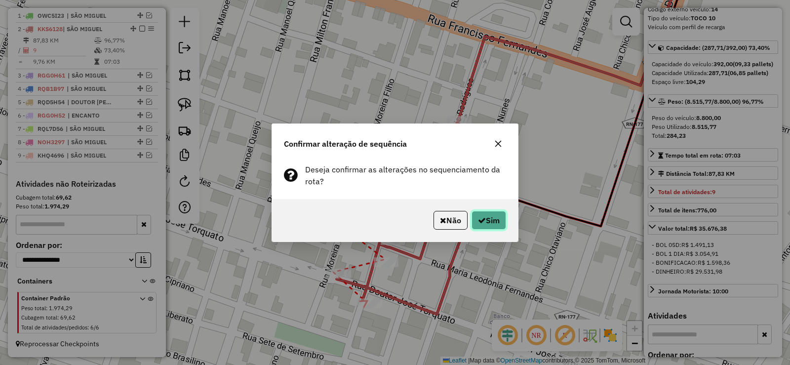
click at [493, 219] on button "Sim" at bounding box center [488, 220] width 35 height 19
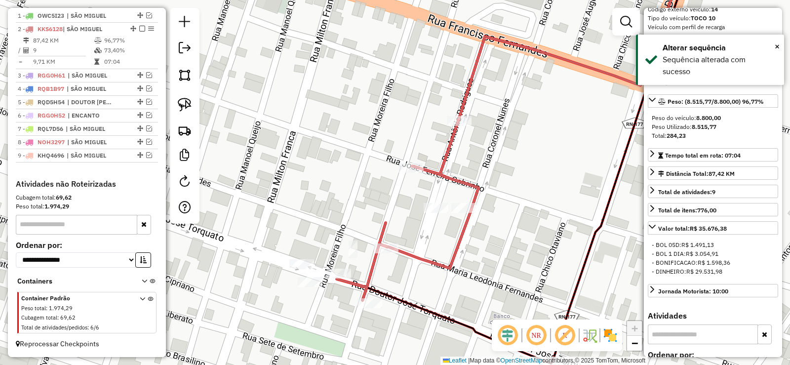
click at [146, 75] on em at bounding box center [149, 75] width 6 height 6
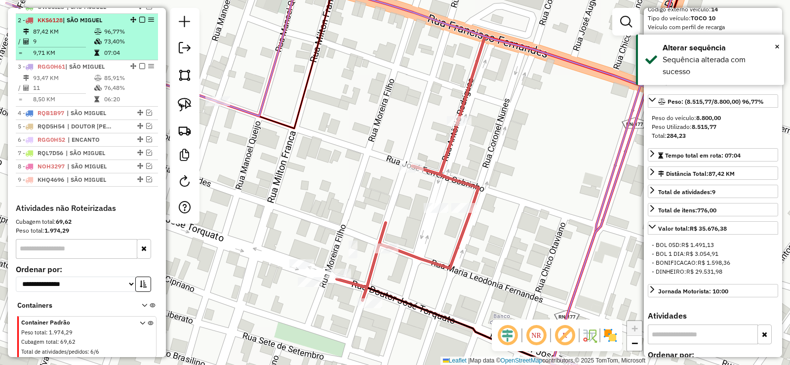
click at [140, 23] on em at bounding box center [142, 20] width 6 height 6
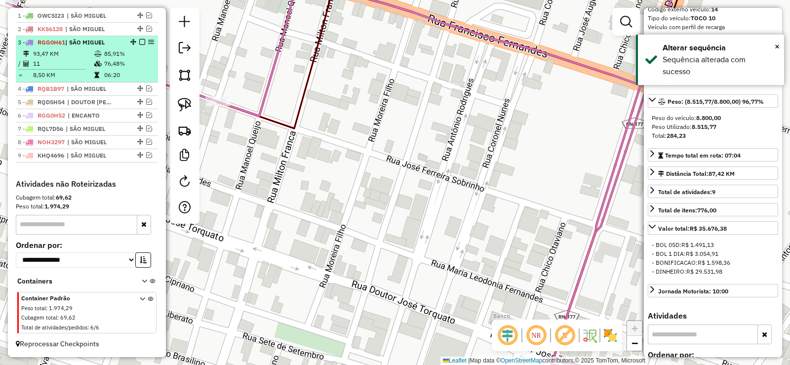
click at [95, 66] on icon at bounding box center [97, 64] width 7 height 6
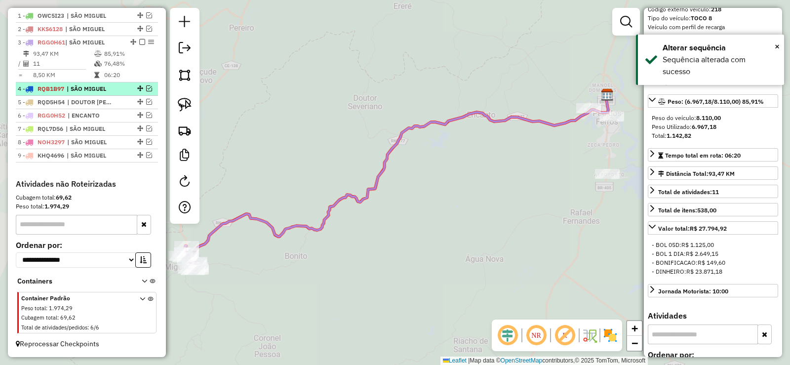
scroll to position [67, 0]
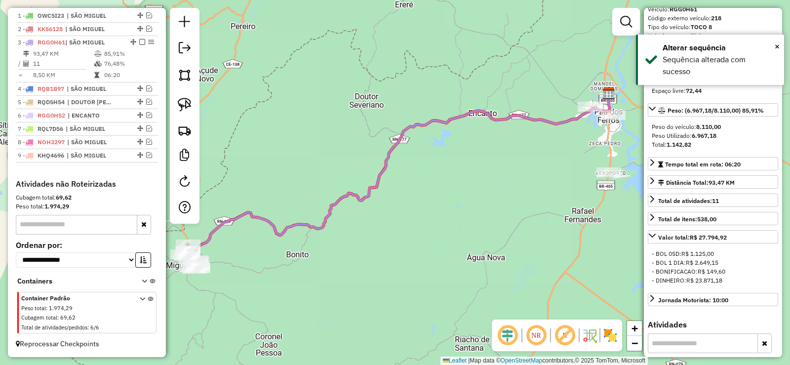
drag, startPoint x: 321, startPoint y: 194, endPoint x: 416, endPoint y: 177, distance: 95.7
click at [421, 173] on div "Janela de atendimento Grade de atendimento Capacidade Transportadoras Veículos …" at bounding box center [395, 182] width 790 height 365
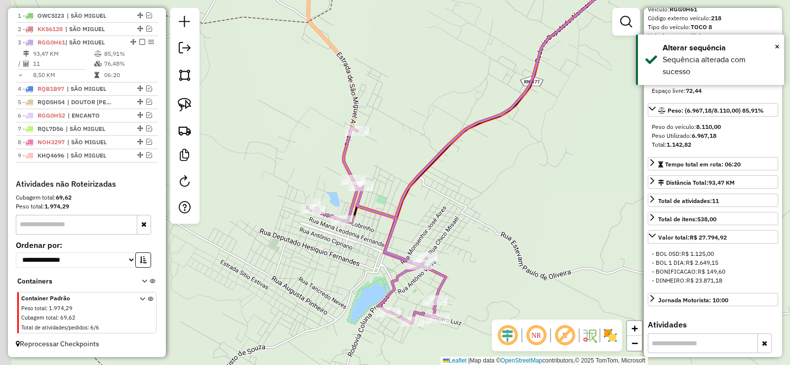
drag, startPoint x: 430, startPoint y: 220, endPoint x: 441, endPoint y: 212, distance: 13.4
click at [441, 212] on div "Janela de atendimento Grade de atendimento Capacidade Transportadoras Veículos …" at bounding box center [395, 182] width 790 height 365
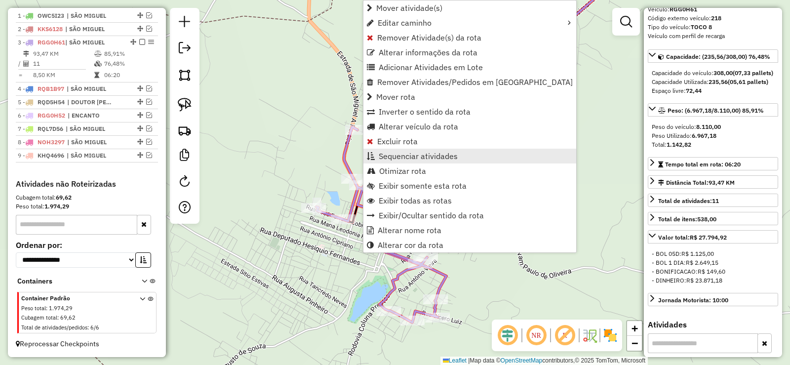
click at [409, 152] on span "Sequenciar atividades" at bounding box center [418, 156] width 79 height 8
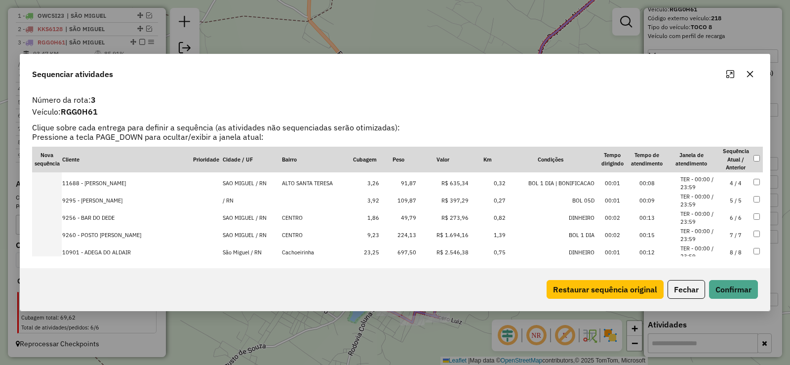
click at [738, 235] on td "7 / 7" at bounding box center [735, 235] width 35 height 17
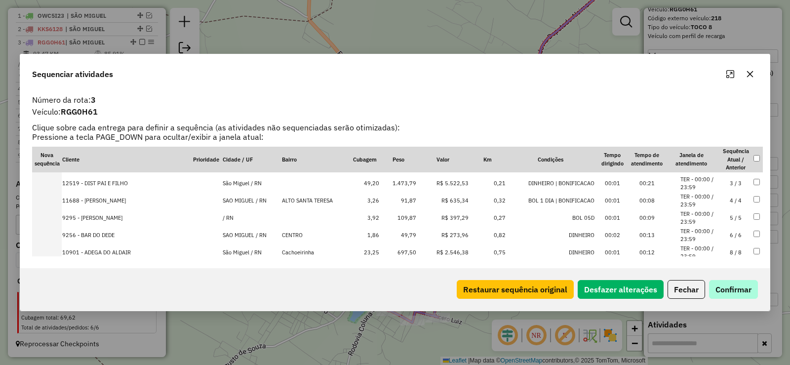
scroll to position [67, 0]
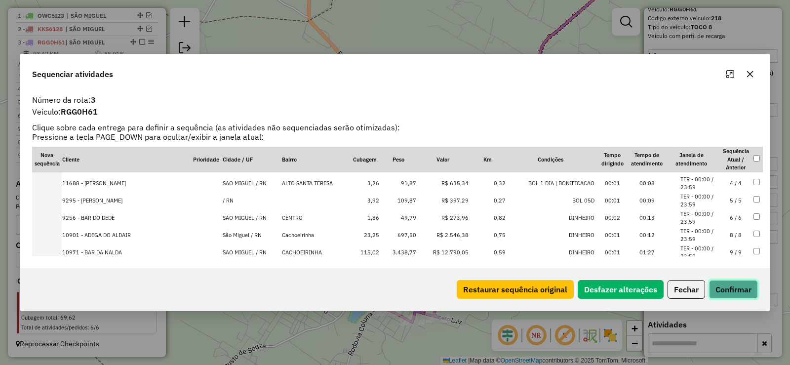
click at [739, 296] on button "Confirmar" at bounding box center [733, 289] width 49 height 19
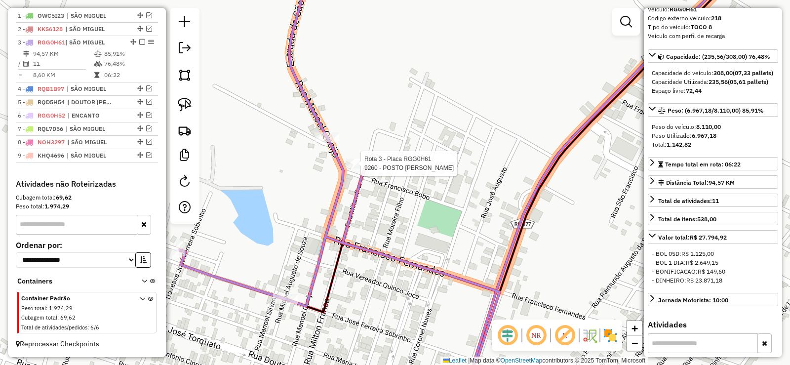
click at [350, 168] on div at bounding box center [358, 163] width 25 height 10
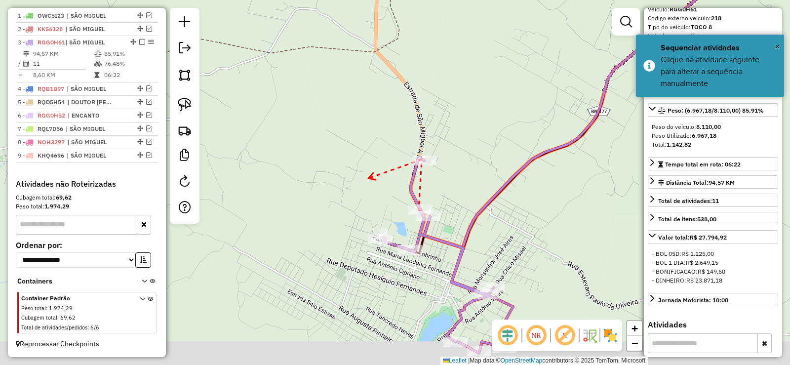
drag, startPoint x: 350, startPoint y: 168, endPoint x: 404, endPoint y: 178, distance: 55.1
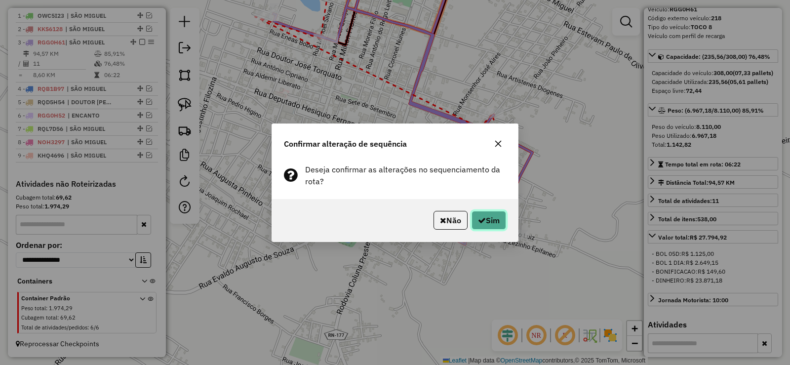
drag, startPoint x: 498, startPoint y: 217, endPoint x: 474, endPoint y: 215, distance: 23.8
click at [496, 217] on button "Sim" at bounding box center [488, 220] width 35 height 19
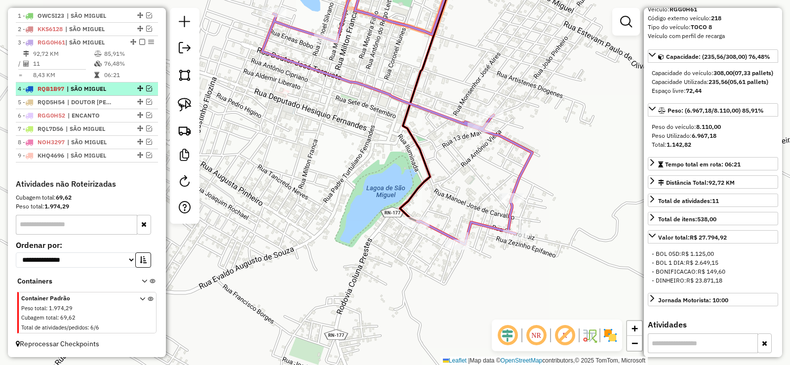
click at [146, 90] on em at bounding box center [149, 88] width 6 height 6
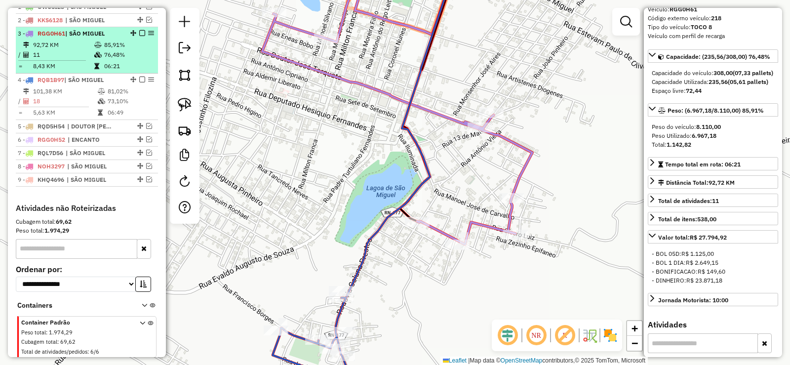
click at [139, 36] on em at bounding box center [142, 33] width 6 height 6
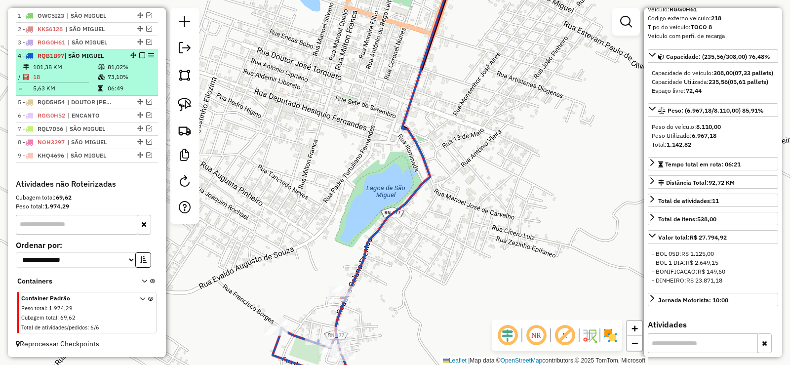
click at [92, 81] on td "18" at bounding box center [65, 77] width 65 height 10
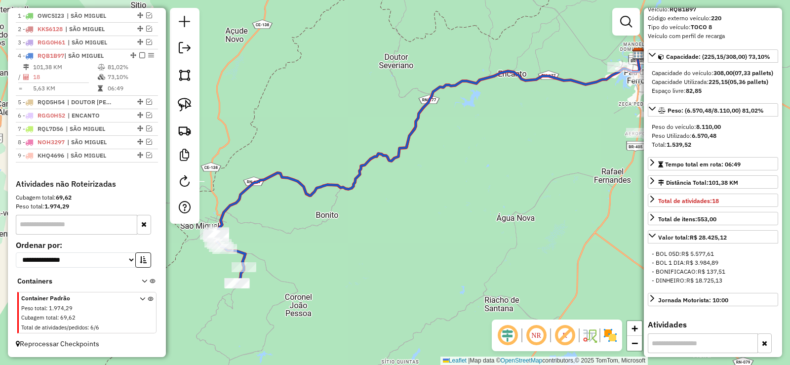
drag, startPoint x: 283, startPoint y: 223, endPoint x: 355, endPoint y: 201, distance: 75.1
click at [373, 192] on div "Janela de atendimento Grade de atendimento Capacidade Transportadoras Veículos …" at bounding box center [395, 182] width 790 height 365
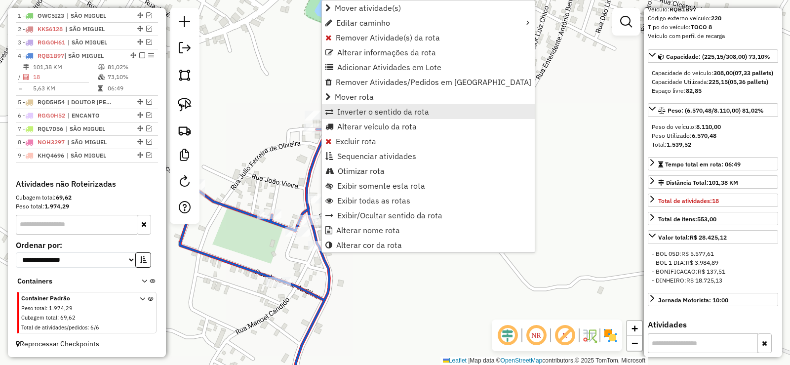
click at [364, 111] on span "Inverter o sentido da rota" at bounding box center [383, 112] width 92 height 8
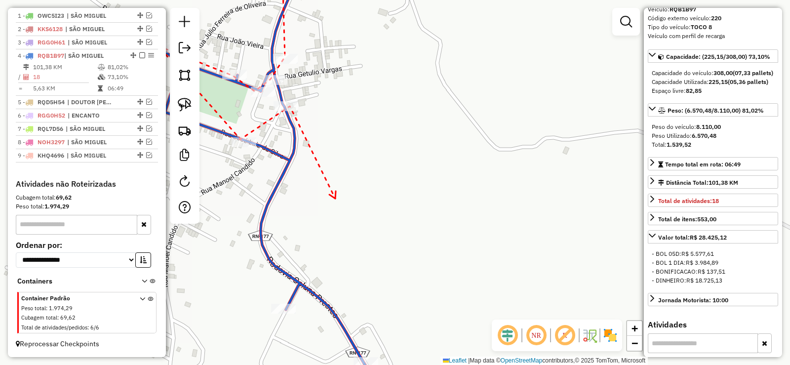
drag, startPoint x: 335, startPoint y: 198, endPoint x: 292, endPoint y: 141, distance: 71.9
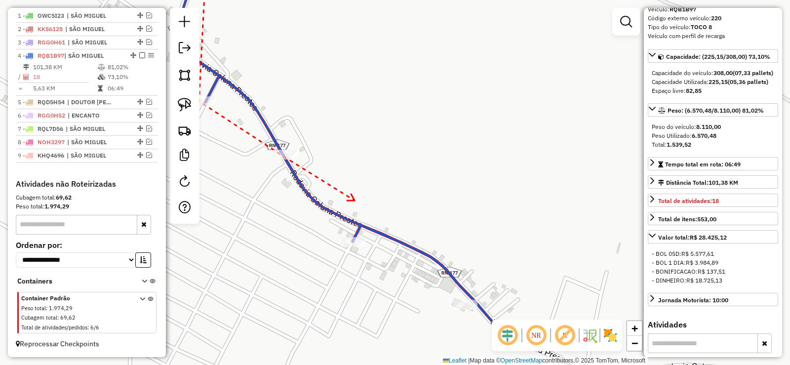
drag, startPoint x: 314, startPoint y: 271, endPoint x: 346, endPoint y: 189, distance: 88.1
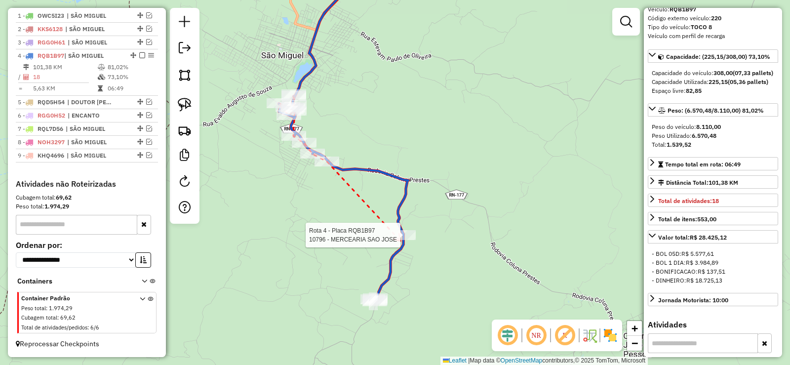
click at [401, 240] on div at bounding box center [403, 235] width 25 height 10
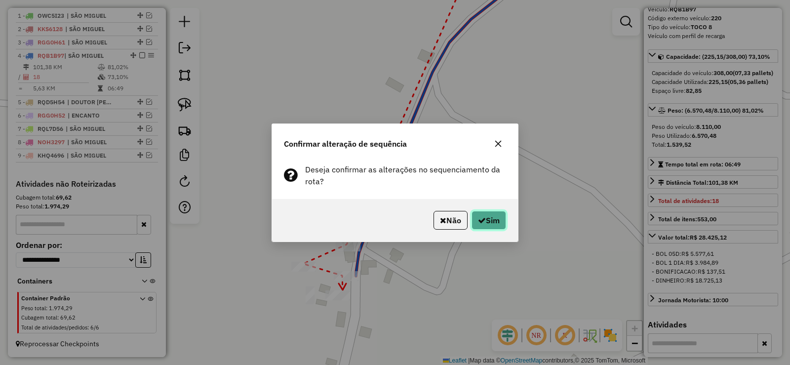
click at [474, 224] on button "Sim" at bounding box center [488, 220] width 35 height 19
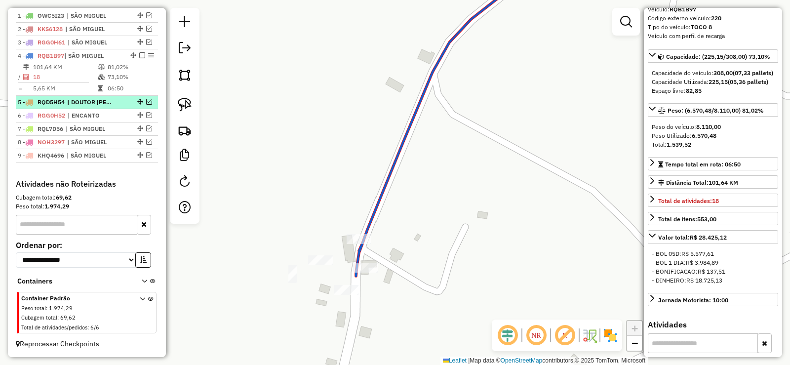
click at [147, 102] on em at bounding box center [149, 102] width 6 height 6
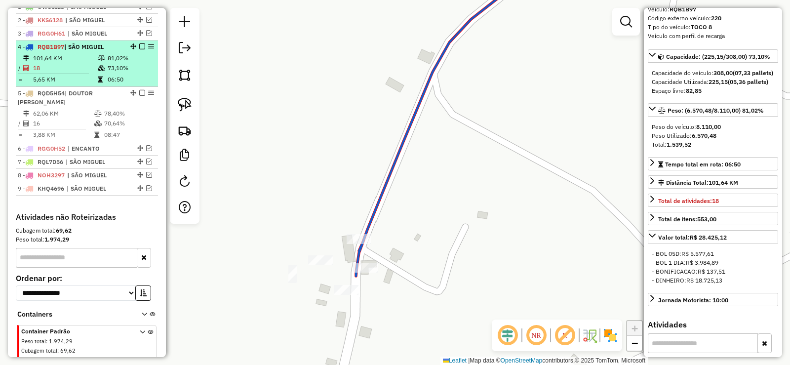
click at [139, 49] on em at bounding box center [142, 46] width 6 height 6
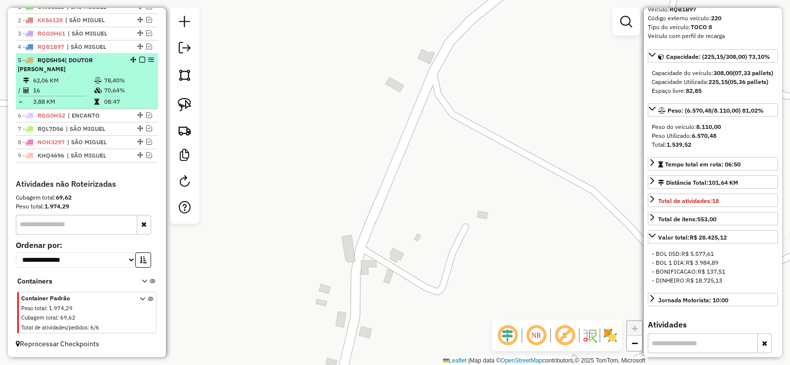
click at [86, 85] on td "62,06 KM" at bounding box center [63, 81] width 61 height 10
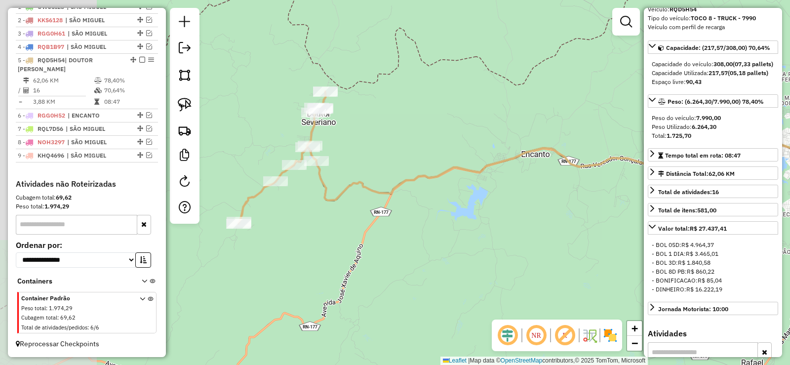
drag, startPoint x: 295, startPoint y: 229, endPoint x: 423, endPoint y: 204, distance: 129.7
click at [423, 204] on div "Janela de atendimento Grade de atendimento Capacidade Transportadoras Veículos …" at bounding box center [395, 182] width 790 height 365
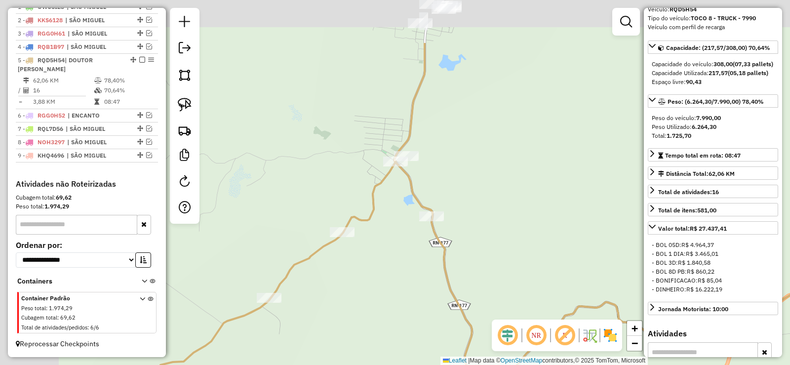
drag, startPoint x: 311, startPoint y: 172, endPoint x: 409, endPoint y: 260, distance: 131.1
click at [409, 260] on div "Janela de atendimento Grade de atendimento Capacidade Transportadoras Veículos …" at bounding box center [395, 182] width 790 height 365
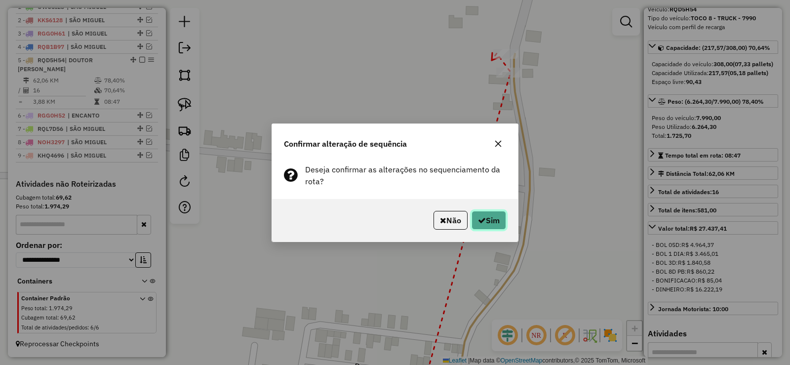
click at [486, 214] on button "Sim" at bounding box center [488, 220] width 35 height 19
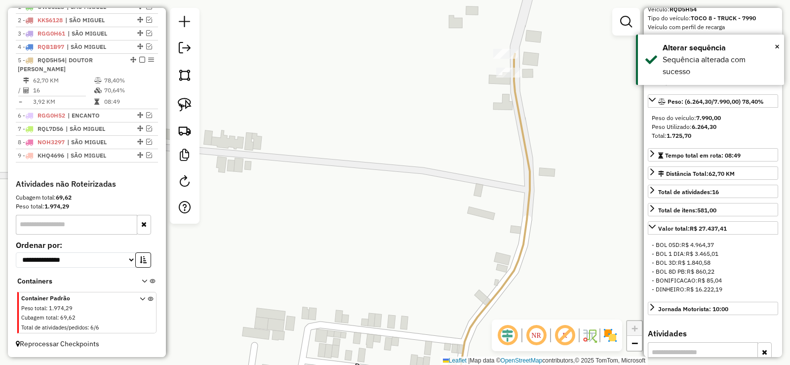
scroll to position [389, 0]
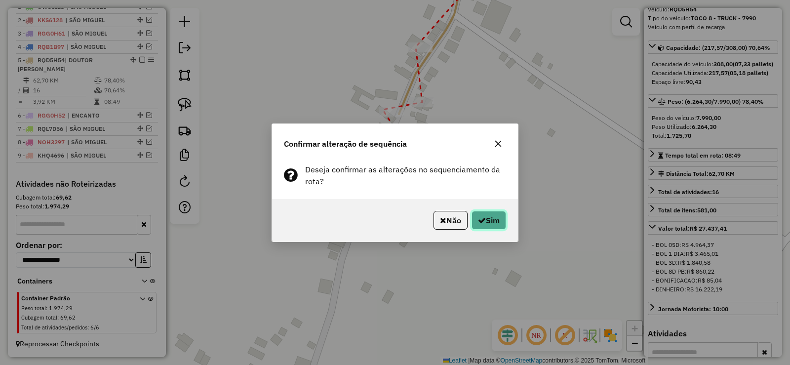
click at [486, 217] on button "Sim" at bounding box center [488, 220] width 35 height 19
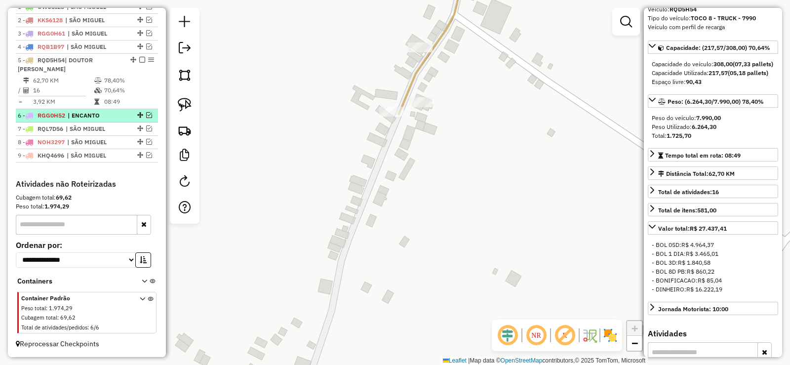
click at [147, 115] on em at bounding box center [149, 115] width 6 height 6
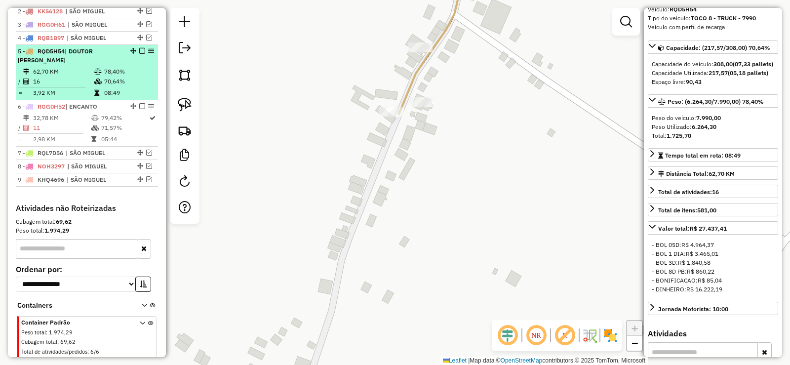
click at [139, 54] on em at bounding box center [142, 51] width 6 height 6
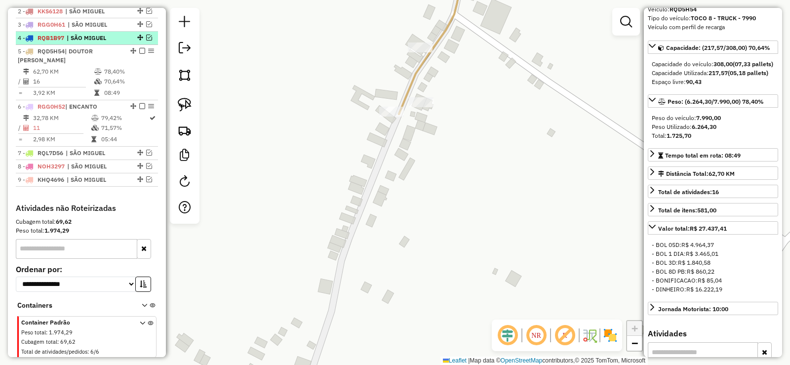
scroll to position [381, 0]
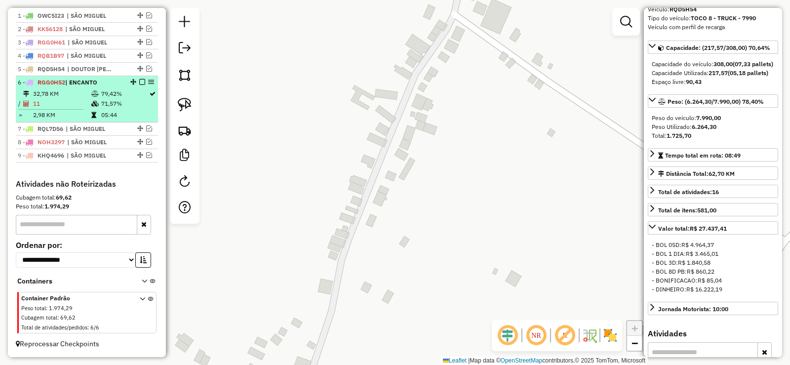
click at [101, 96] on td "79,42%" at bounding box center [125, 94] width 48 height 10
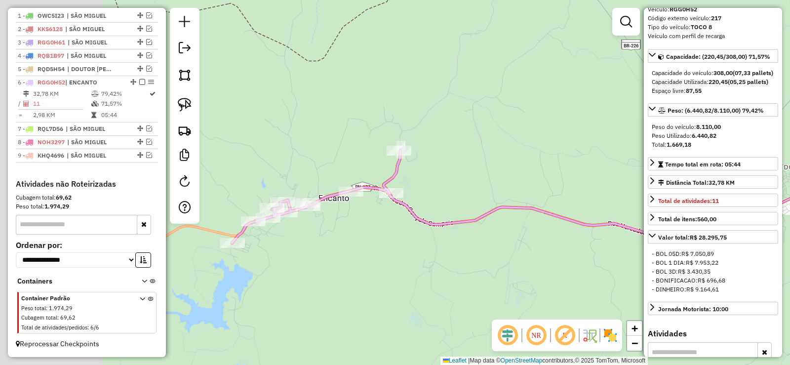
click at [472, 197] on div "Janela de atendimento Grade de atendimento Capacidade Transportadoras Veículos …" at bounding box center [395, 182] width 790 height 365
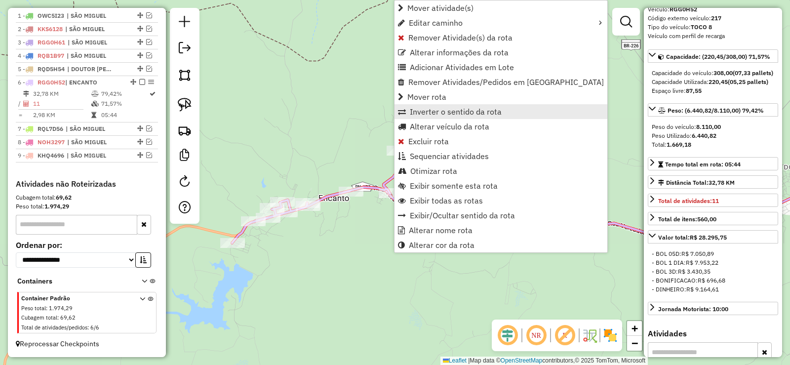
click at [440, 111] on span "Inverter o sentido da rota" at bounding box center [456, 112] width 92 height 8
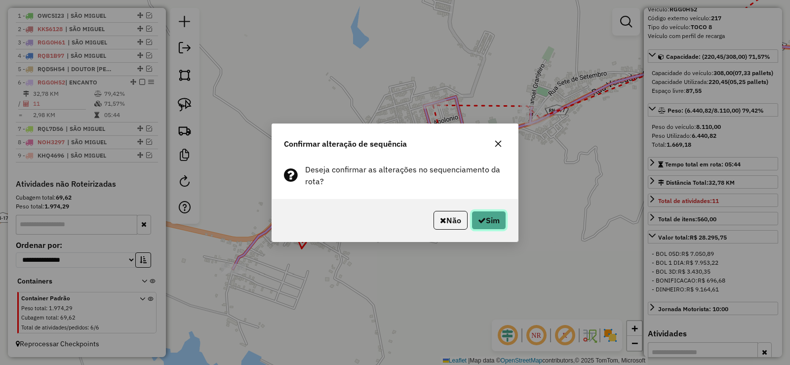
click at [478, 221] on icon "button" at bounding box center [482, 220] width 8 height 8
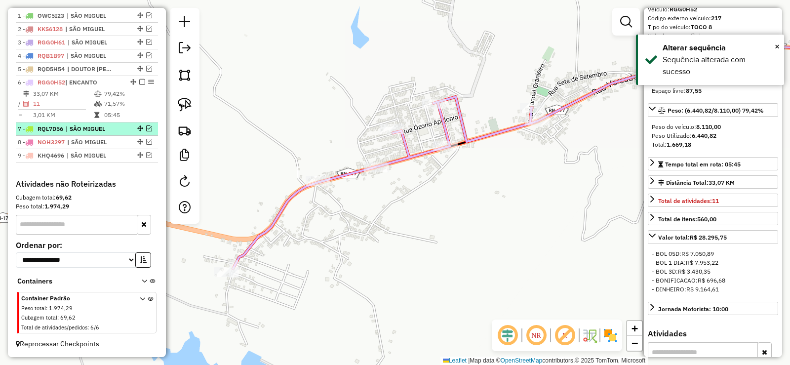
click at [146, 130] on em at bounding box center [149, 128] width 6 height 6
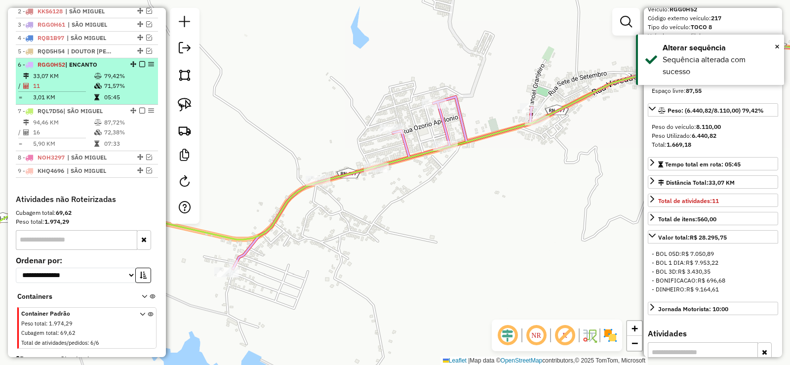
click at [140, 67] on em at bounding box center [142, 64] width 6 height 6
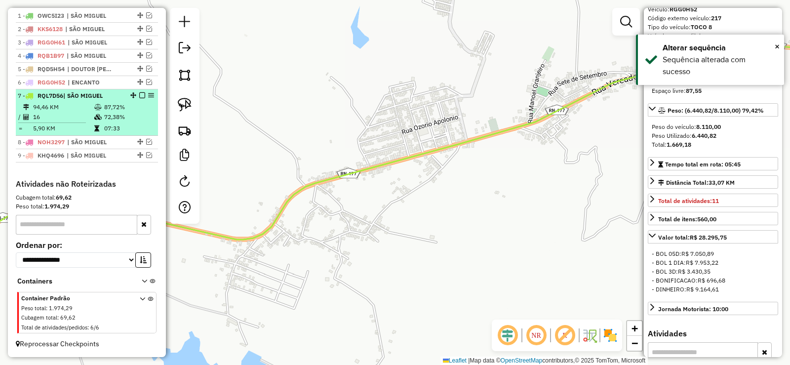
click at [99, 114] on td at bounding box center [99, 117] width 10 height 10
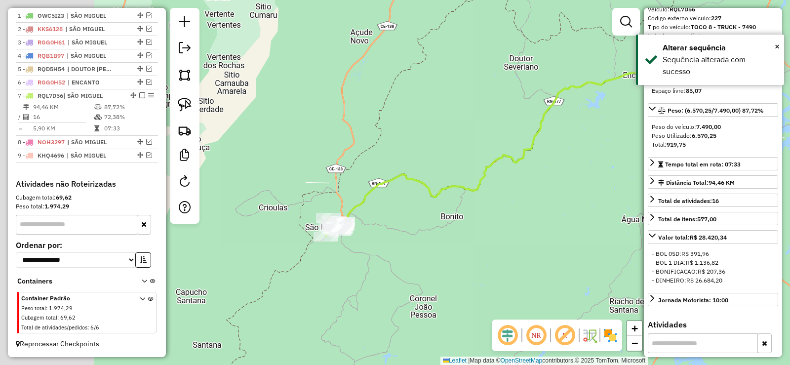
drag, startPoint x: 295, startPoint y: 224, endPoint x: 391, endPoint y: 218, distance: 96.9
click at [423, 198] on div "Janela de atendimento Grade de atendimento Capacidade Transportadoras Veículos …" at bounding box center [395, 182] width 790 height 365
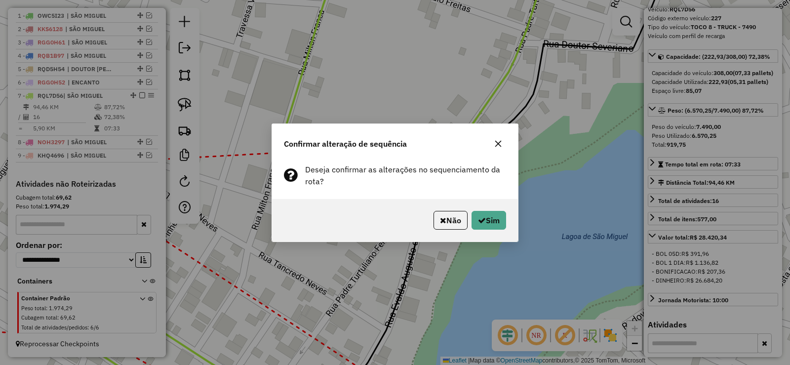
click at [505, 230] on div "Não Sim" at bounding box center [395, 220] width 246 height 42
drag, startPoint x: 495, startPoint y: 219, endPoint x: 486, endPoint y: 217, distance: 9.2
click at [493, 219] on button "Sim" at bounding box center [488, 220] width 35 height 19
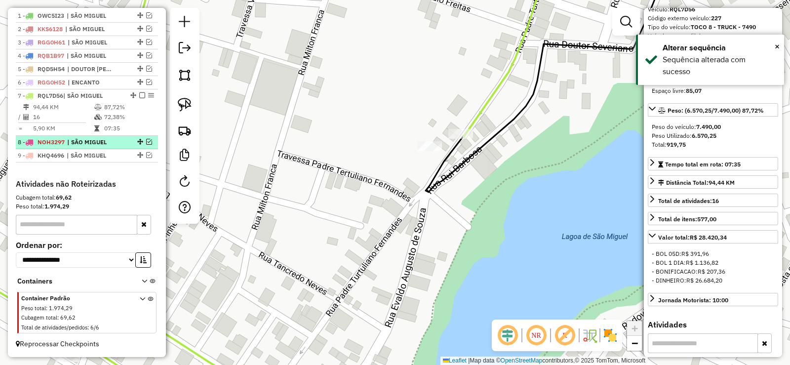
click at [146, 141] on em at bounding box center [149, 142] width 6 height 6
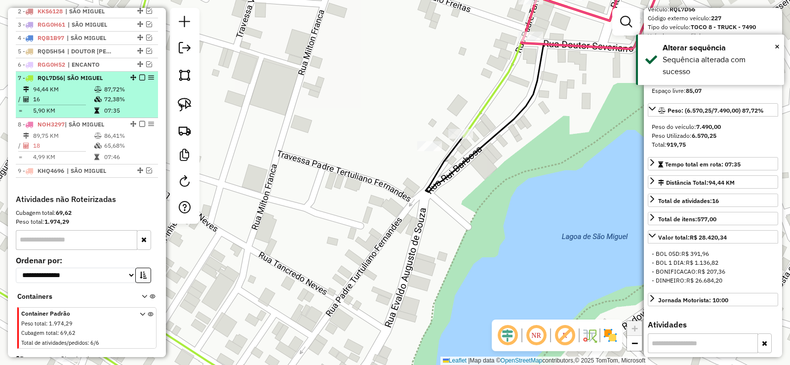
click at [139, 80] on em at bounding box center [142, 78] width 6 height 6
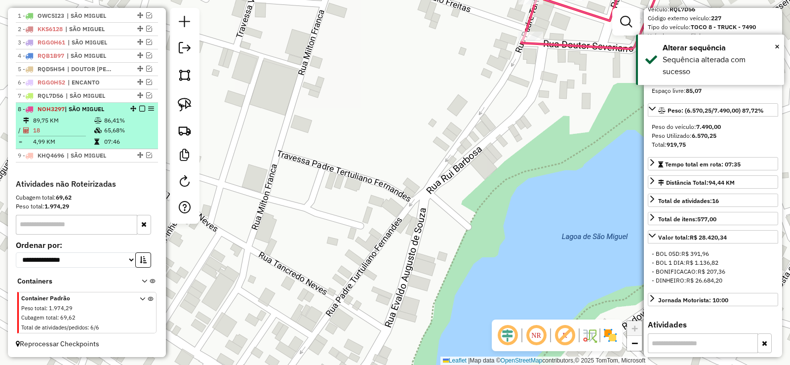
click at [94, 125] on td at bounding box center [99, 121] width 10 height 10
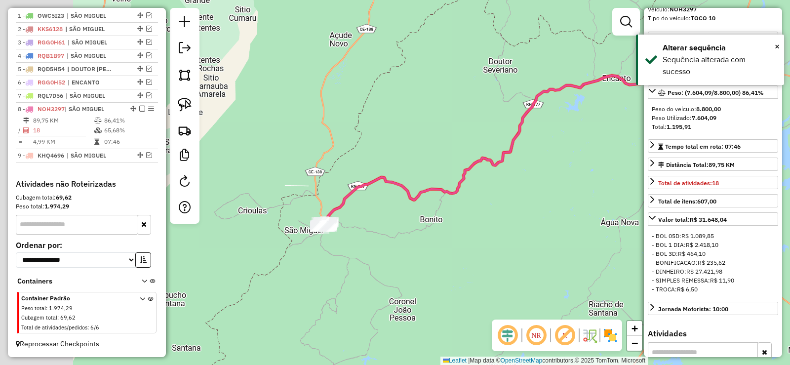
drag, startPoint x: 383, startPoint y: 171, endPoint x: 381, endPoint y: 176, distance: 5.1
click at [394, 165] on icon at bounding box center [535, 140] width 418 height 164
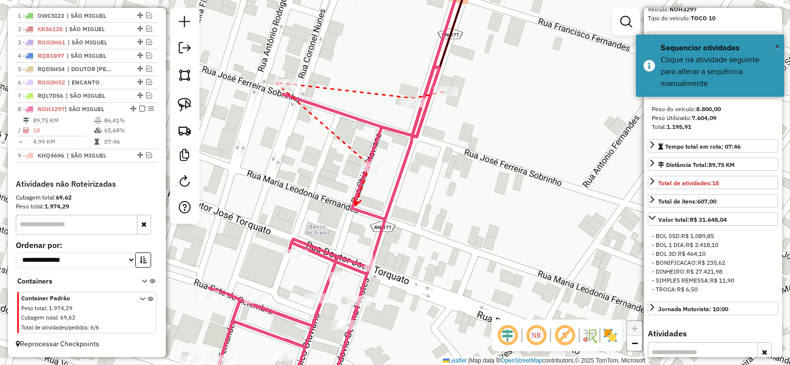
drag, startPoint x: 312, startPoint y: 240, endPoint x: 368, endPoint y: 161, distance: 96.6
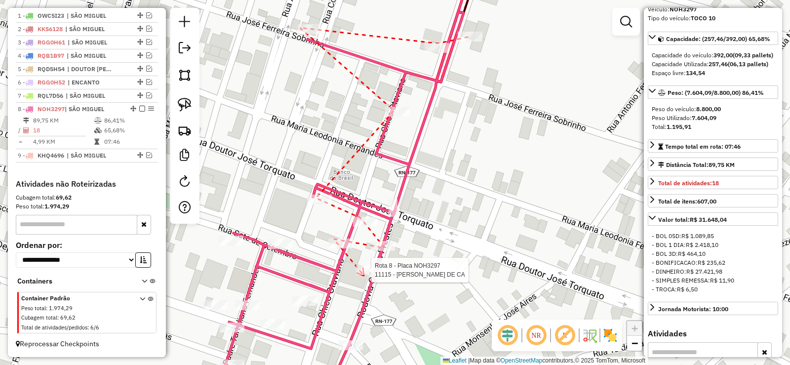
click at [364, 275] on div at bounding box center [368, 270] width 25 height 10
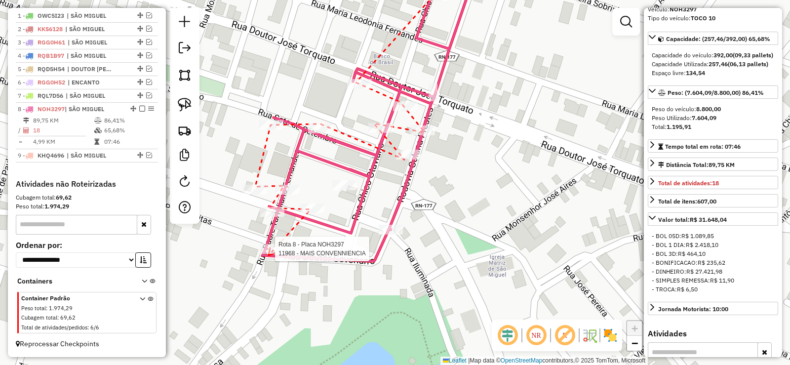
click at [269, 254] on div at bounding box center [272, 249] width 25 height 10
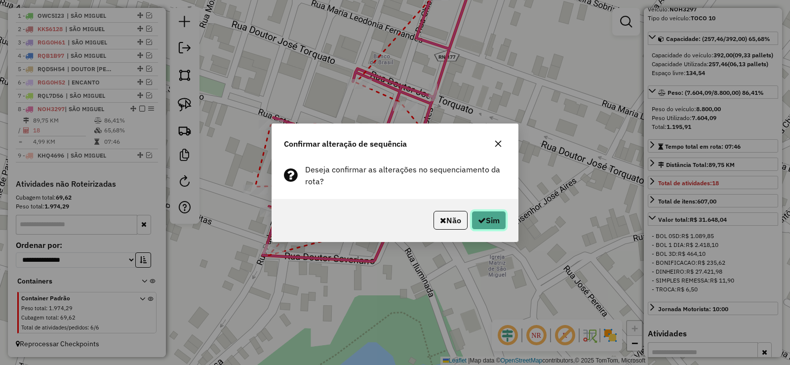
click at [478, 221] on icon "button" at bounding box center [482, 220] width 8 height 8
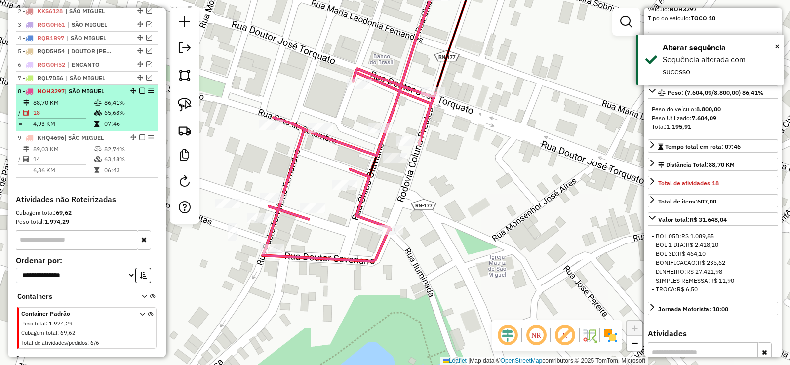
click at [141, 94] on em at bounding box center [142, 91] width 6 height 6
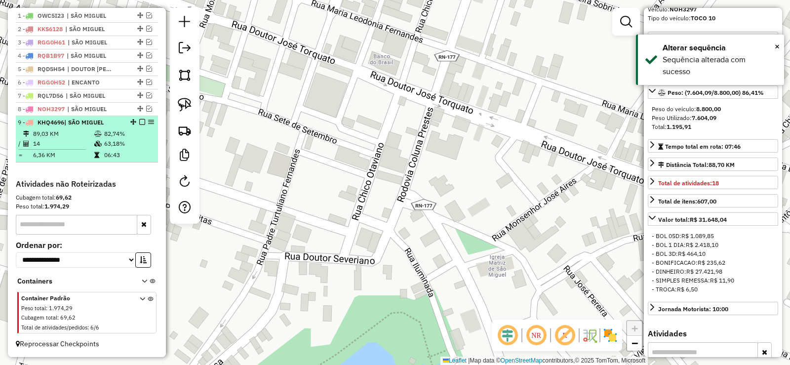
scroll to position [381, 0]
click at [118, 138] on td "82,74%" at bounding box center [129, 134] width 50 height 10
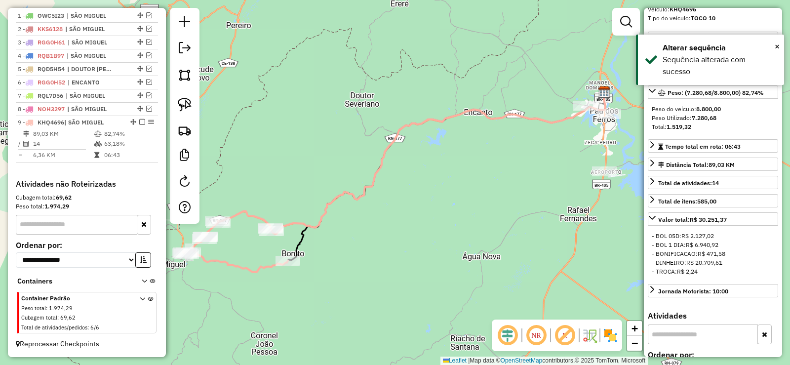
click at [405, 173] on icon at bounding box center [439, 163] width 334 height 142
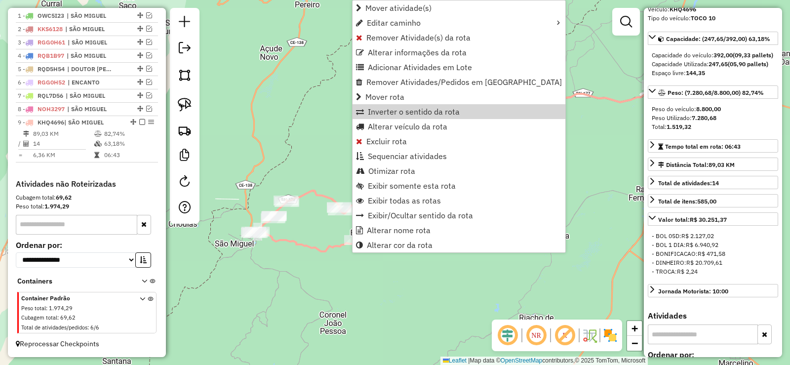
drag, startPoint x: 385, startPoint y: 112, endPoint x: 351, endPoint y: 132, distance: 39.4
click at [385, 112] on span "Inverter o sentido da rota" at bounding box center [414, 112] width 92 height 8
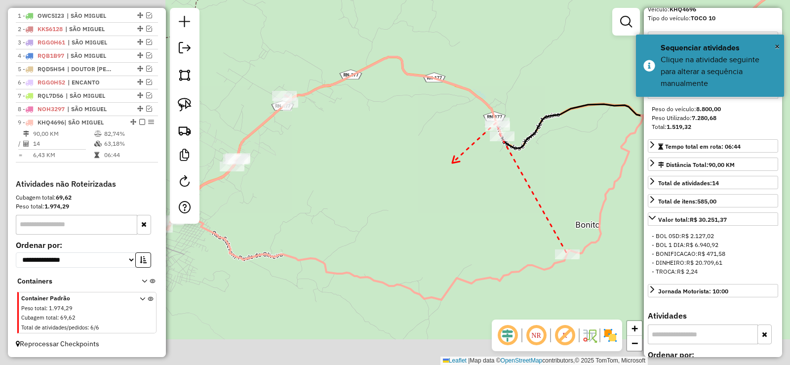
drag, startPoint x: 232, startPoint y: 207, endPoint x: 520, endPoint y: 143, distance: 295.8
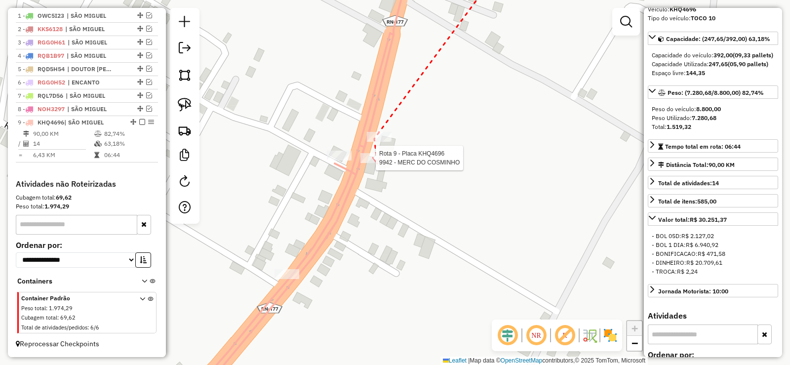
click at [376, 163] on div at bounding box center [372, 158] width 25 height 10
drag, startPoint x: 352, startPoint y: 224, endPoint x: 397, endPoint y: 149, distance: 87.5
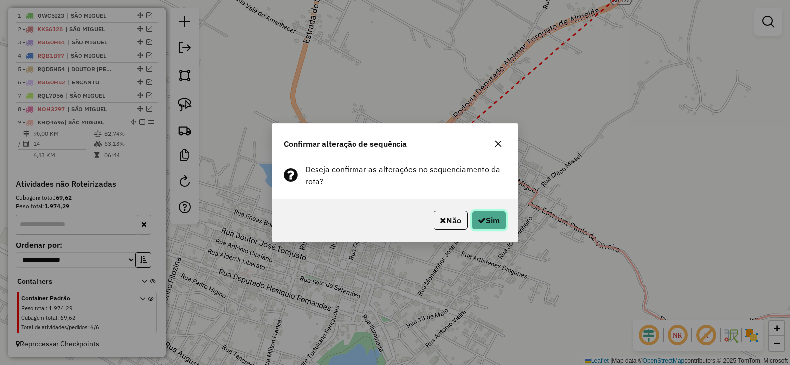
click at [488, 216] on button "Sim" at bounding box center [488, 220] width 35 height 19
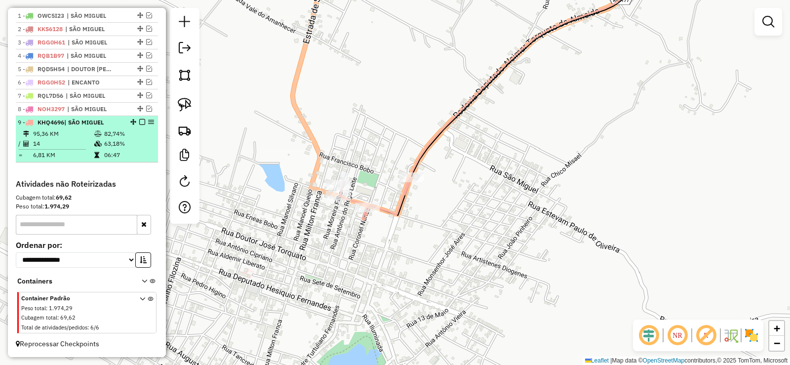
click at [139, 124] on em at bounding box center [142, 122] width 6 height 6
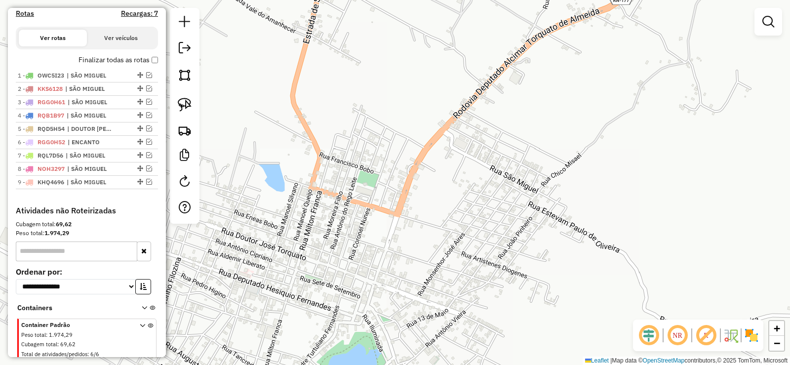
scroll to position [298, 0]
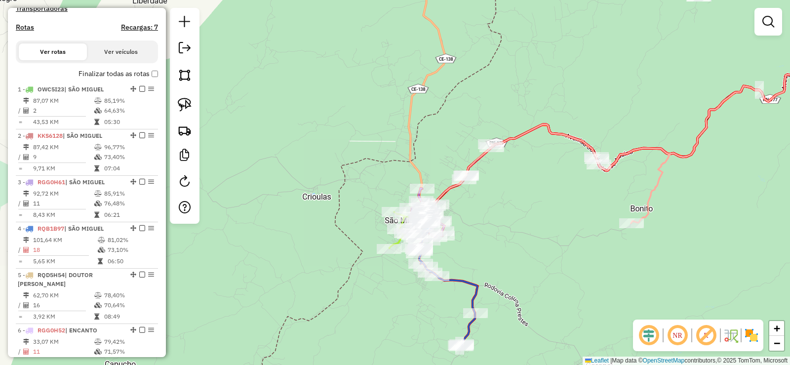
drag, startPoint x: 561, startPoint y: 209, endPoint x: 379, endPoint y: 206, distance: 182.7
click at [379, 209] on div "Janela de atendimento Grade de atendimento Capacidade Transportadoras Veículos …" at bounding box center [395, 182] width 790 height 365
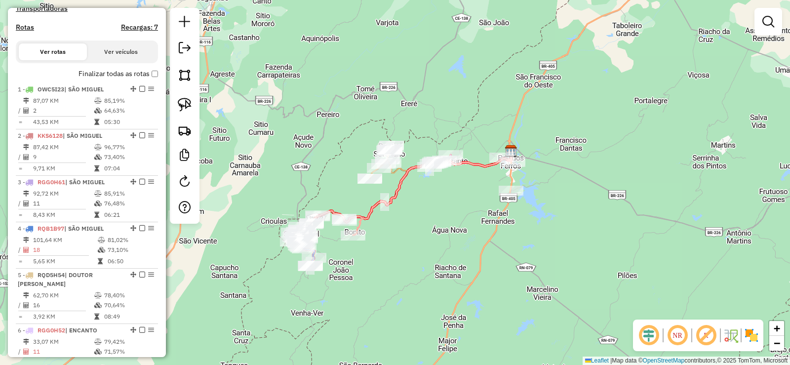
drag, startPoint x: 501, startPoint y: 180, endPoint x: 439, endPoint y: 215, distance: 70.7
click at [439, 215] on div "Janela de atendimento Grade de atendimento Capacidade Transportadoras Veículos …" at bounding box center [395, 182] width 790 height 365
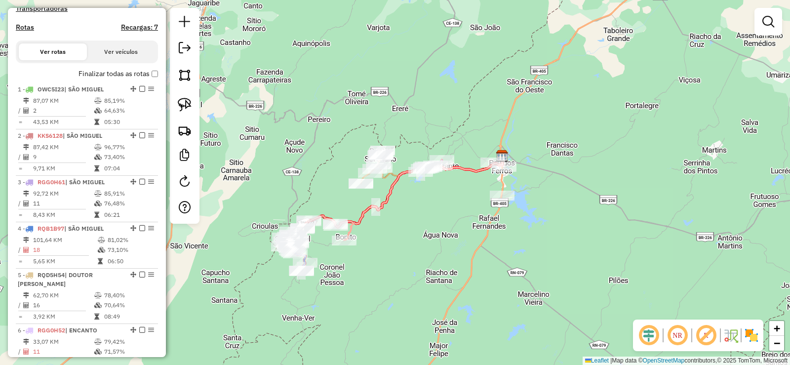
drag, startPoint x: 423, startPoint y: 243, endPoint x: 426, endPoint y: 237, distance: 7.1
click at [426, 237] on div "Janela de atendimento Grade de atendimento Capacidade Transportadoras Veículos …" at bounding box center [395, 182] width 790 height 365
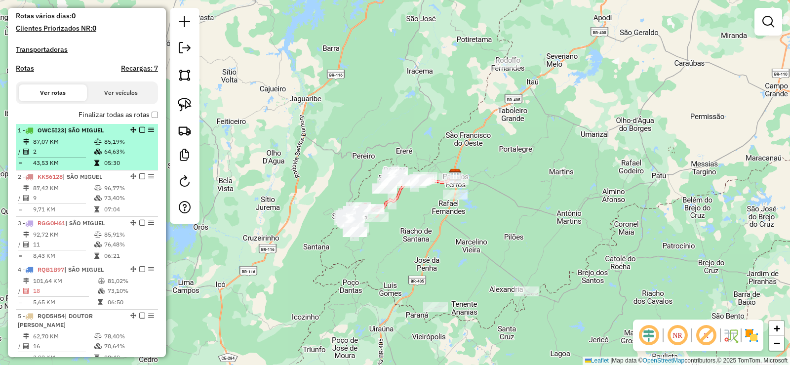
scroll to position [249, 0]
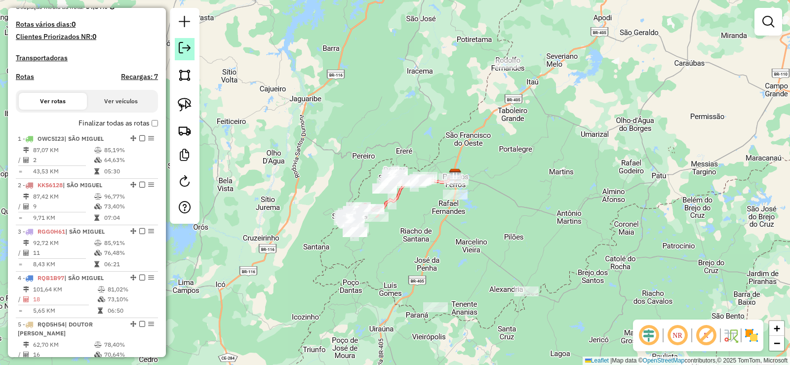
click at [187, 49] on em at bounding box center [185, 48] width 12 height 12
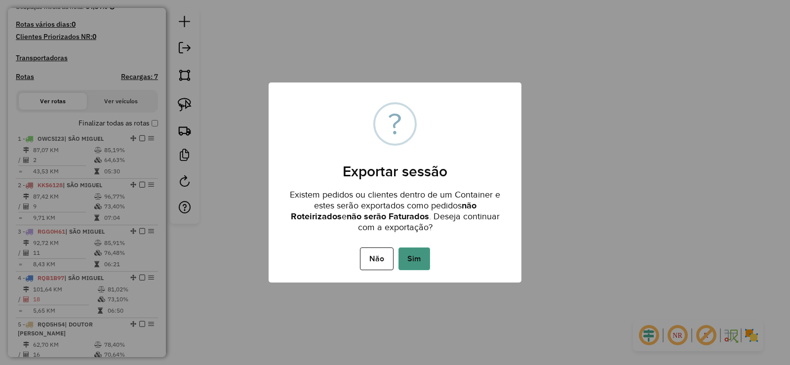
click at [416, 254] on button "Sim" at bounding box center [414, 258] width 32 height 23
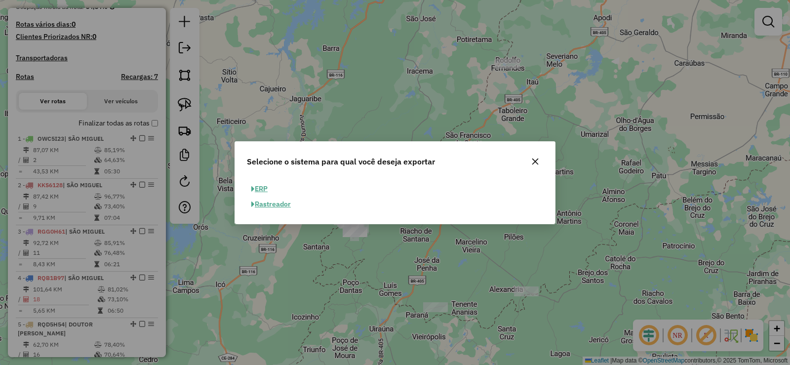
click at [265, 185] on button "ERP" at bounding box center [259, 188] width 25 height 15
select select "**"
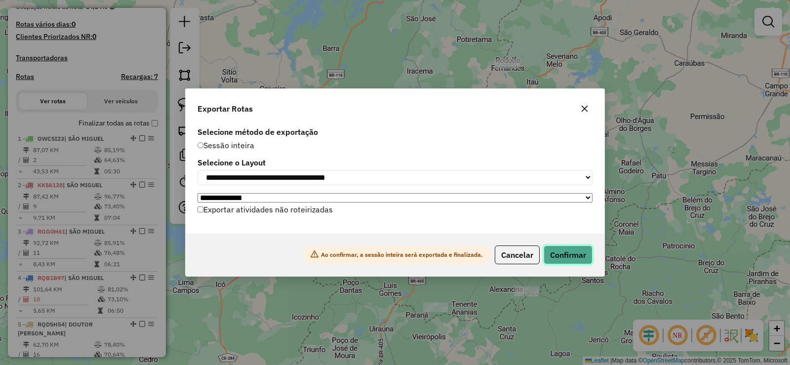
click at [574, 262] on button "Confirmar" at bounding box center [568, 254] width 49 height 19
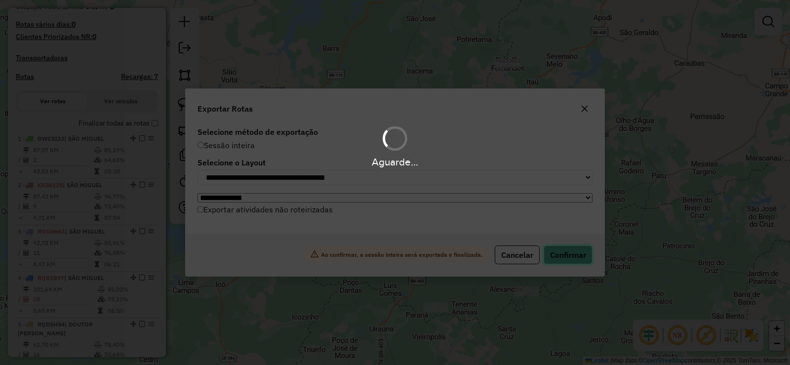
scroll to position [275, 0]
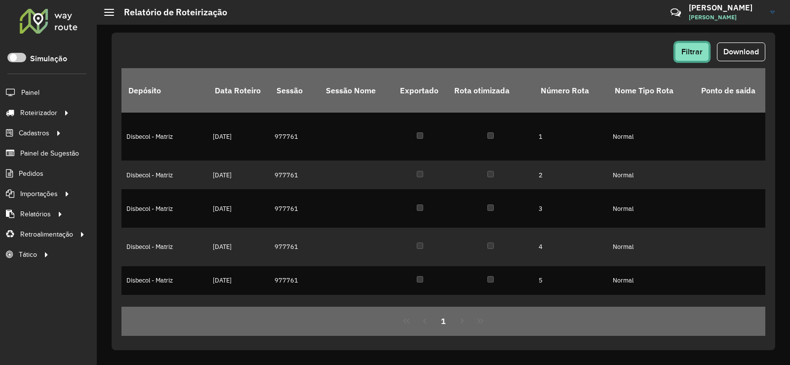
click at [676, 47] on button "Filtrar" at bounding box center [692, 51] width 34 height 19
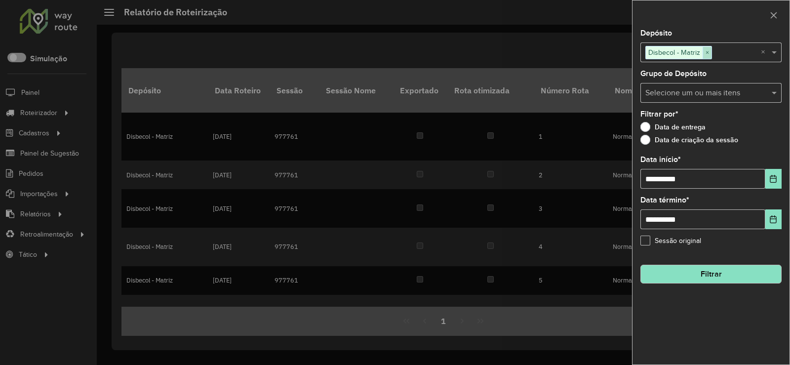
drag, startPoint x: 709, startPoint y: 51, endPoint x: 703, endPoint y: 50, distance: 5.9
click at [709, 50] on span "×" at bounding box center [706, 53] width 9 height 12
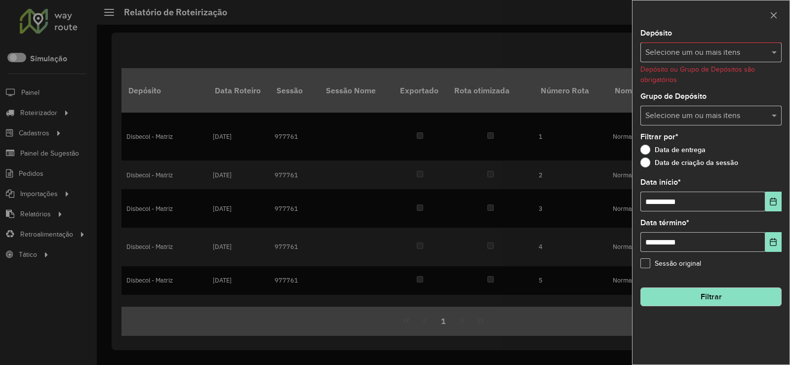
click at [670, 50] on input "text" at bounding box center [706, 53] width 126 height 12
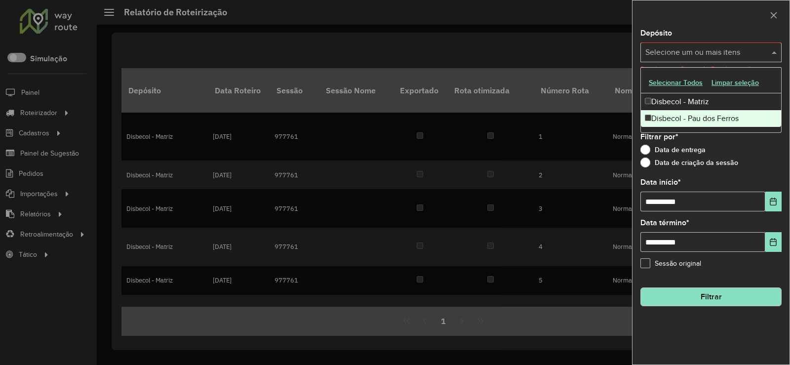
click at [679, 121] on div "Disbecol - Pau dos Ferros" at bounding box center [711, 118] width 140 height 17
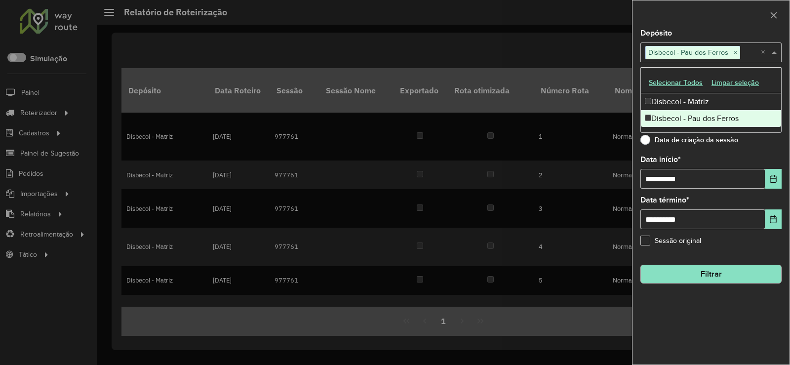
drag, startPoint x: 731, startPoint y: 276, endPoint x: 708, endPoint y: 262, distance: 27.3
click at [731, 276] on button "Filtrar" at bounding box center [710, 274] width 141 height 19
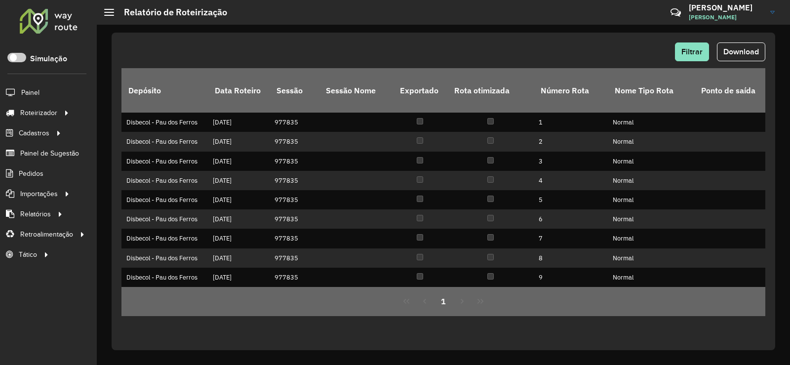
click at [747, 54] on span "Download" at bounding box center [741, 51] width 36 height 8
